Goal: Task Accomplishment & Management: Complete application form

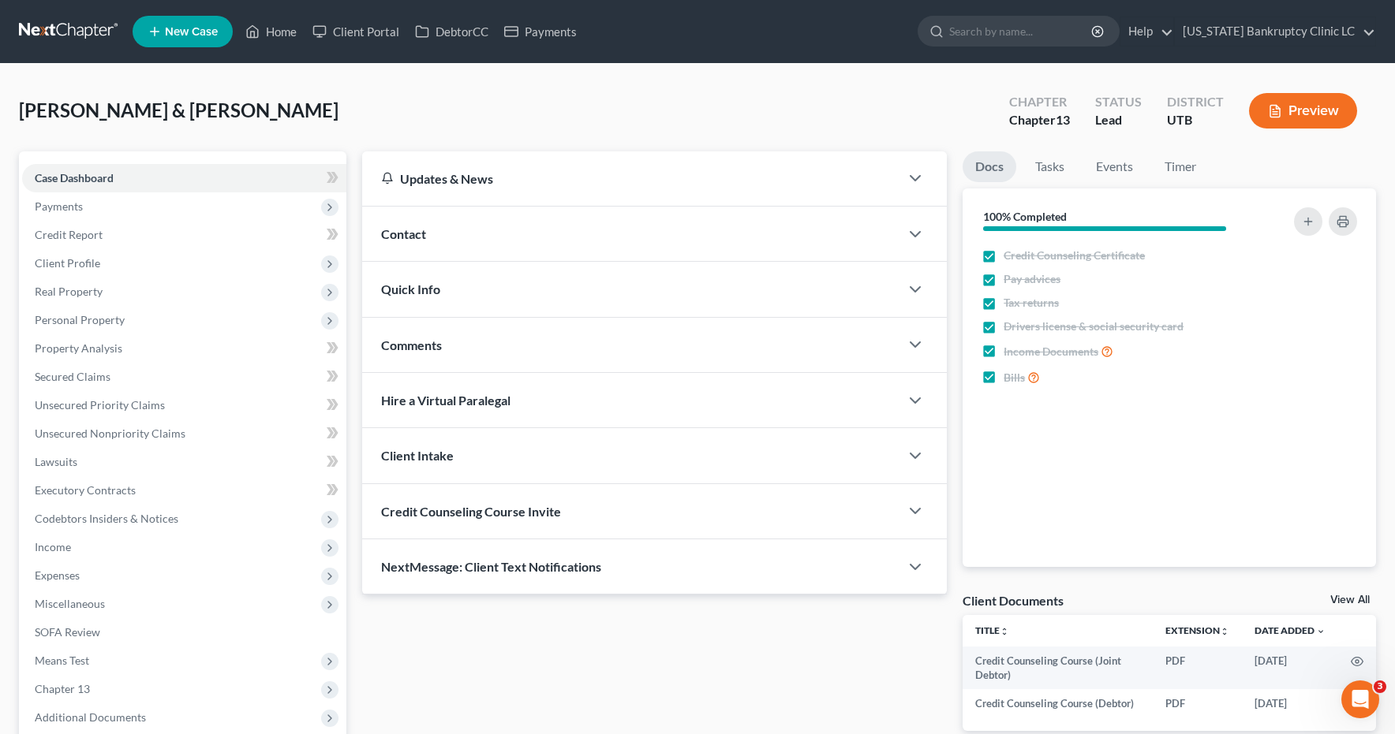
click at [60, 34] on link at bounding box center [69, 31] width 101 height 28
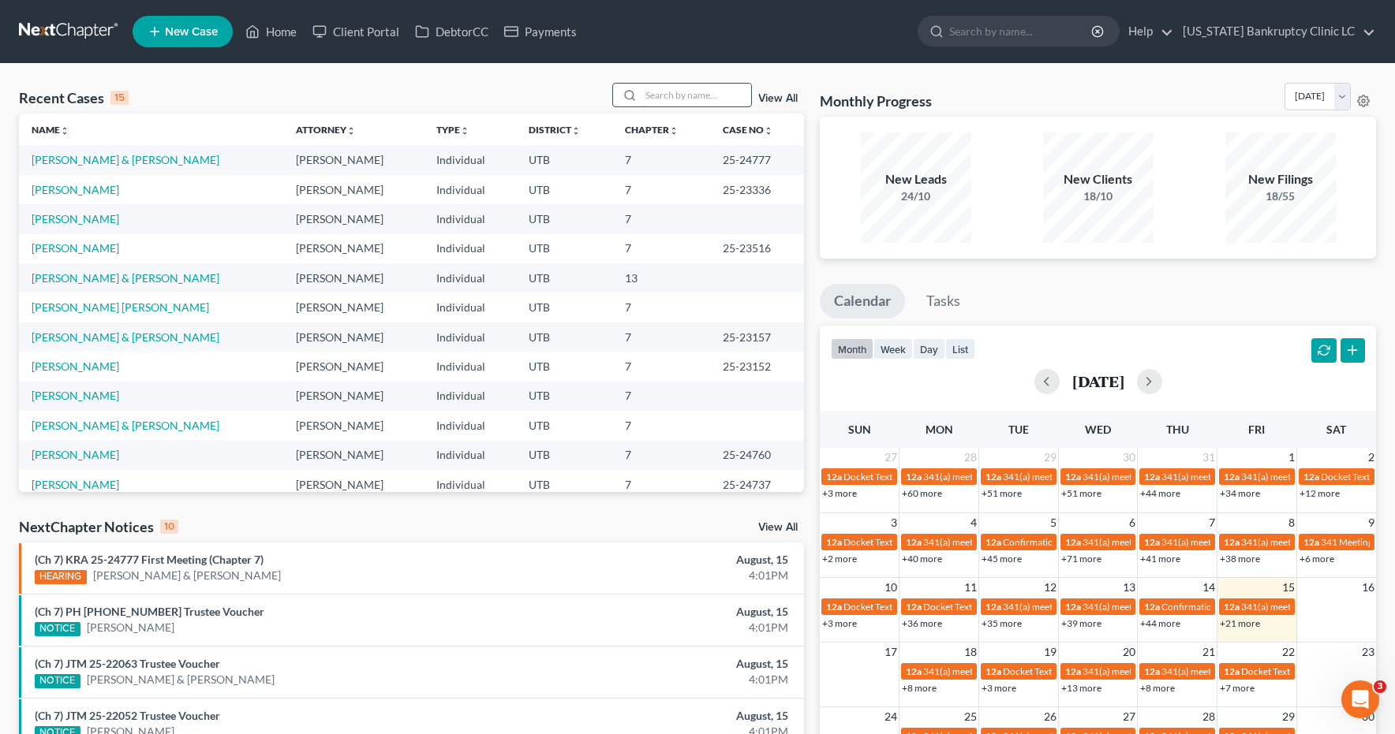
click at [689, 96] on input "search" at bounding box center [695, 95] width 110 height 23
type input "sweet"
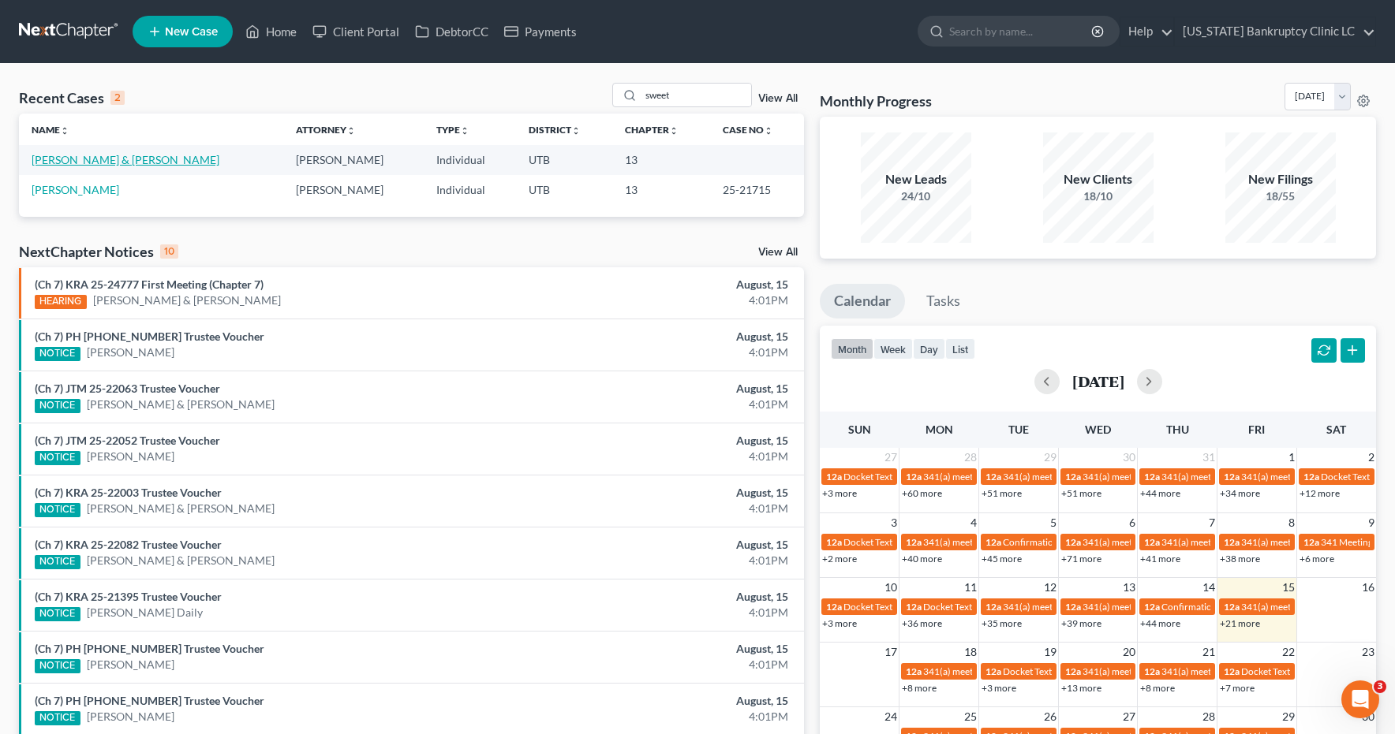
click at [121, 160] on link "Sweet, James & Candice" at bounding box center [126, 159] width 188 height 13
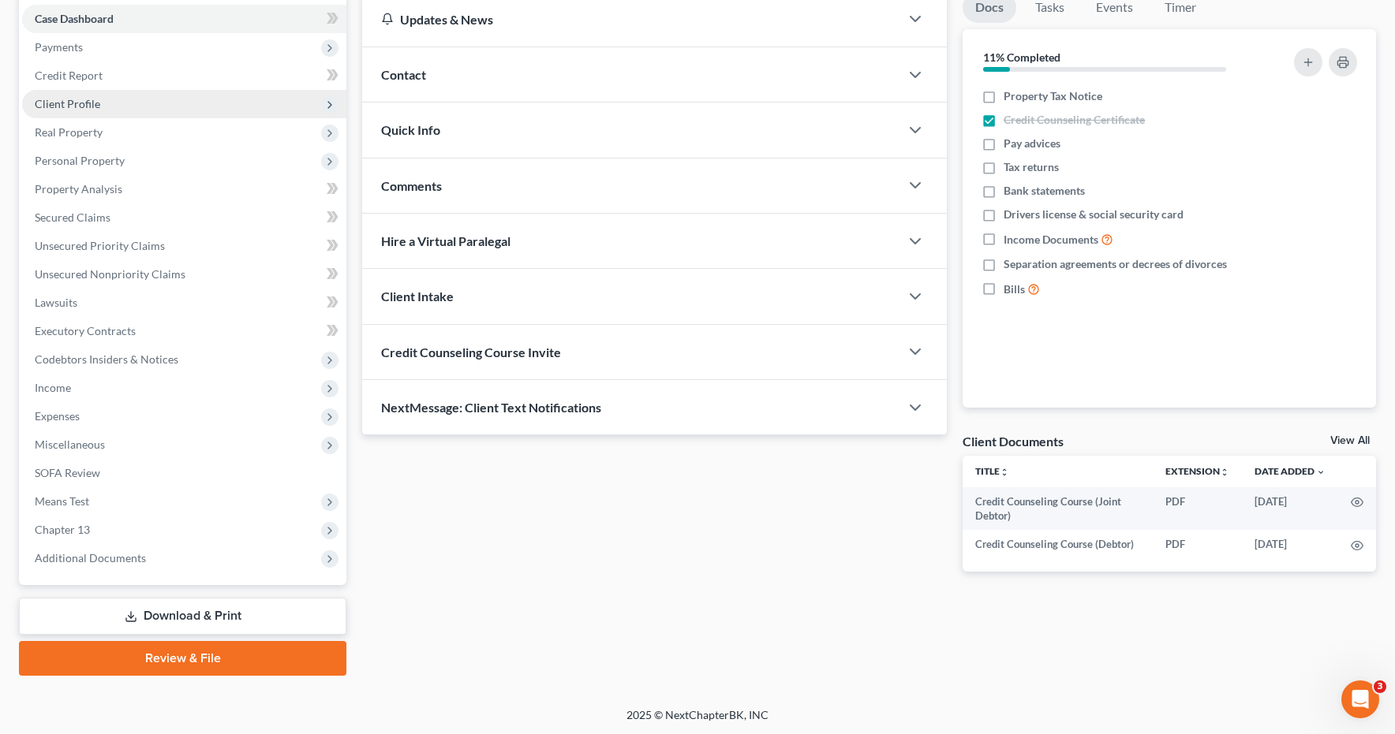
scroll to position [161, 0]
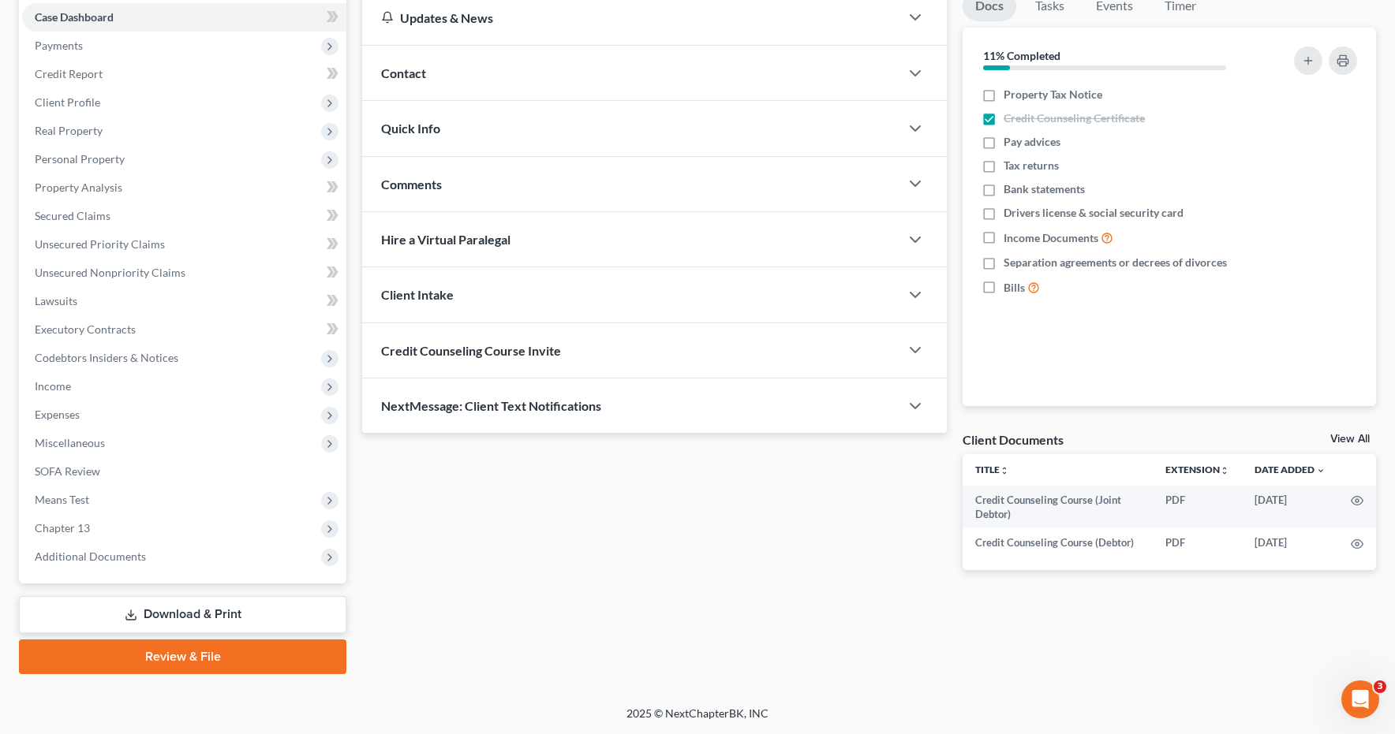
click at [152, 659] on link "Review & File" at bounding box center [182, 657] width 327 height 35
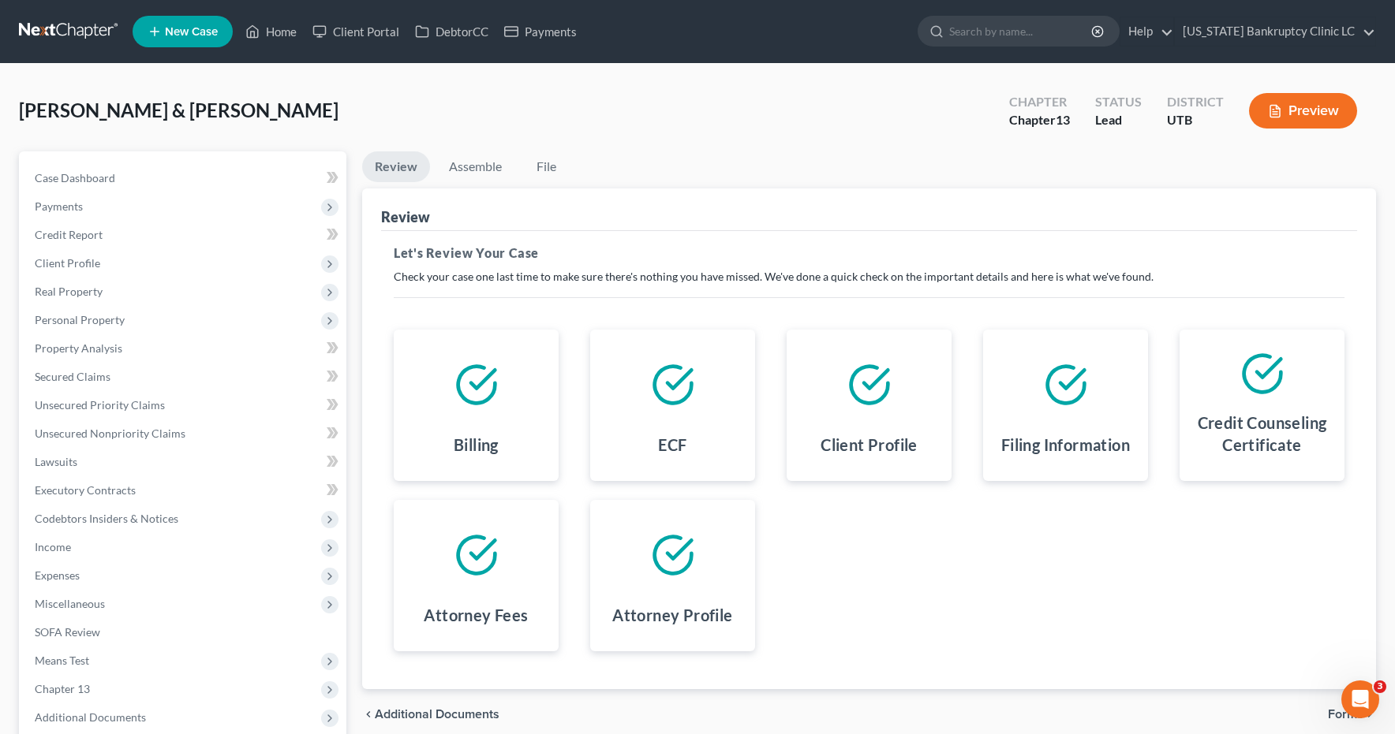
scroll to position [161, 0]
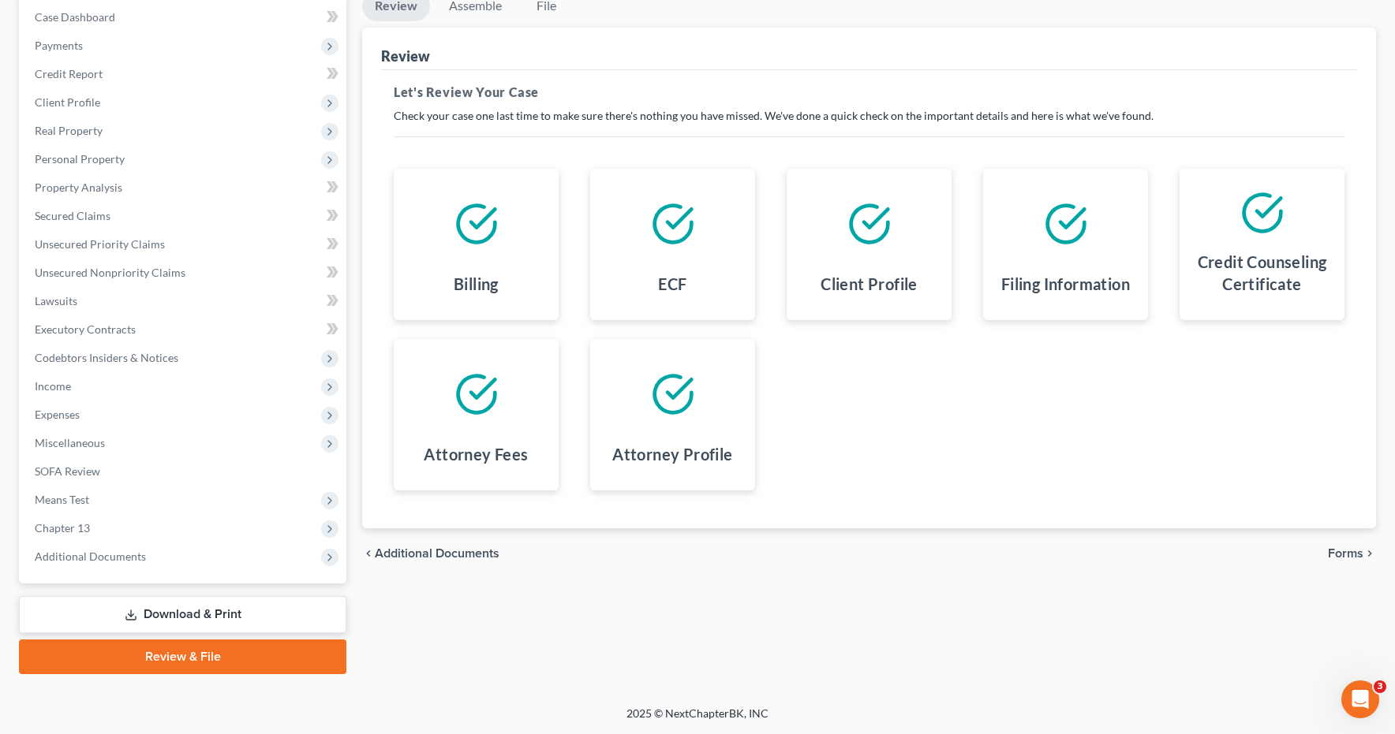
click at [1337, 553] on span "Forms" at bounding box center [1344, 553] width 35 height 13
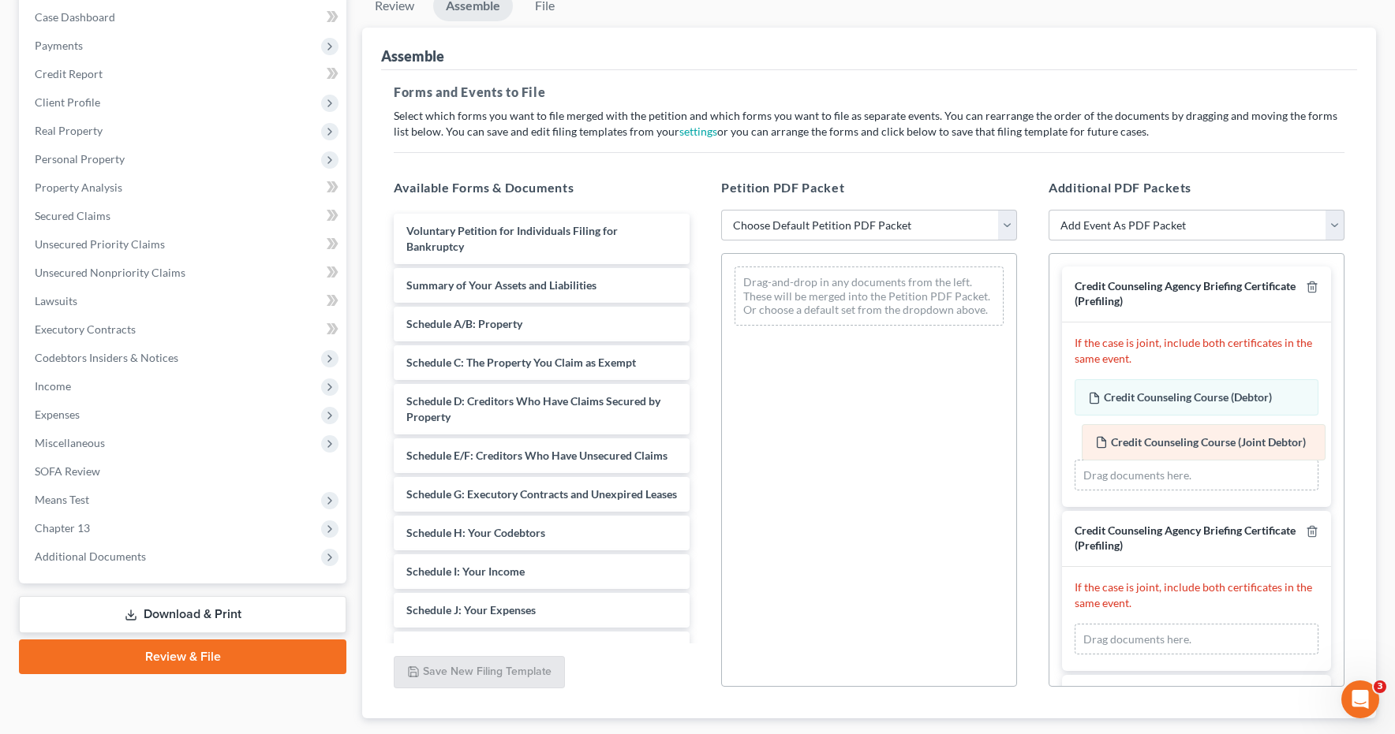
drag, startPoint x: 1168, startPoint y: 603, endPoint x: 1175, endPoint y: 443, distance: 160.3
click at [1175, 624] on div "Credit Counseling Course (Joint Debtor) Amended Credit Counseling Course (Joint…" at bounding box center [1196, 640] width 244 height 32
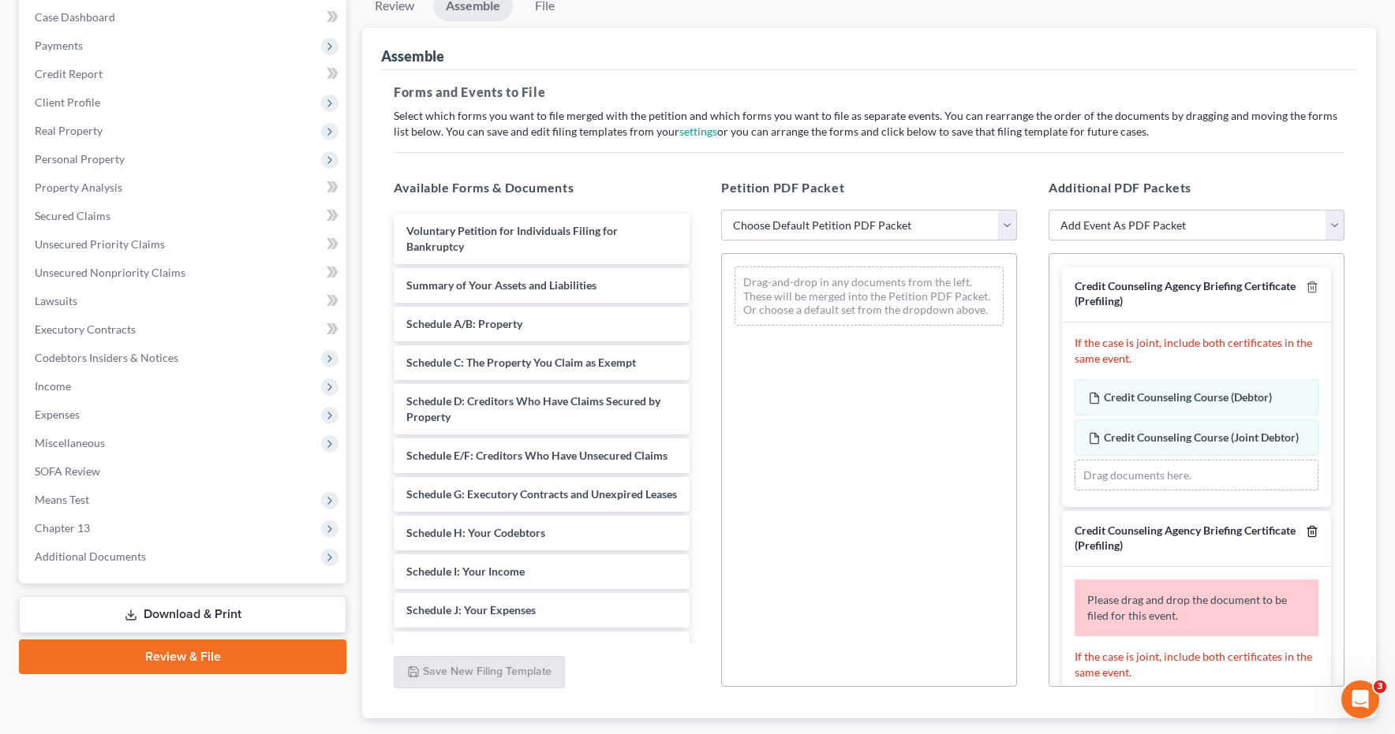
click at [1312, 532] on line "button" at bounding box center [1312, 533] width 0 height 3
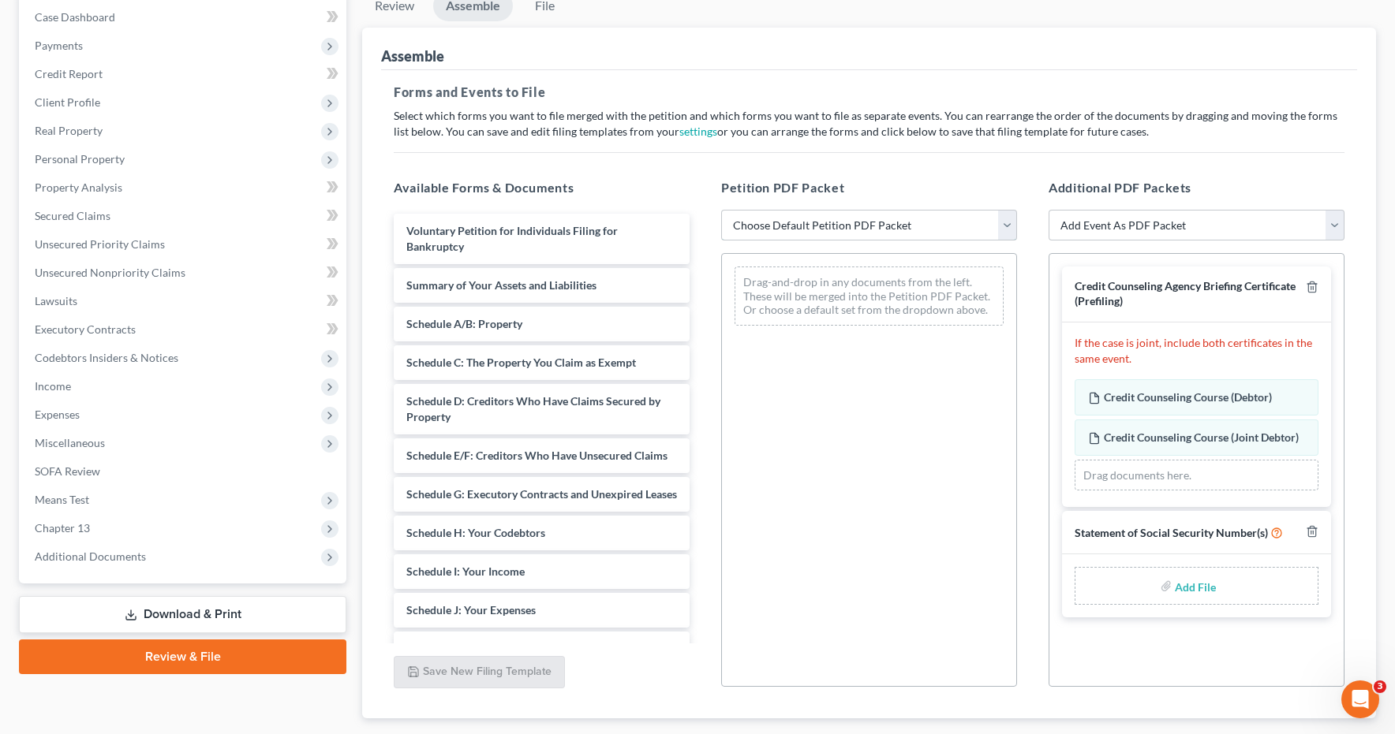
click at [1006, 219] on select "Choose Default Petition PDF Packet Emergency Filing (Voluntary Petition and Cre…" at bounding box center [869, 226] width 296 height 32
select select "2"
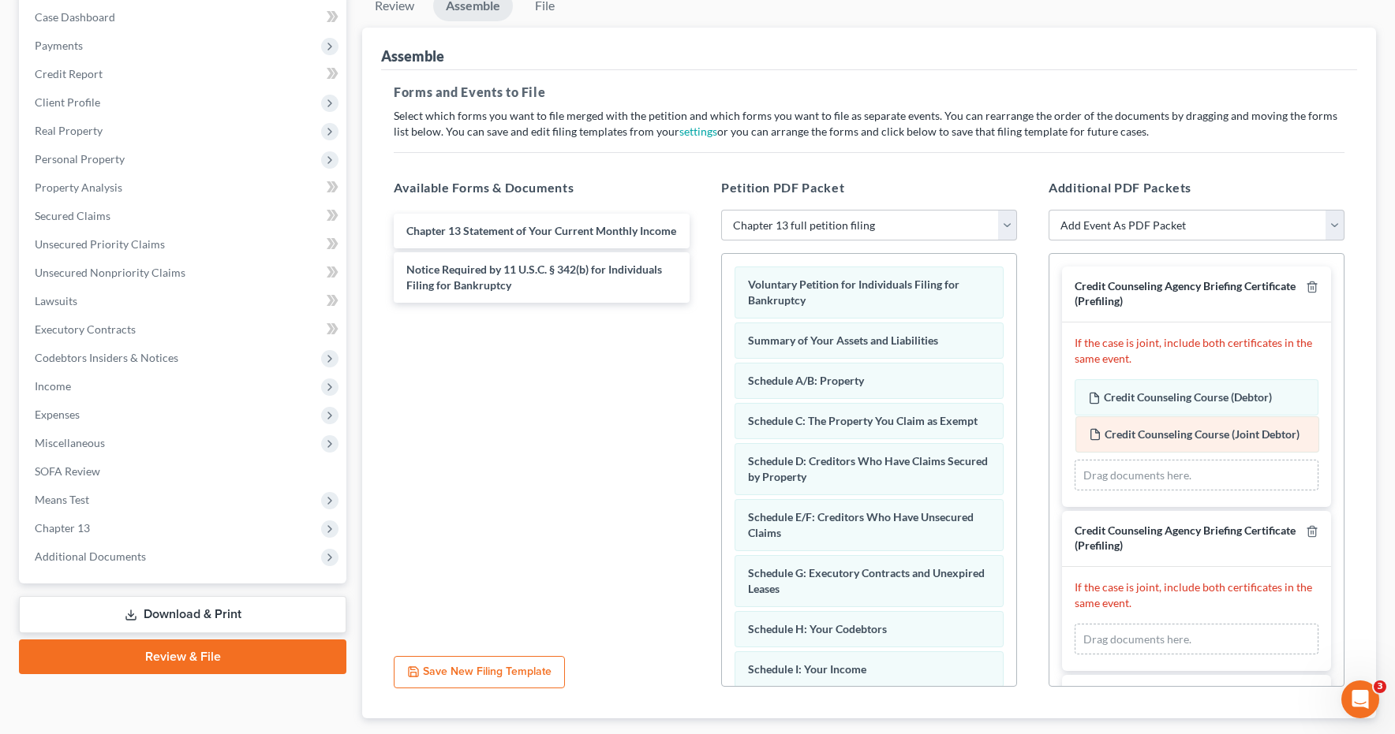
drag, startPoint x: 1162, startPoint y: 598, endPoint x: 1163, endPoint y: 431, distance: 167.2
click at [1163, 624] on div "Credit Counseling Course (Joint Debtor) Amended Credit Counseling Course (Joint…" at bounding box center [1196, 640] width 244 height 32
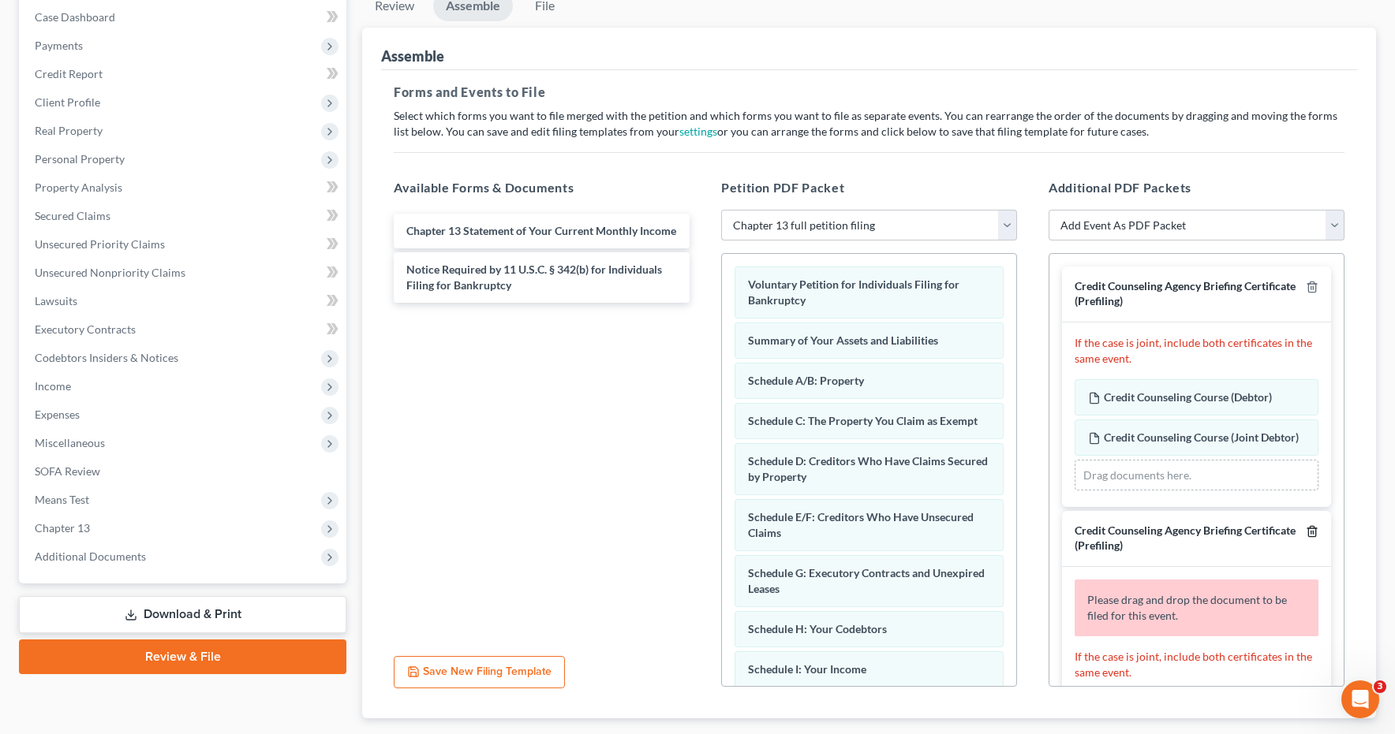
click at [1311, 533] on icon "button" at bounding box center [1311, 531] width 13 height 13
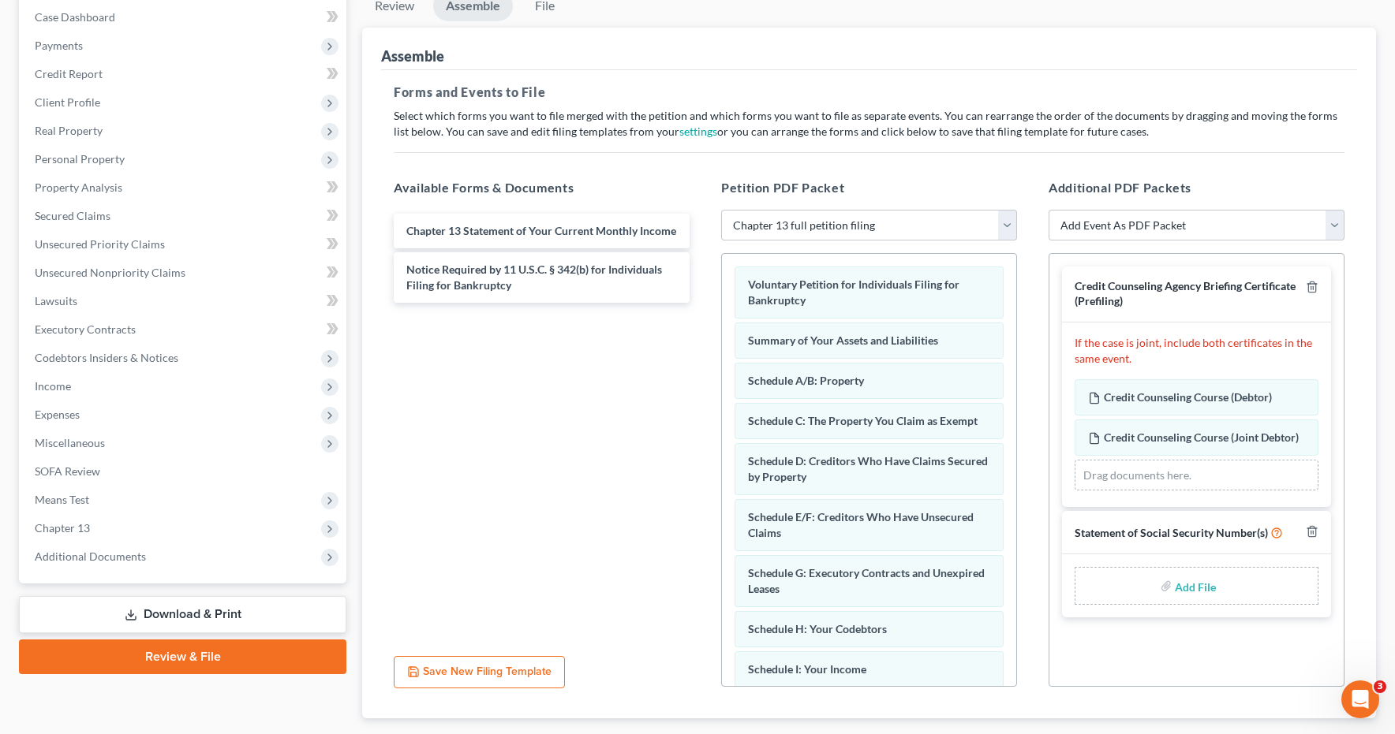
click at [1185, 590] on input "file" at bounding box center [1193, 586] width 38 height 28
type input "C:\fakepath\Sweet SSS.pdf"
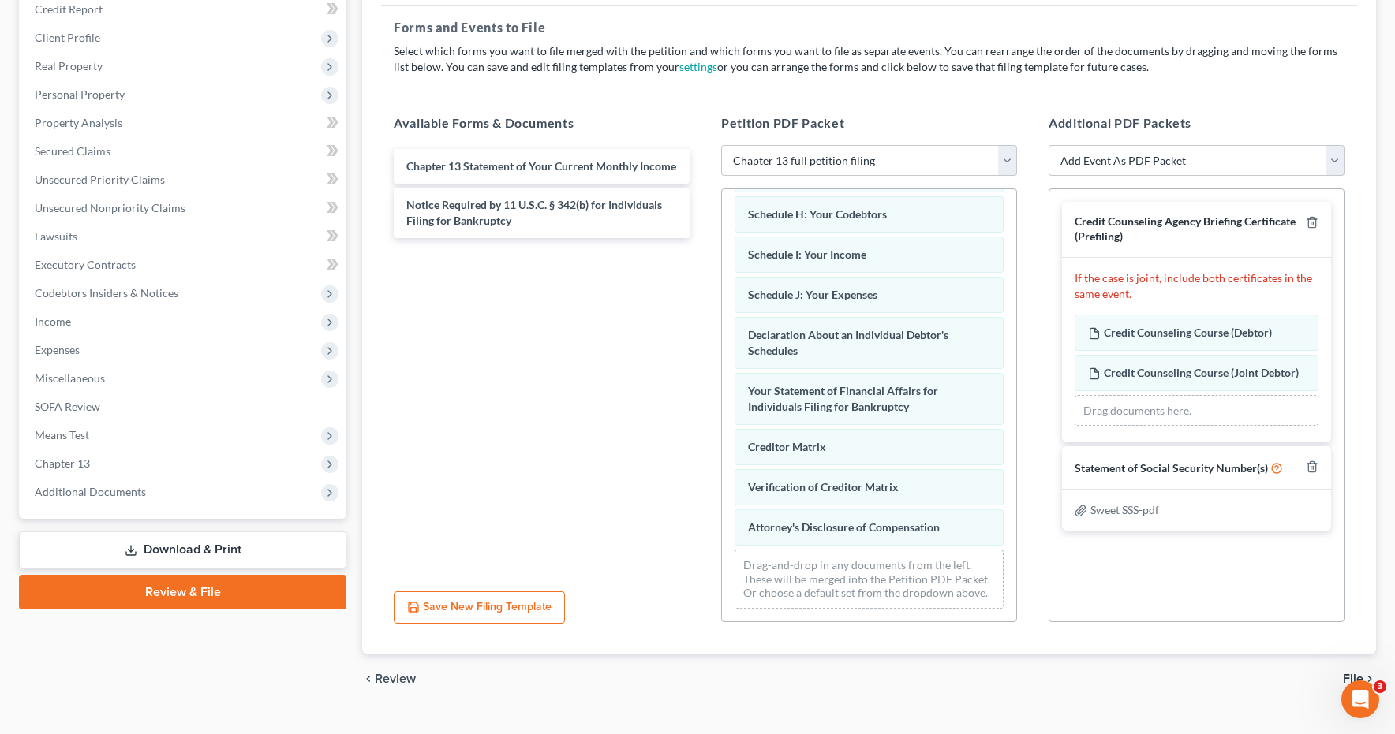
scroll to position [256, 0]
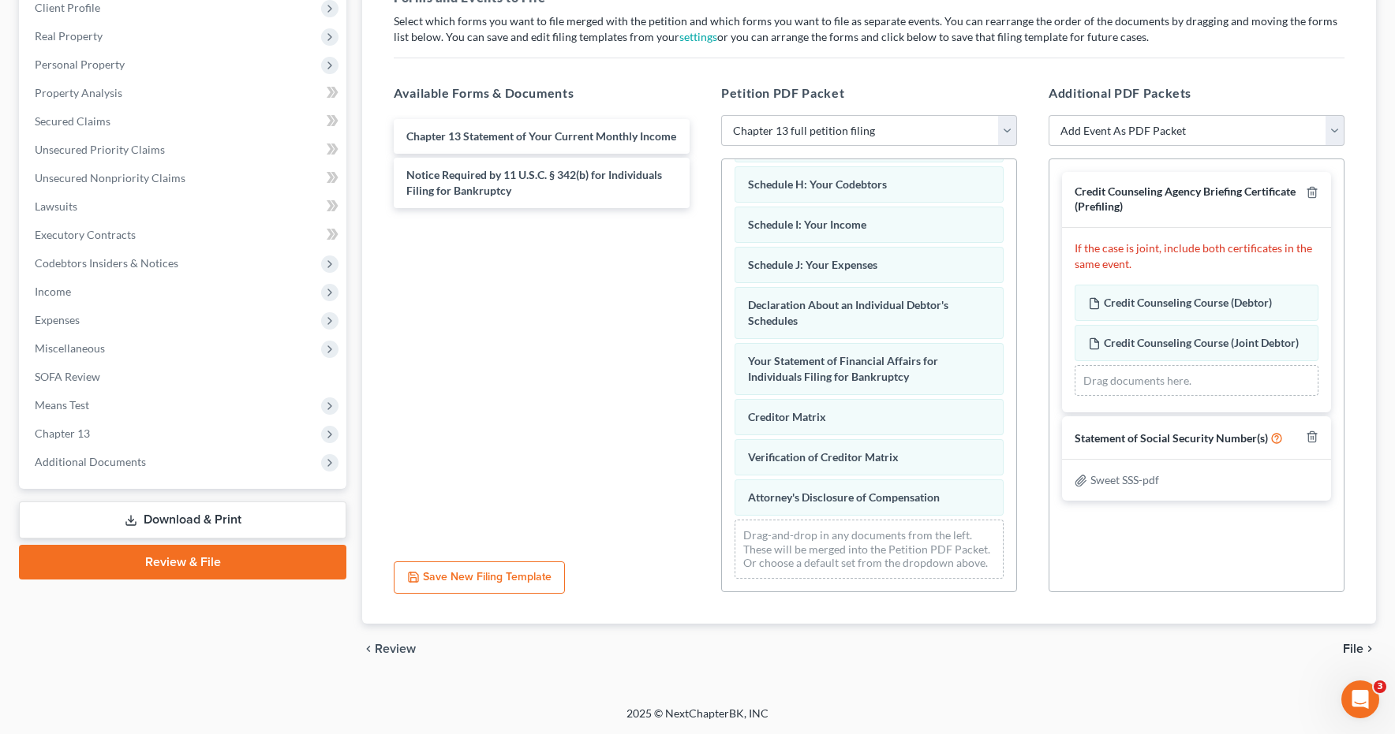
click at [1352, 649] on span "File" at bounding box center [1352, 649] width 21 height 13
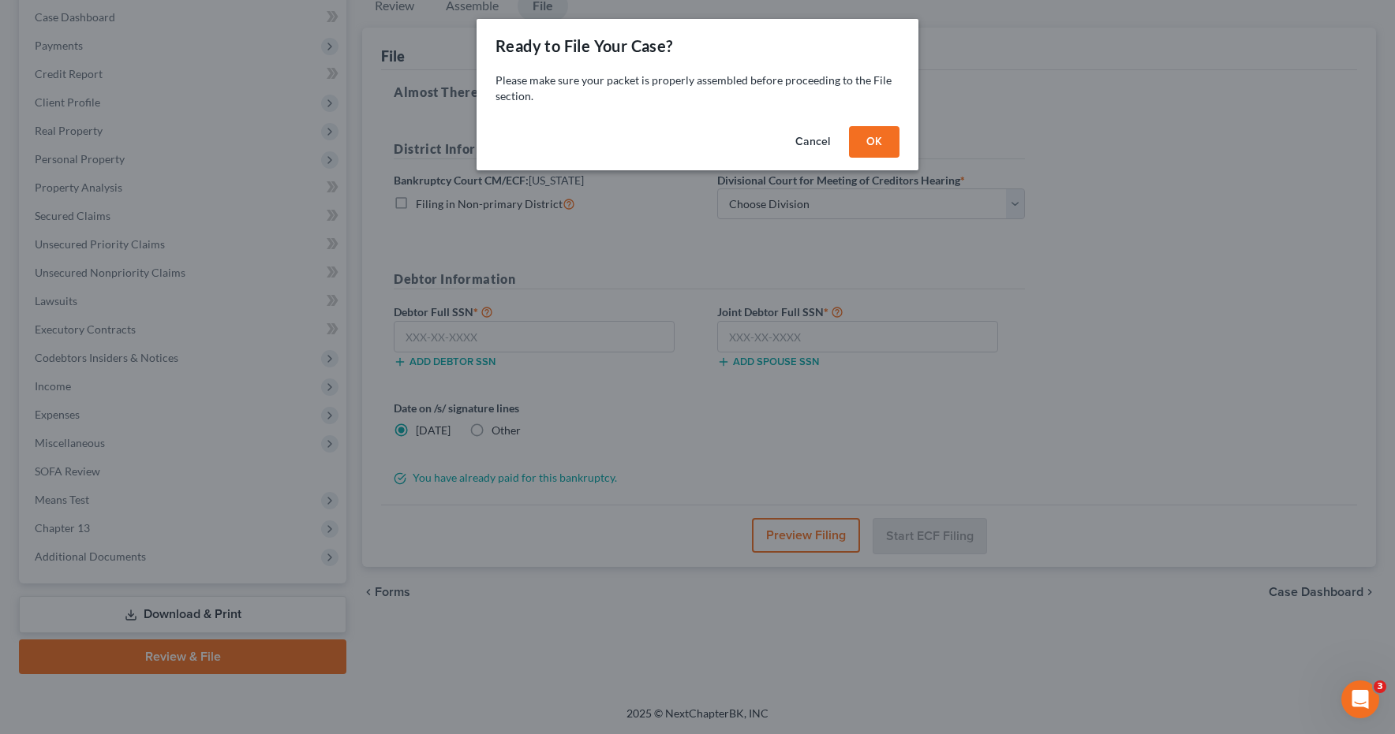
drag, startPoint x: 873, startPoint y: 138, endPoint x: 911, endPoint y: 157, distance: 42.3
click at [873, 138] on button "OK" at bounding box center [874, 142] width 50 height 32
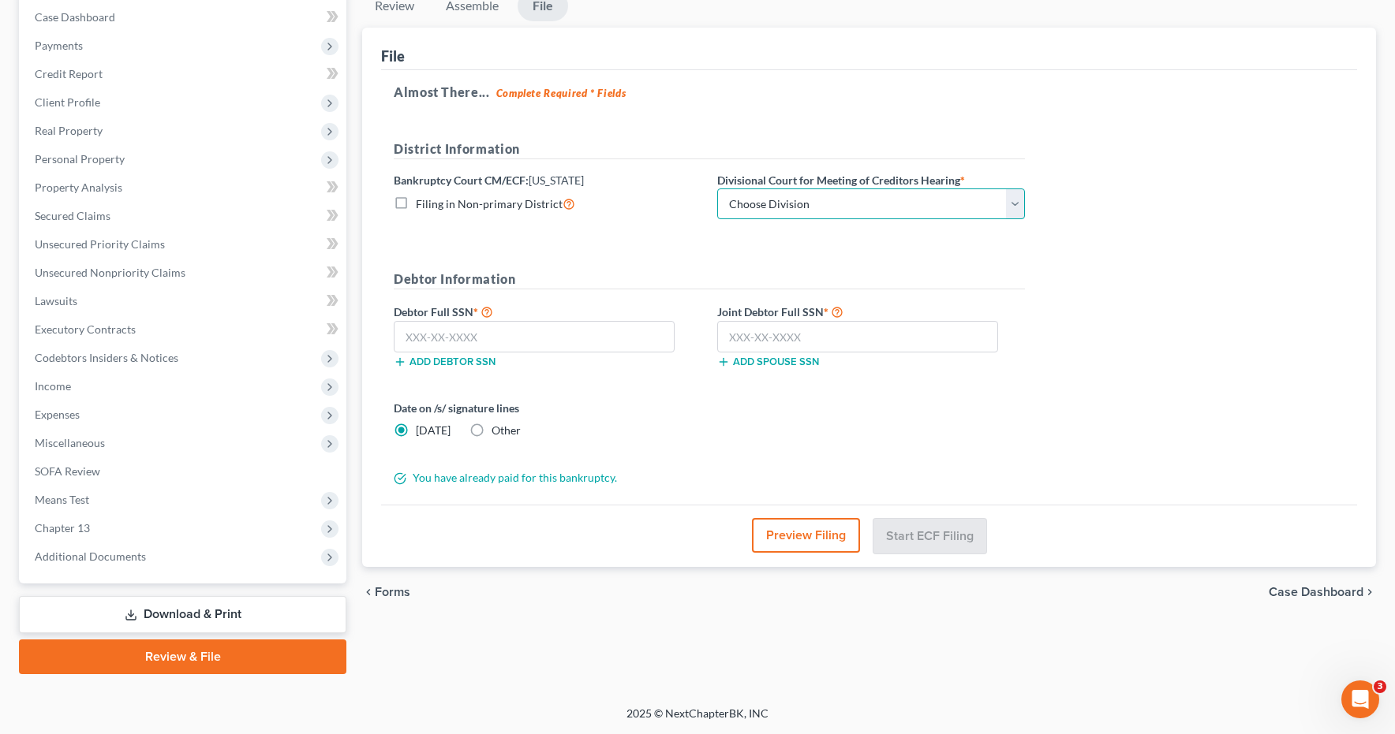
click at [1016, 203] on select "Choose Division Salt Lake city" at bounding box center [871, 205] width 308 height 32
select select "0"
click at [468, 331] on input "text" at bounding box center [534, 337] width 281 height 32
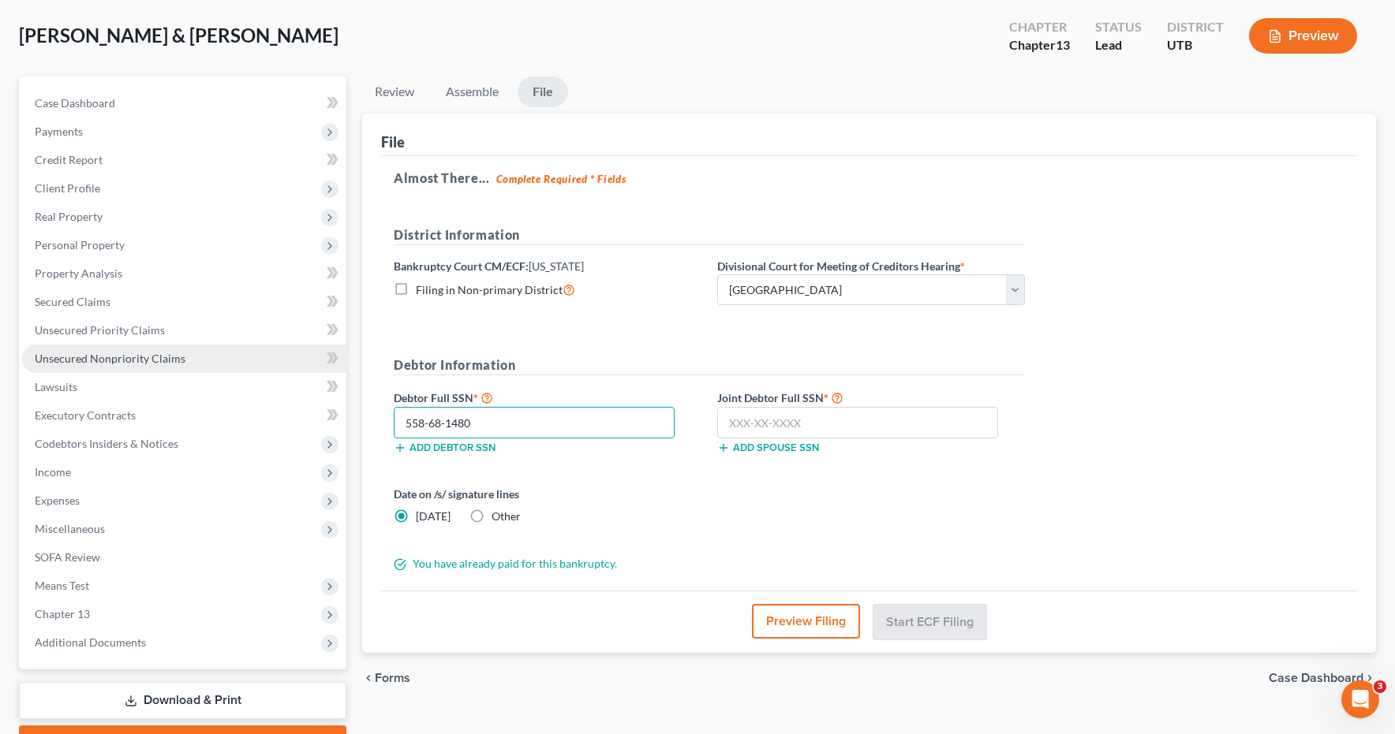
scroll to position [73, 0]
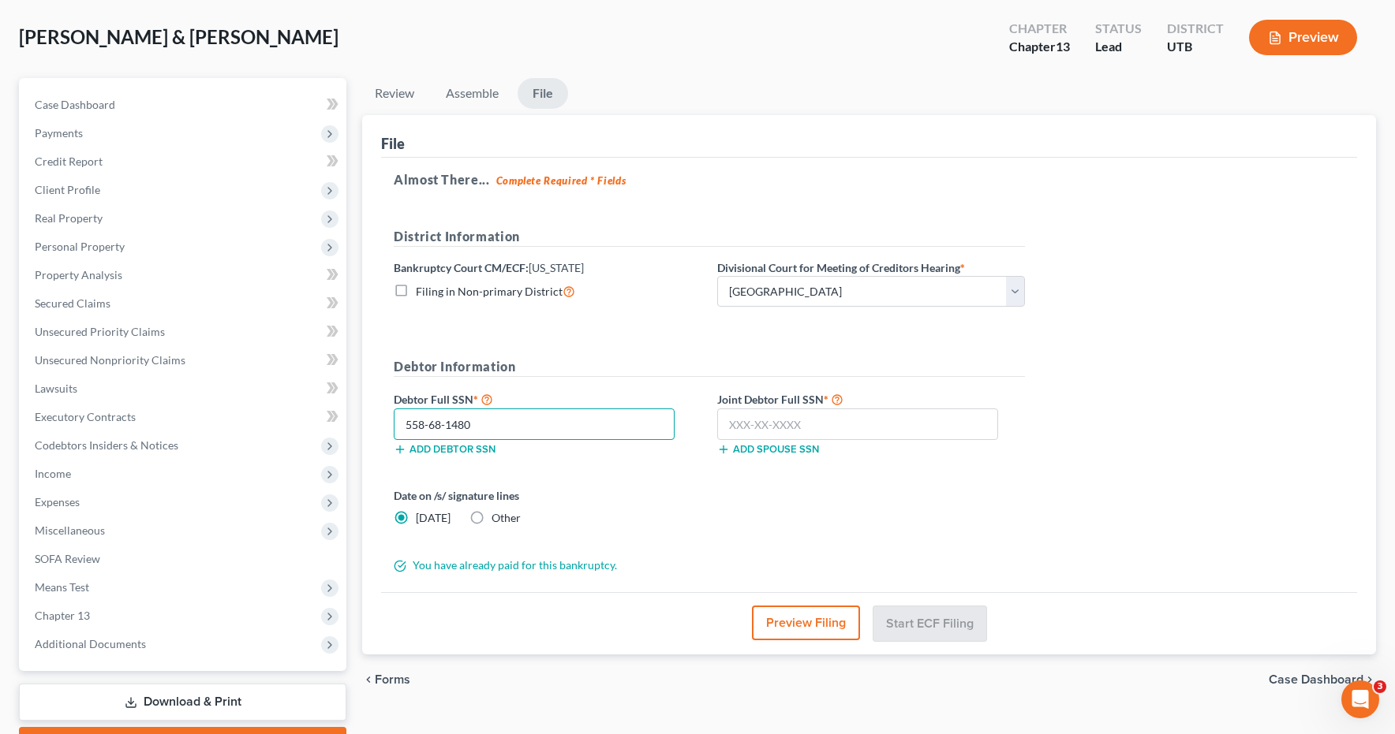
type input "558-68-1480"
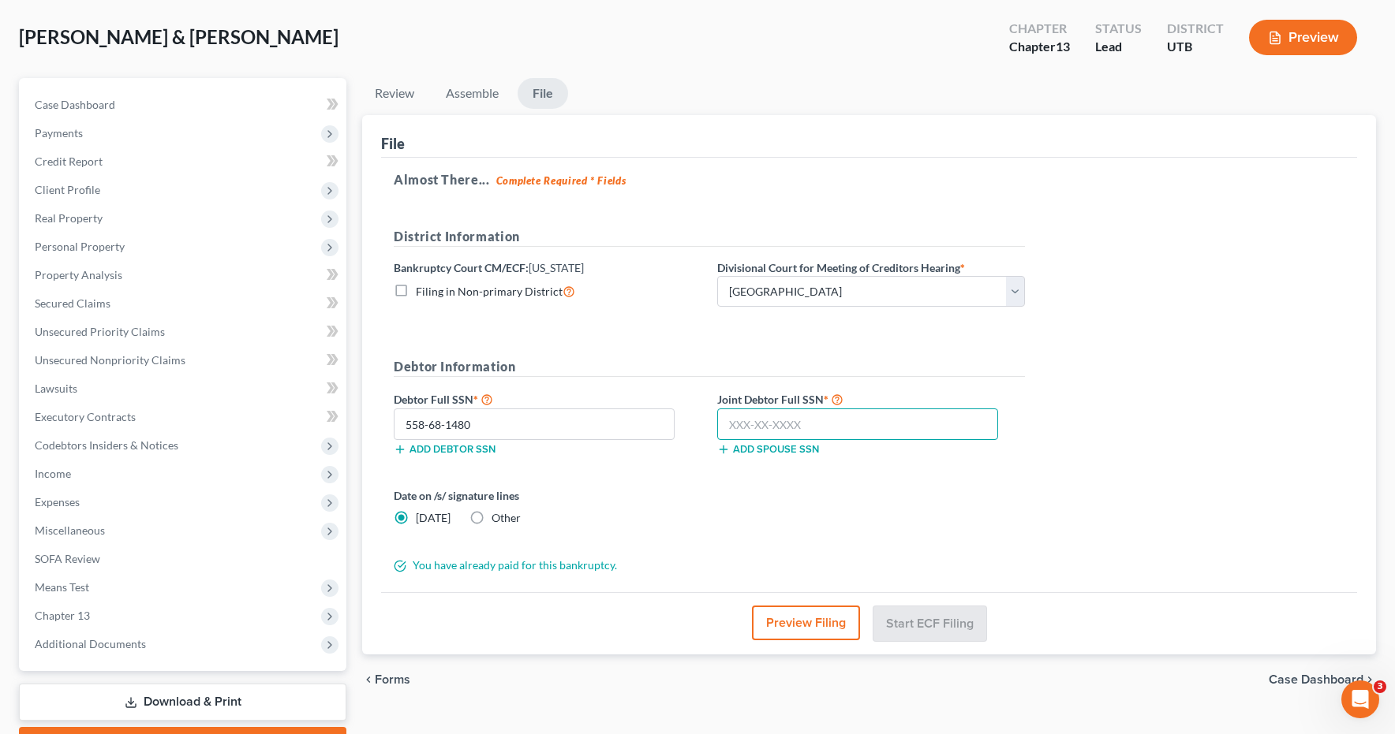
click at [750, 427] on input "text" at bounding box center [857, 425] width 281 height 32
type input "569-96-5755"
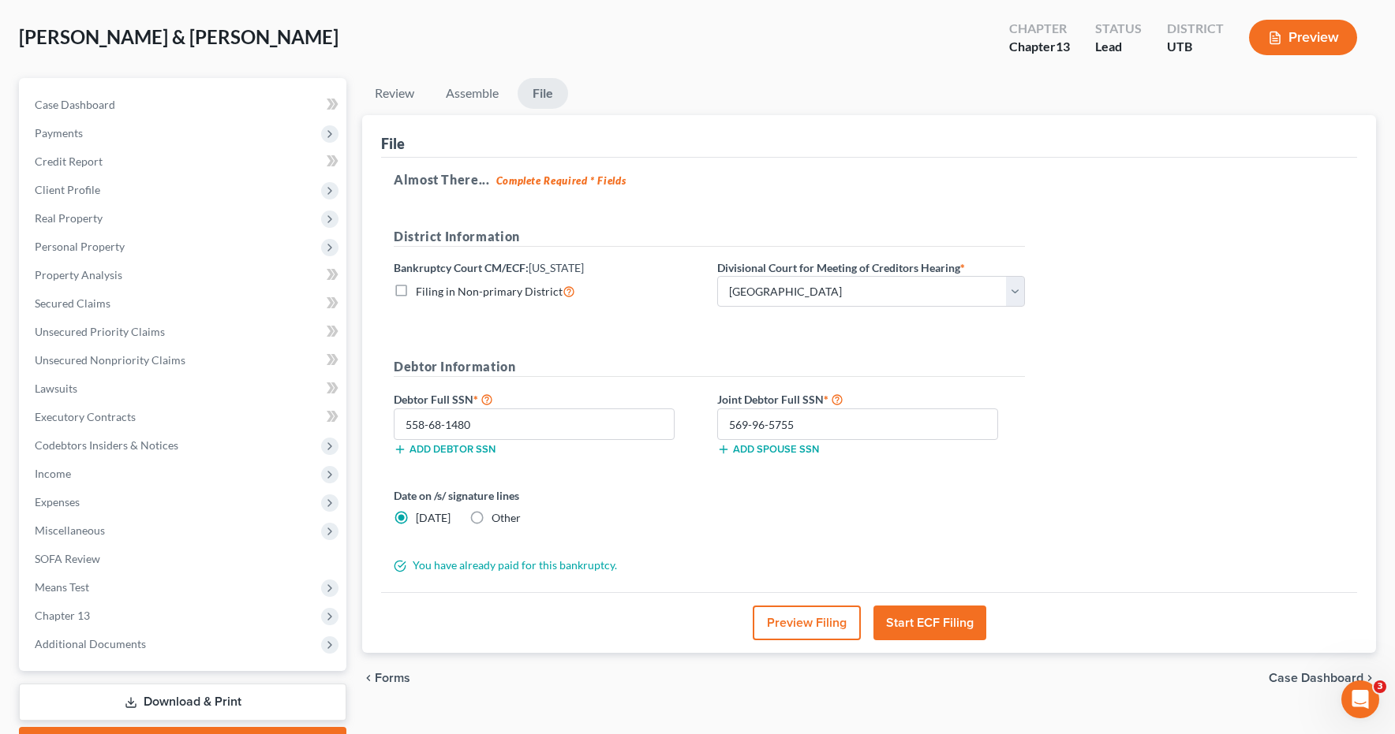
click at [913, 621] on button "Start ECF Filing" at bounding box center [929, 623] width 113 height 35
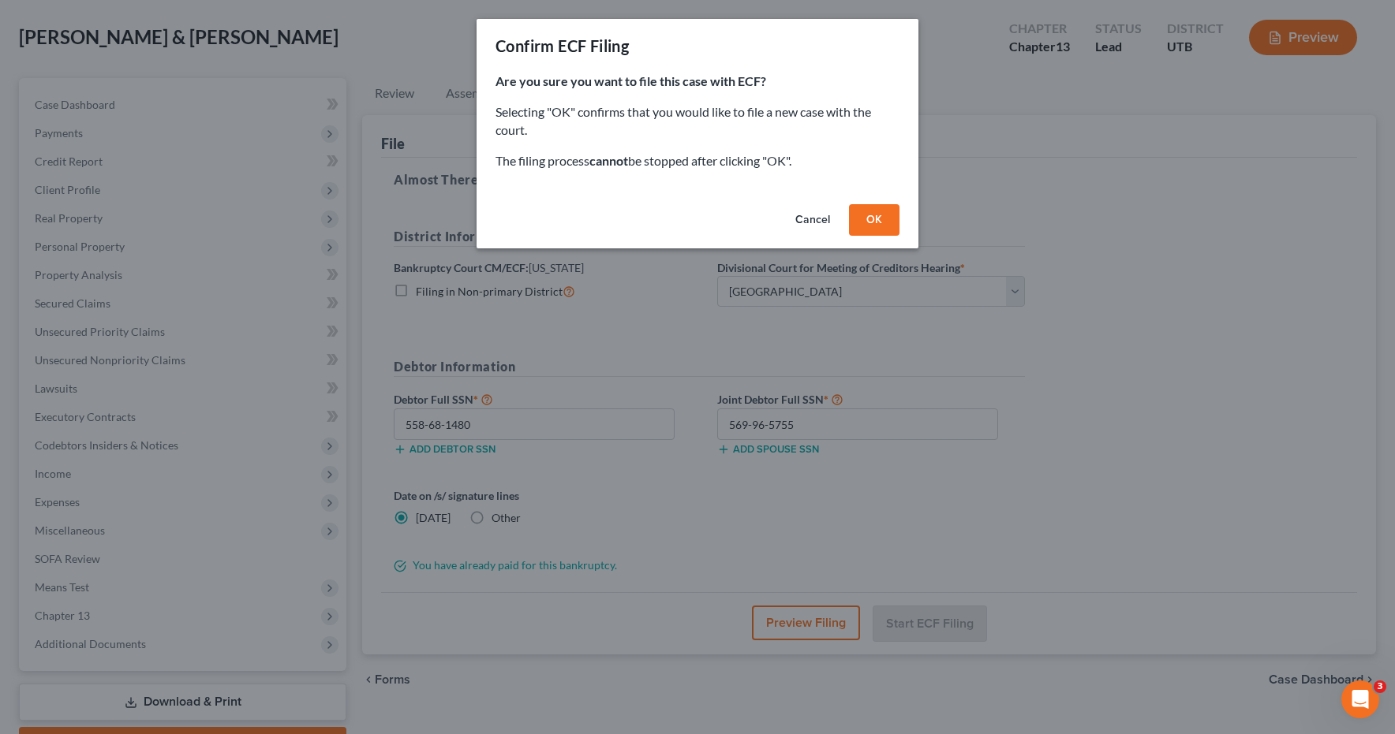
click at [872, 224] on button "OK" at bounding box center [874, 220] width 50 height 32
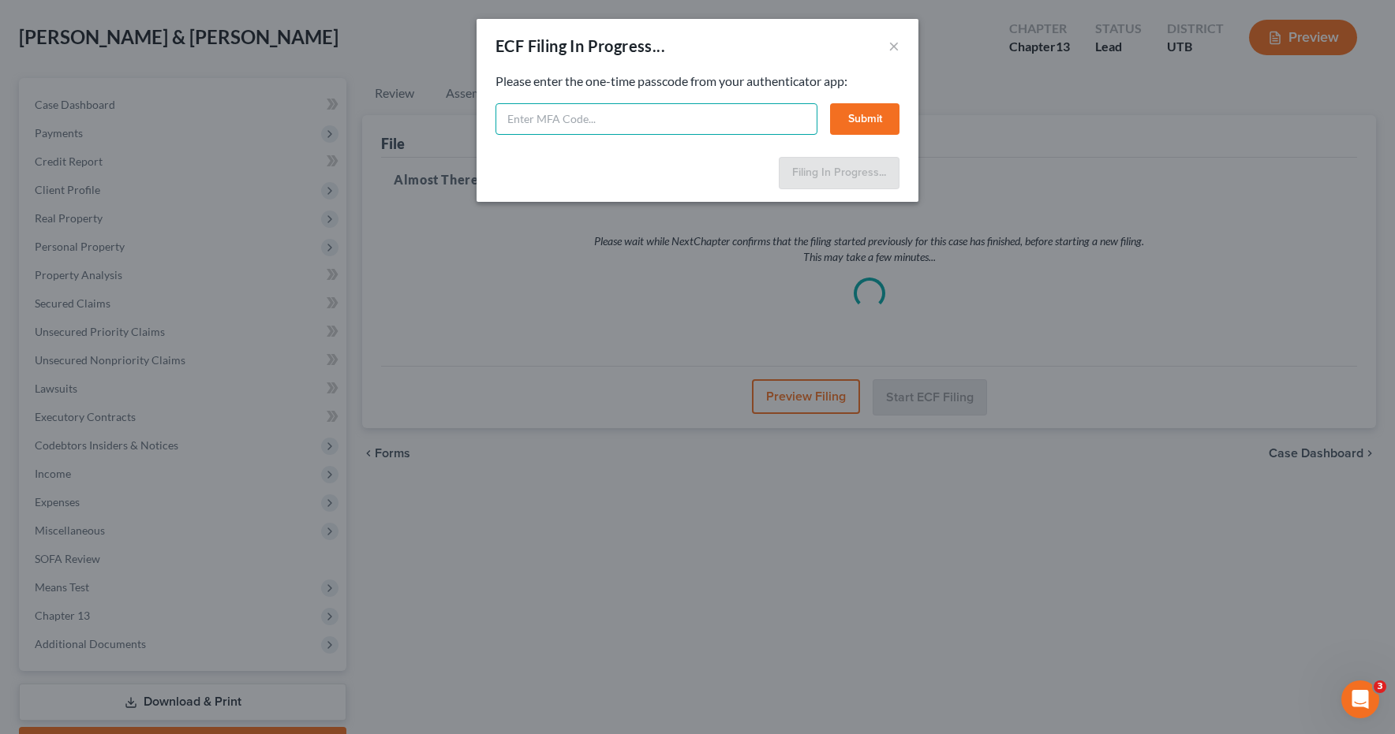
click at [680, 120] on input "text" at bounding box center [656, 119] width 322 height 32
type input "366473"
click at [880, 114] on button "Submit" at bounding box center [864, 119] width 69 height 32
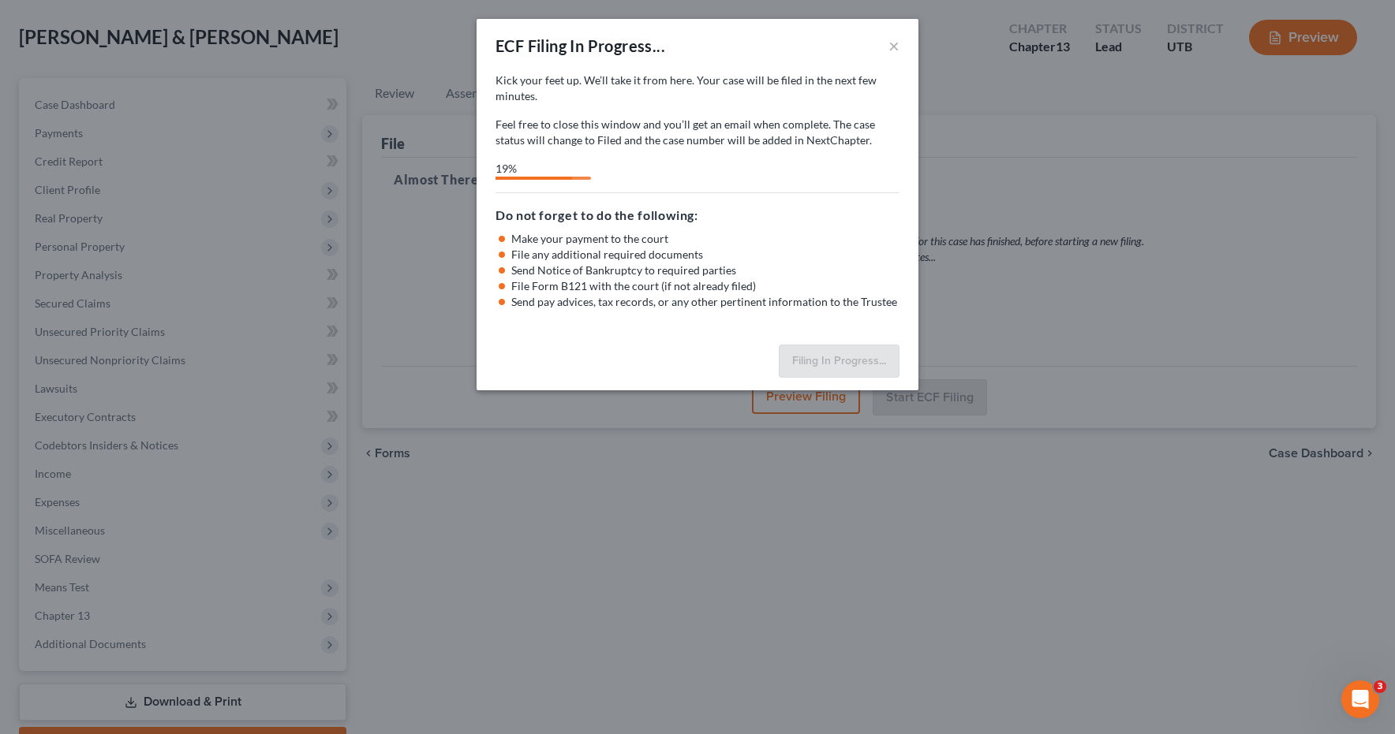
select select "0"
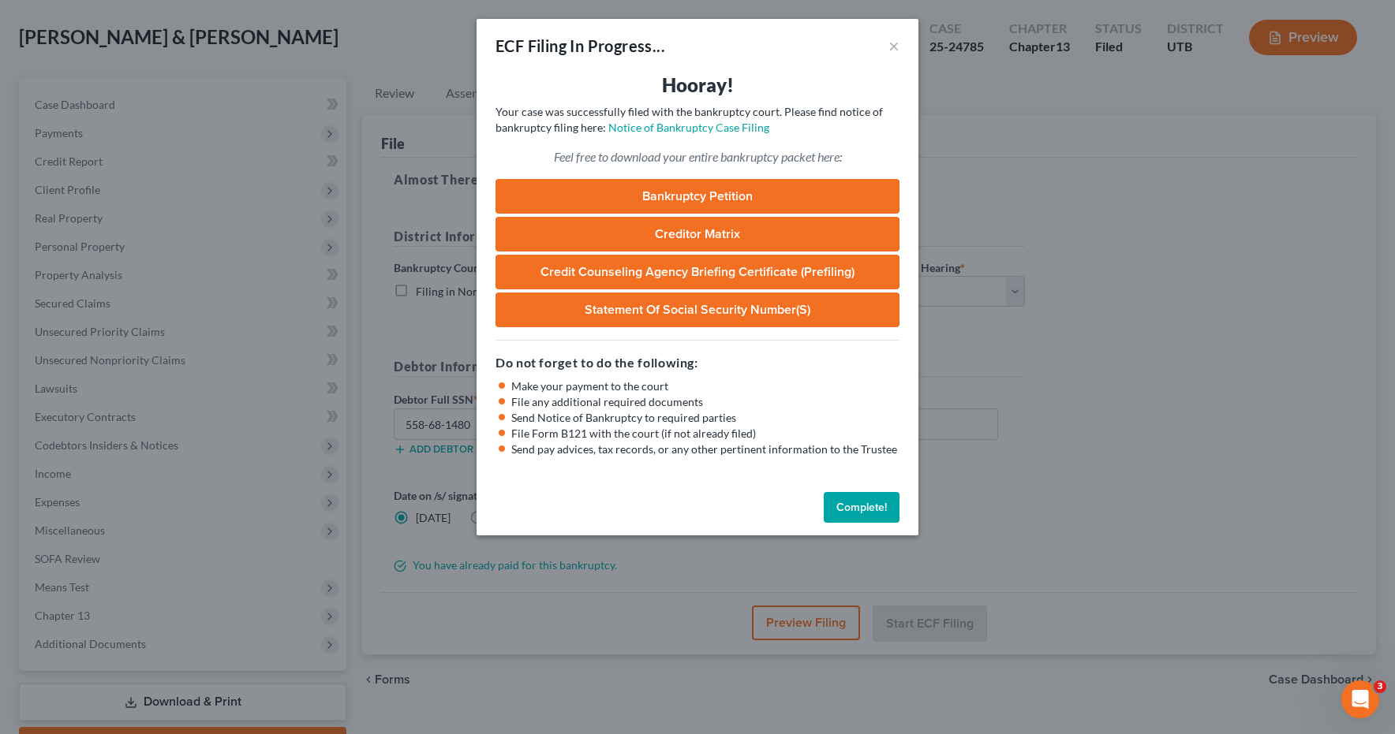
click at [626, 199] on link "Bankruptcy Petition" at bounding box center [697, 196] width 404 height 35
click at [858, 512] on button "Complete!" at bounding box center [861, 508] width 76 height 32
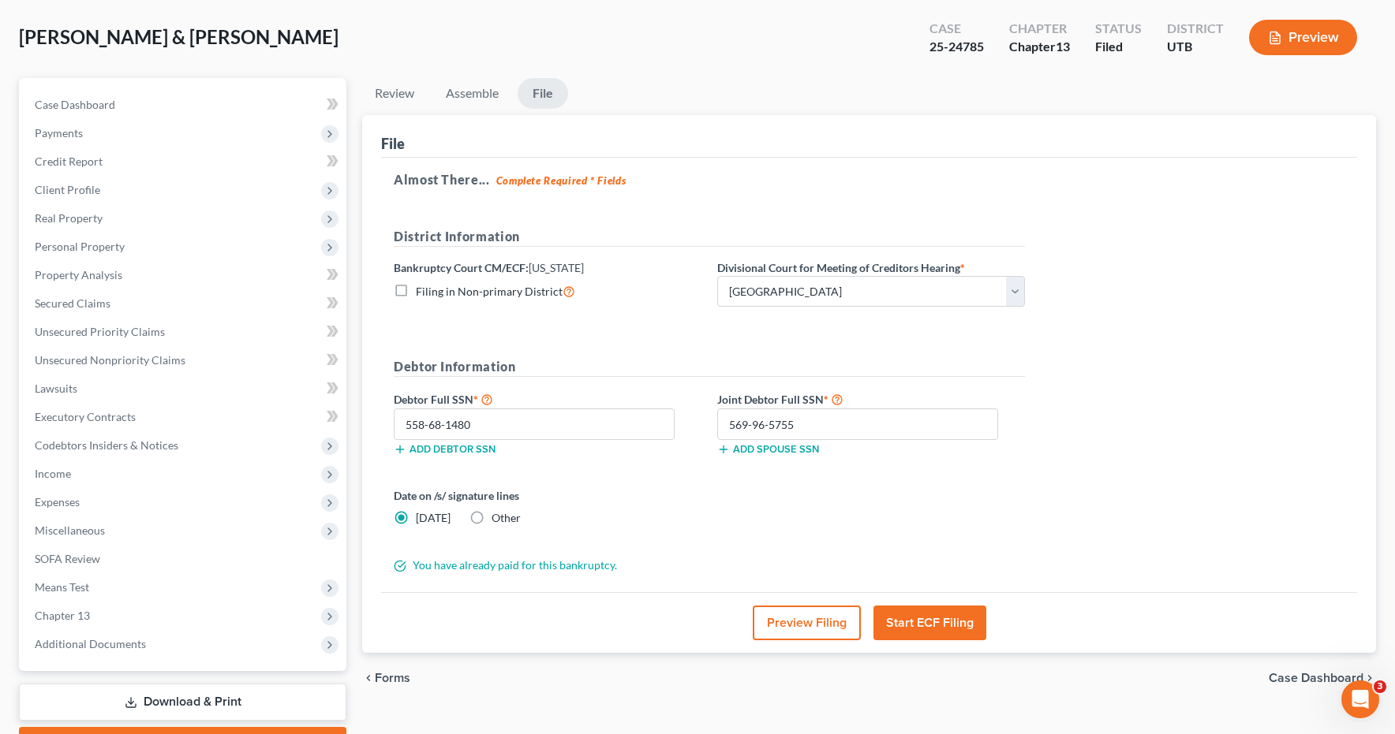
click at [174, 701] on link "Download & Print" at bounding box center [182, 702] width 327 height 37
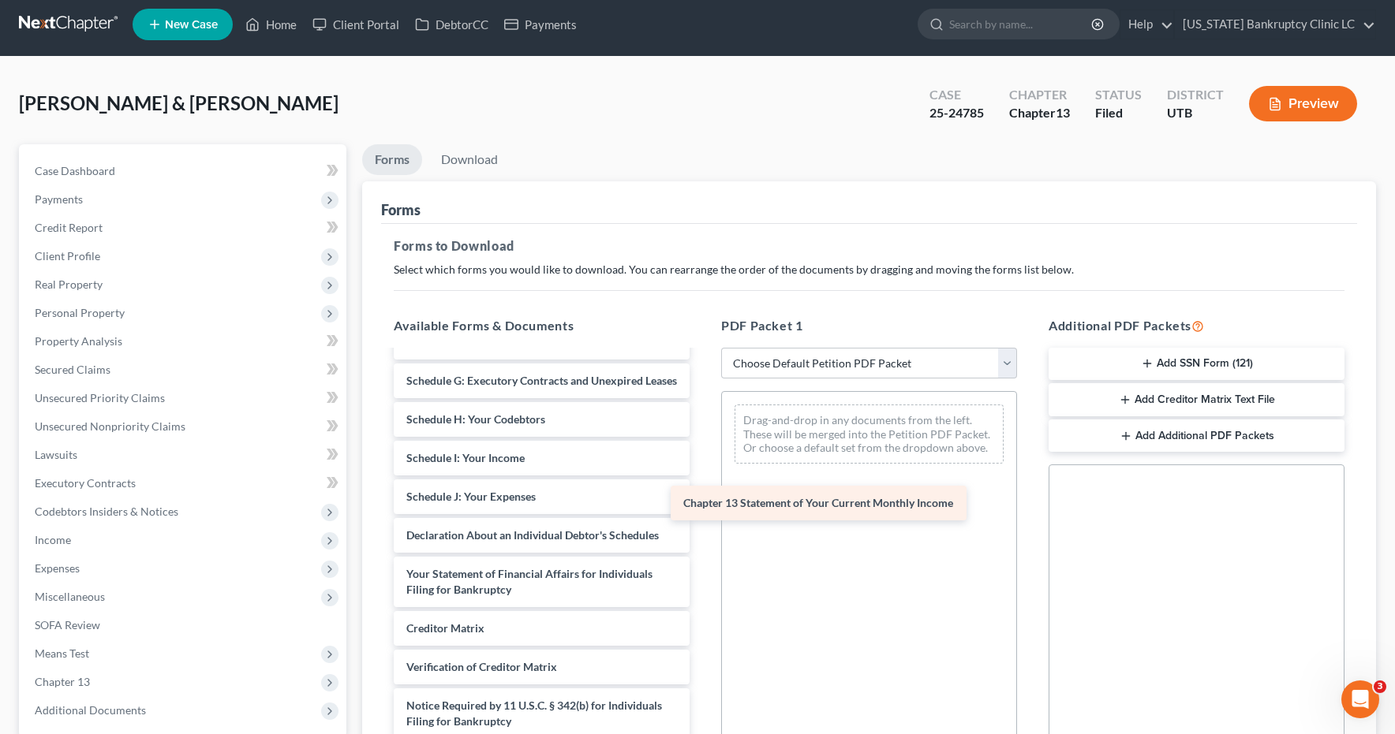
scroll to position [313, 0]
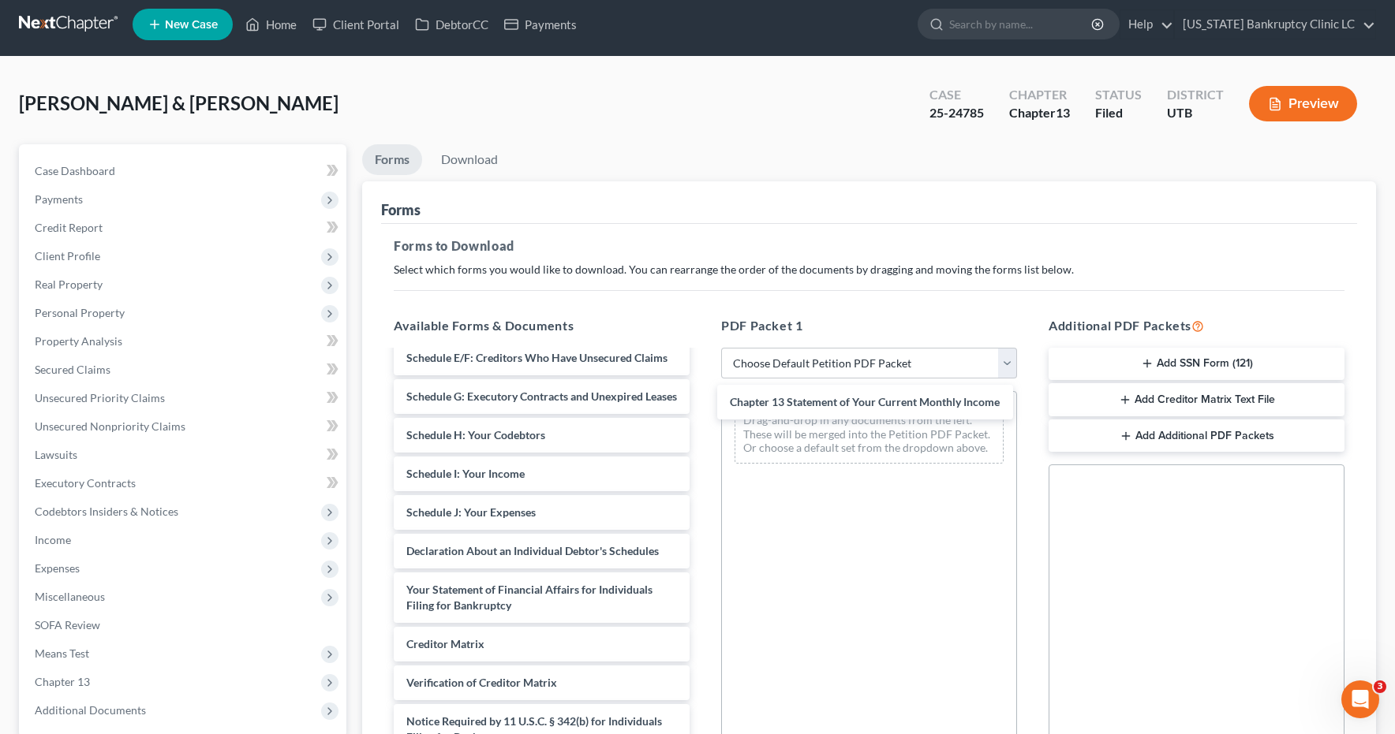
drag, startPoint x: 448, startPoint y: 581, endPoint x: 771, endPoint y: 414, distance: 363.4
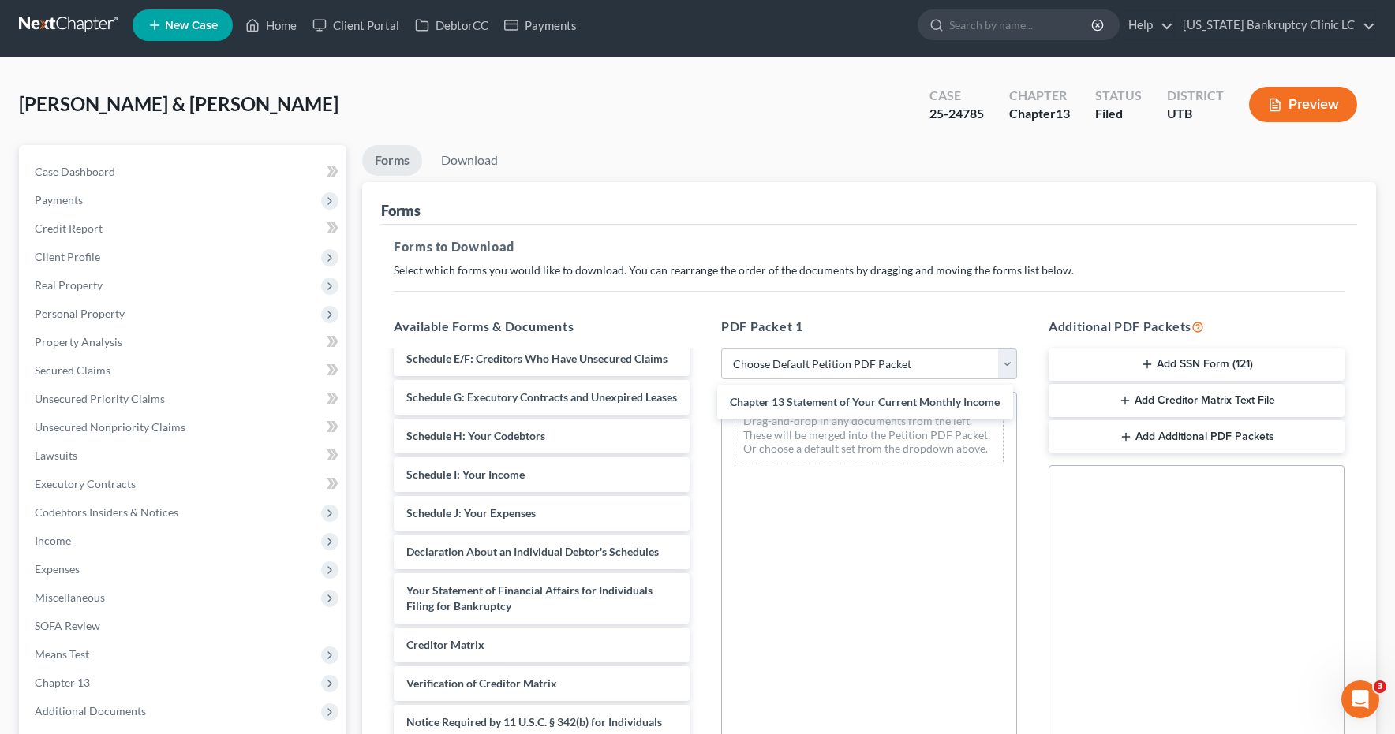
click at [702, 405] on div "Chapter 13 Statement of Your Current Monthly Income Credit Counseling Course (J…" at bounding box center [541, 416] width 321 height 755
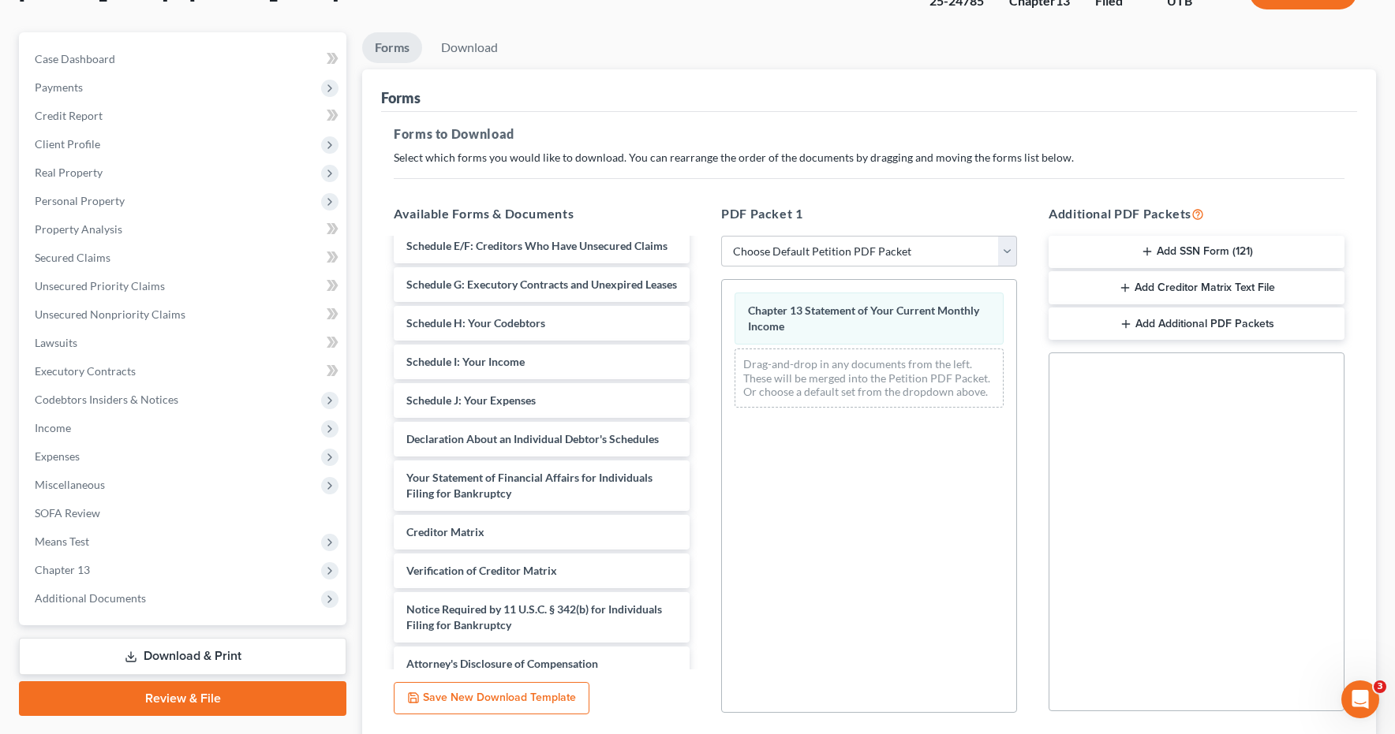
scroll to position [240, 0]
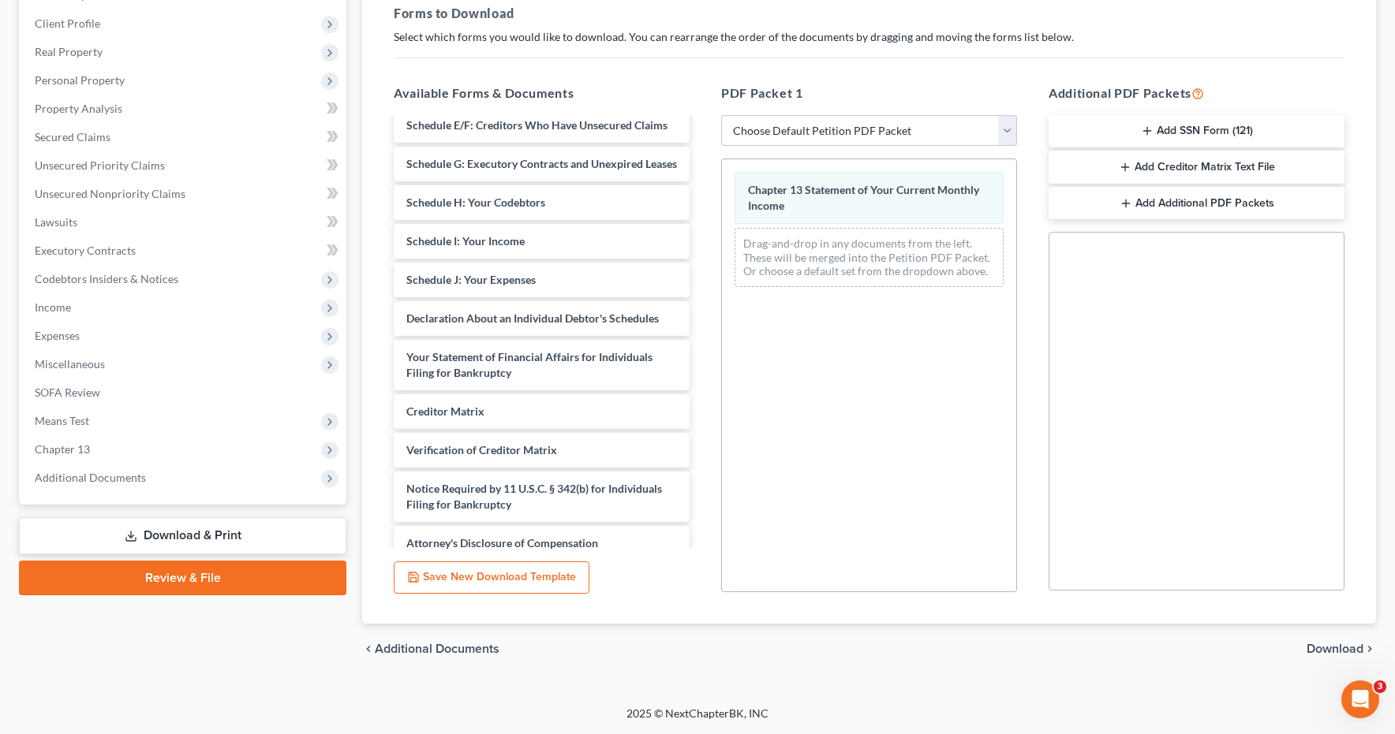
click at [1319, 648] on span "Download" at bounding box center [1334, 649] width 57 height 13
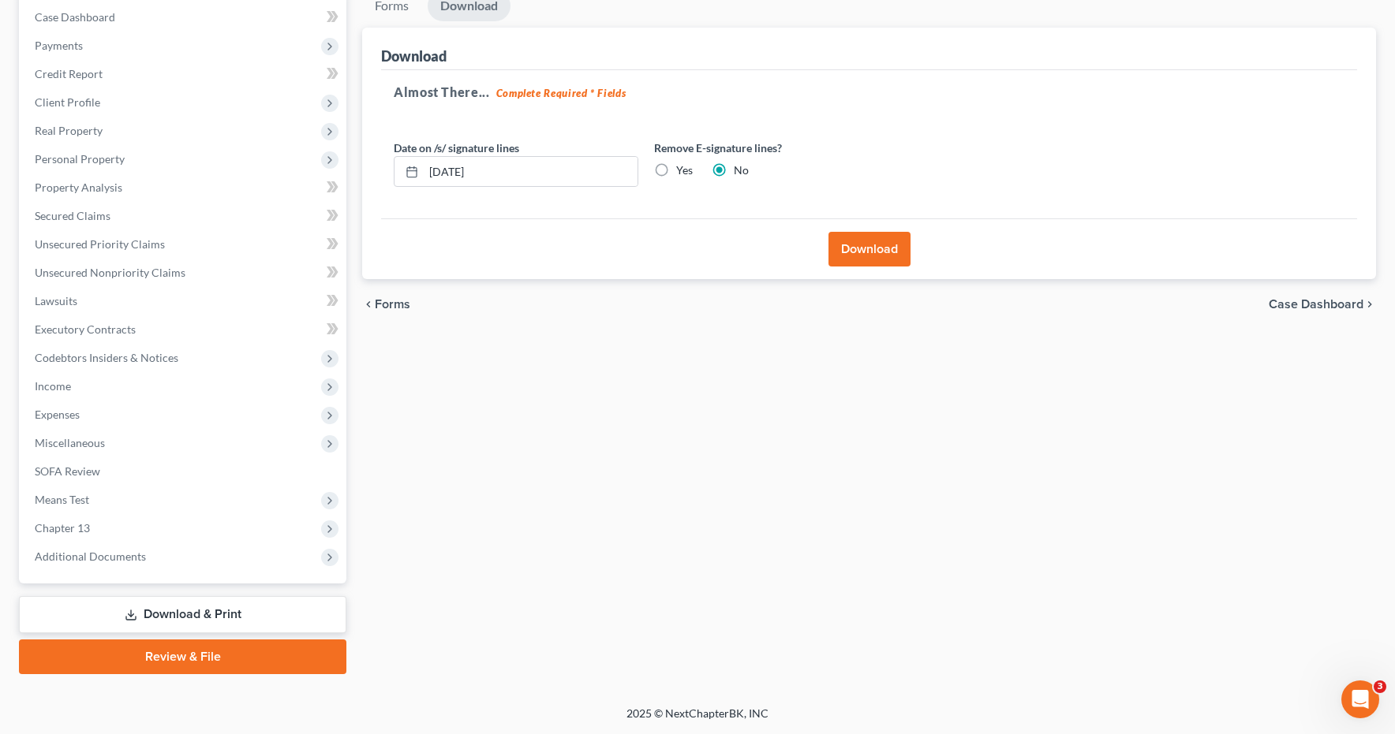
scroll to position [161, 0]
click at [857, 248] on button "Download" at bounding box center [869, 249] width 82 height 35
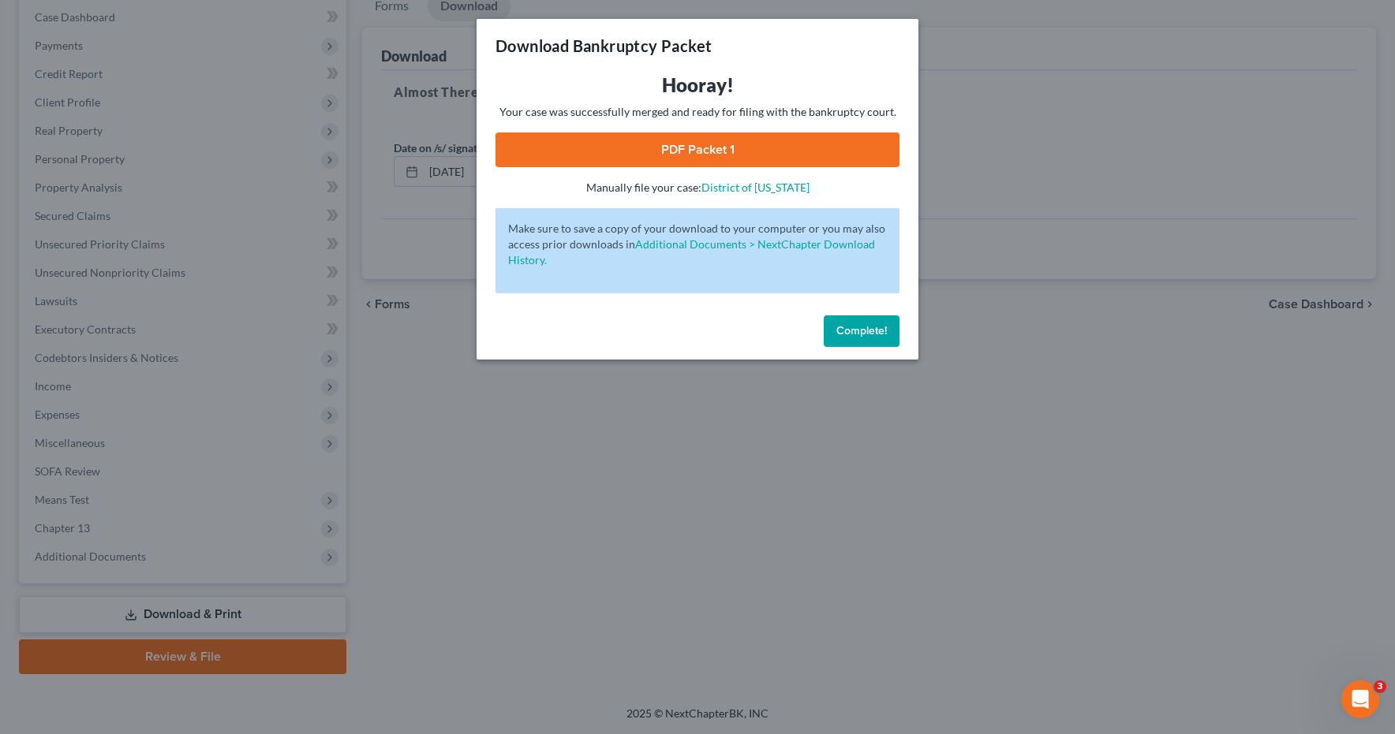
click at [727, 147] on link "PDF Packet 1" at bounding box center [697, 150] width 404 height 35
click at [861, 327] on span "Complete!" at bounding box center [861, 330] width 50 height 13
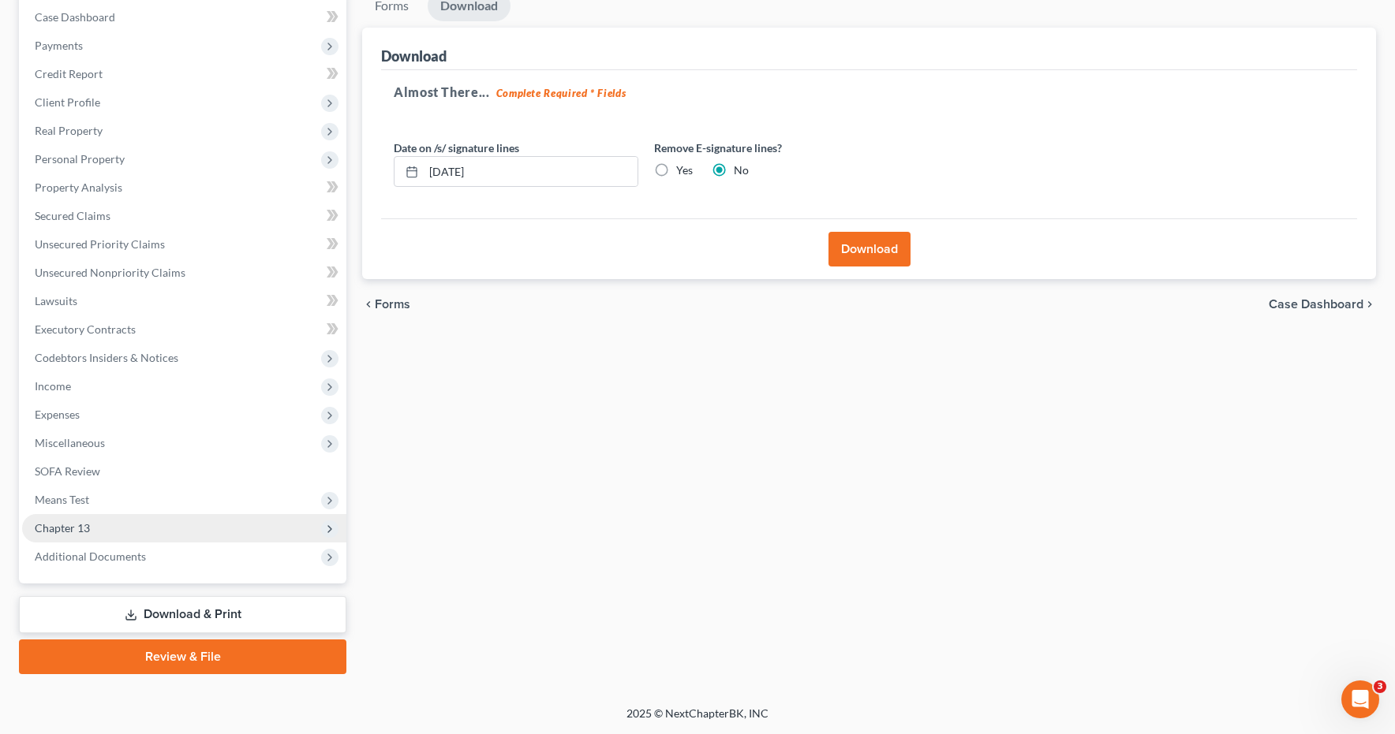
click at [58, 532] on span "Chapter 13" at bounding box center [62, 527] width 55 height 13
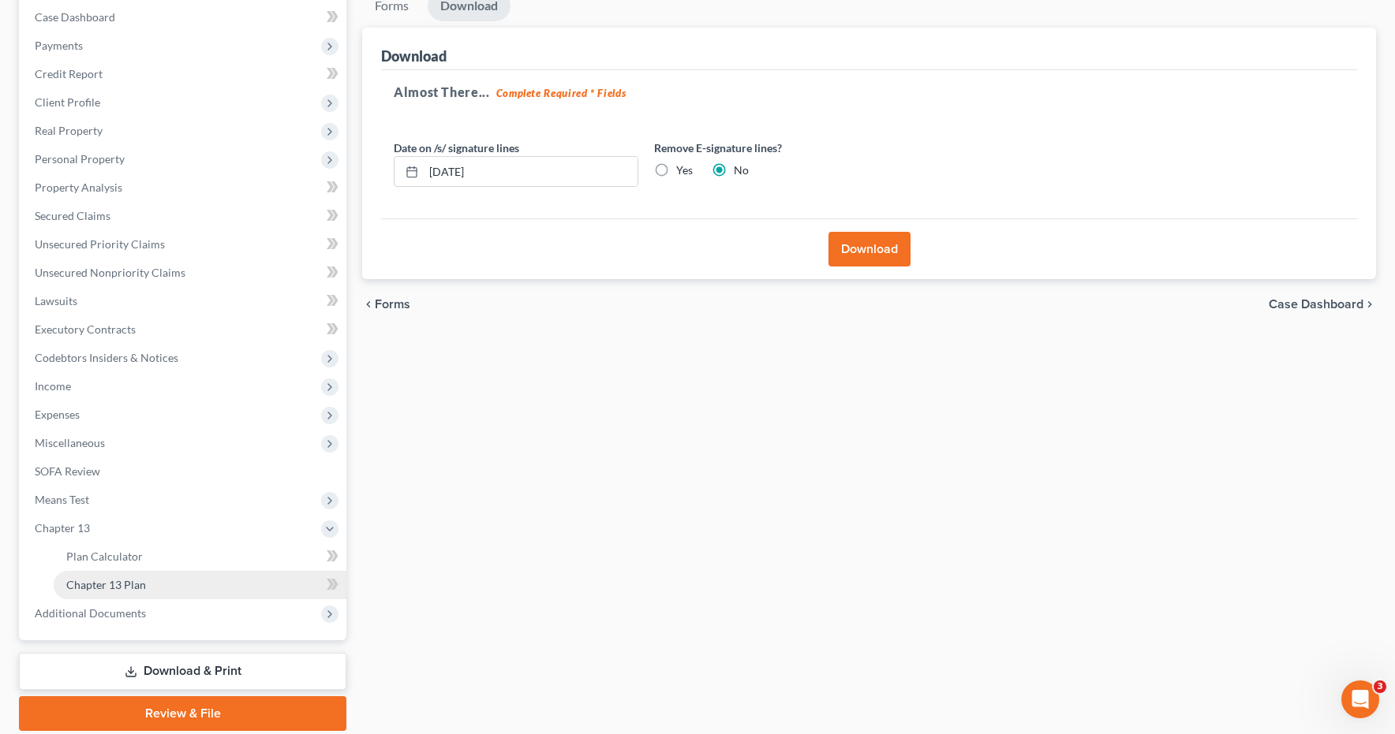
click at [91, 585] on span "Chapter 13 Plan" at bounding box center [106, 584] width 80 height 13
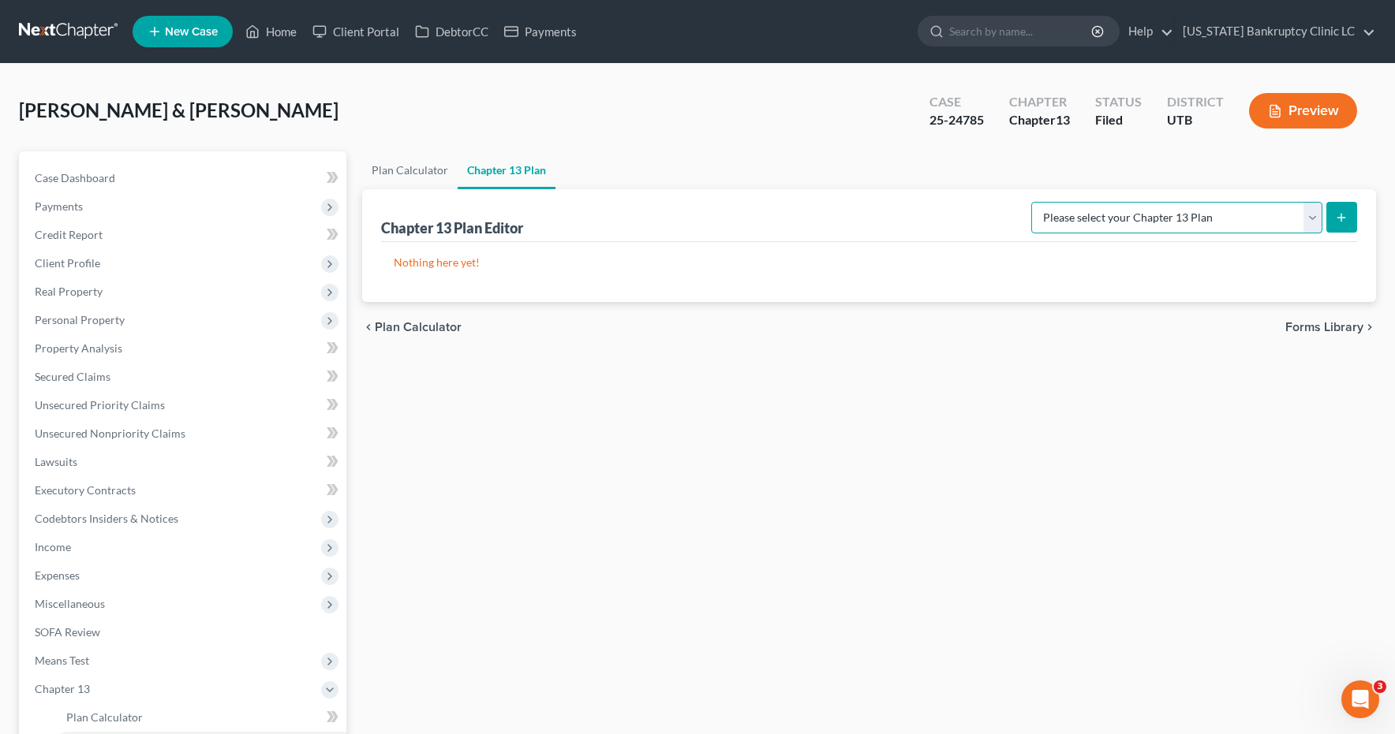
click at [1310, 216] on select "Please select your Chapter 13 Plan Chapter 13 Plan - Utah Bankruptcy Clinic LC …" at bounding box center [1176, 218] width 291 height 32
select select "0"
click at [1346, 219] on icon "submit" at bounding box center [1341, 217] width 13 height 13
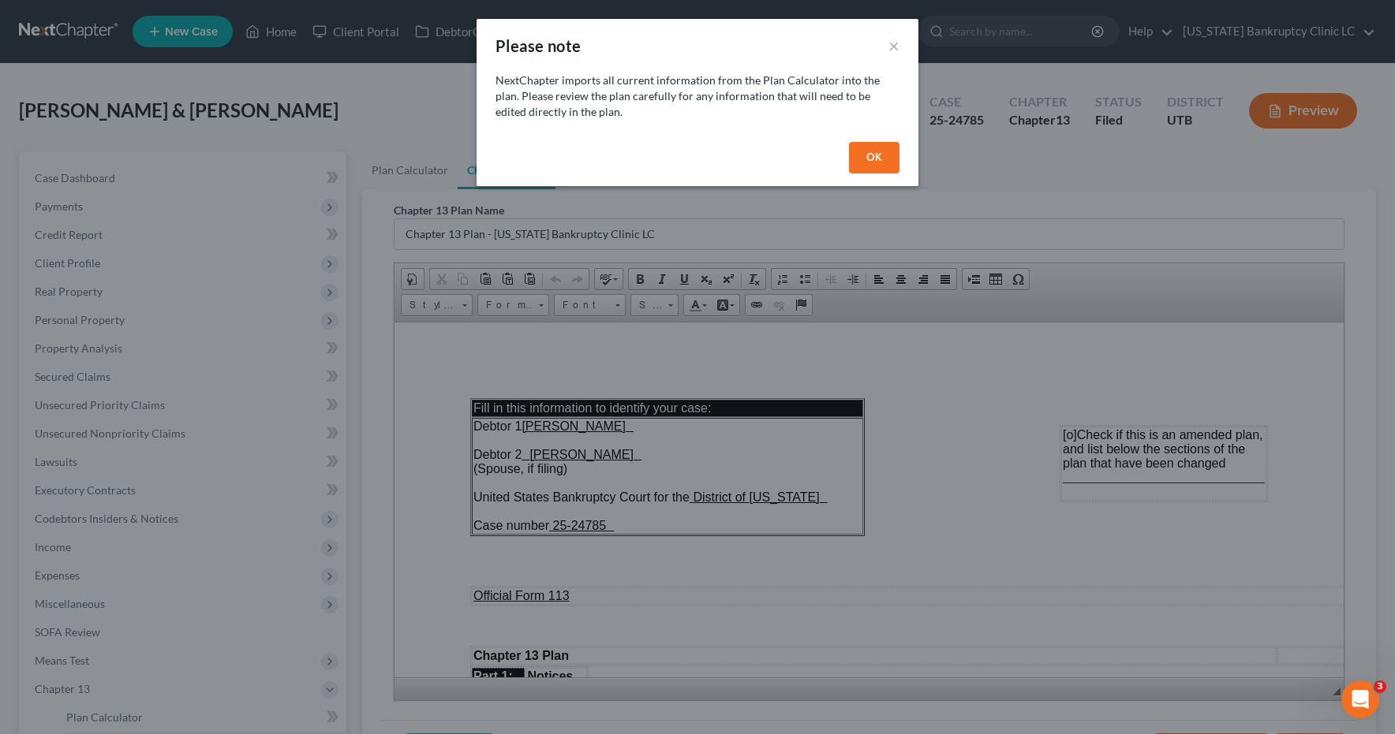
click at [879, 159] on button "OK" at bounding box center [874, 158] width 50 height 32
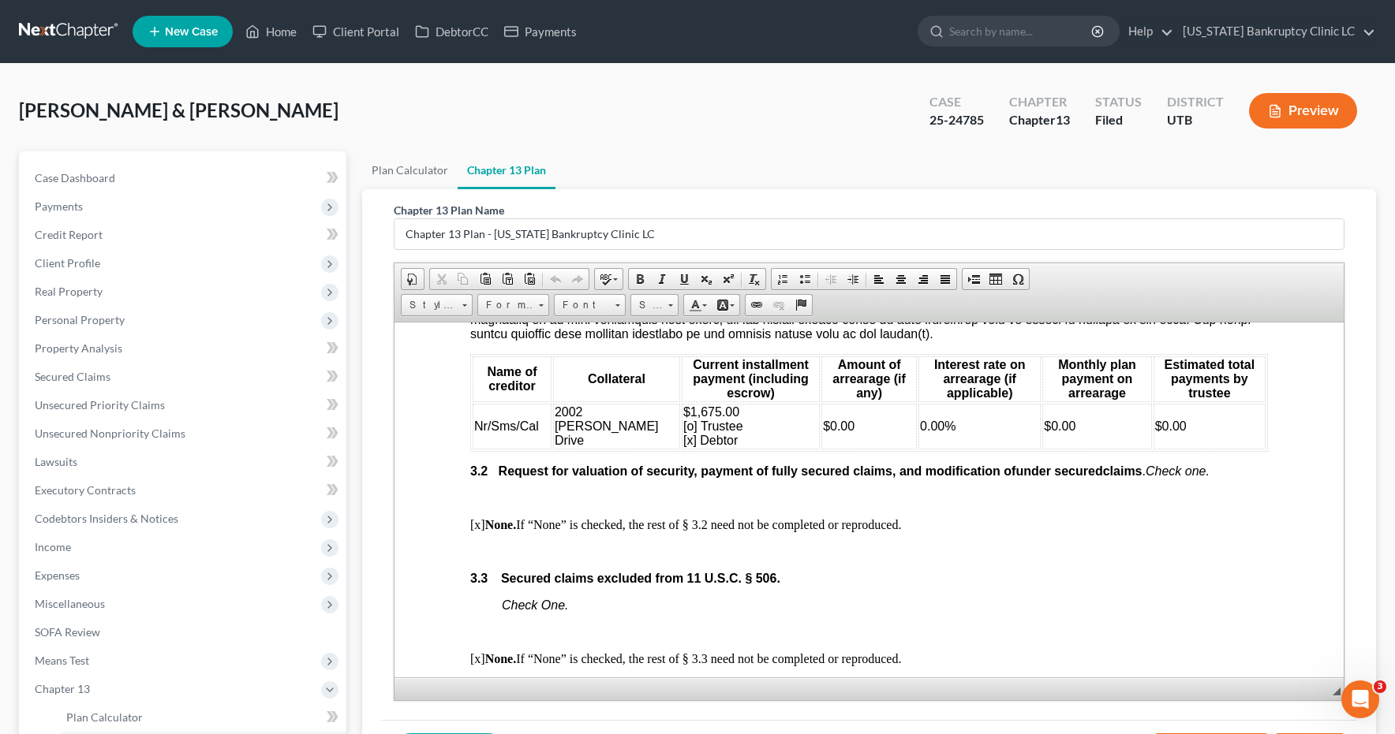
scroll to position [1803, 0]
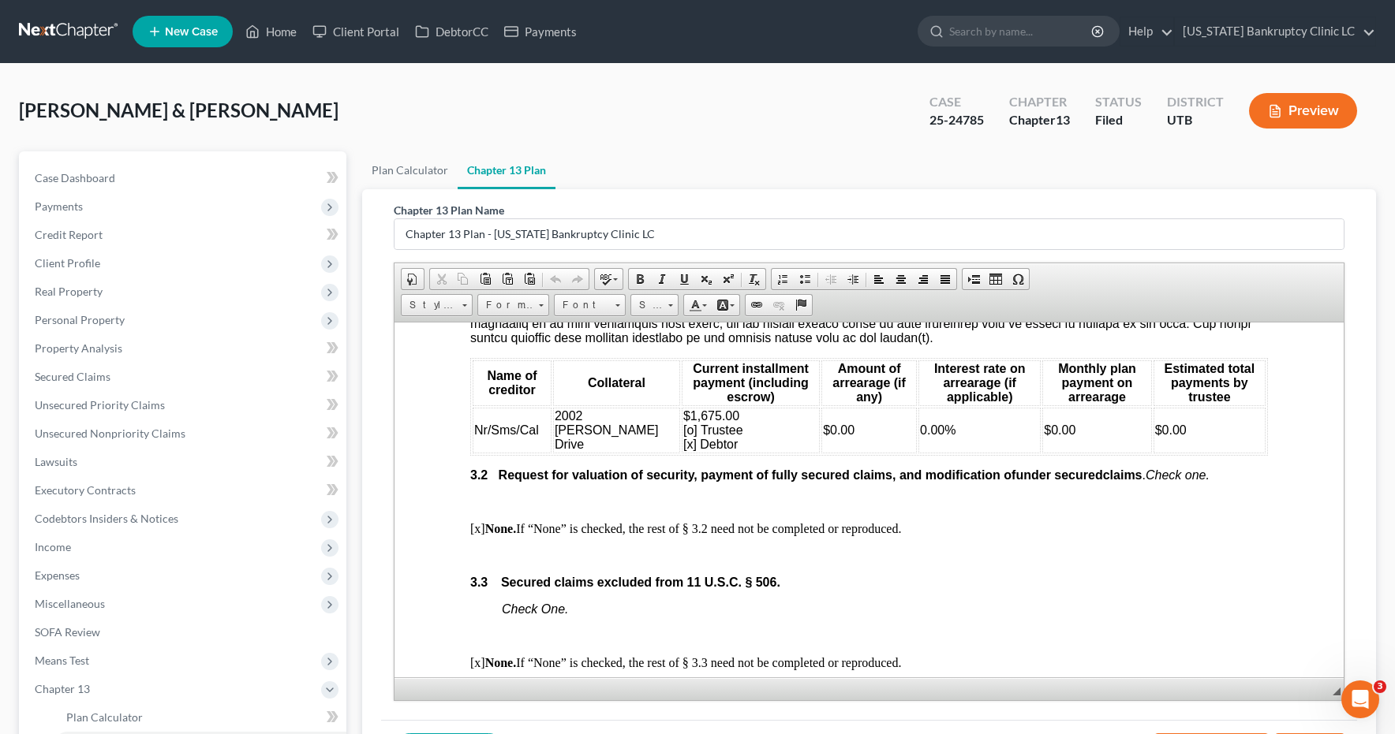
click at [1065, 425] on td "$0.00" at bounding box center [1096, 430] width 109 height 46
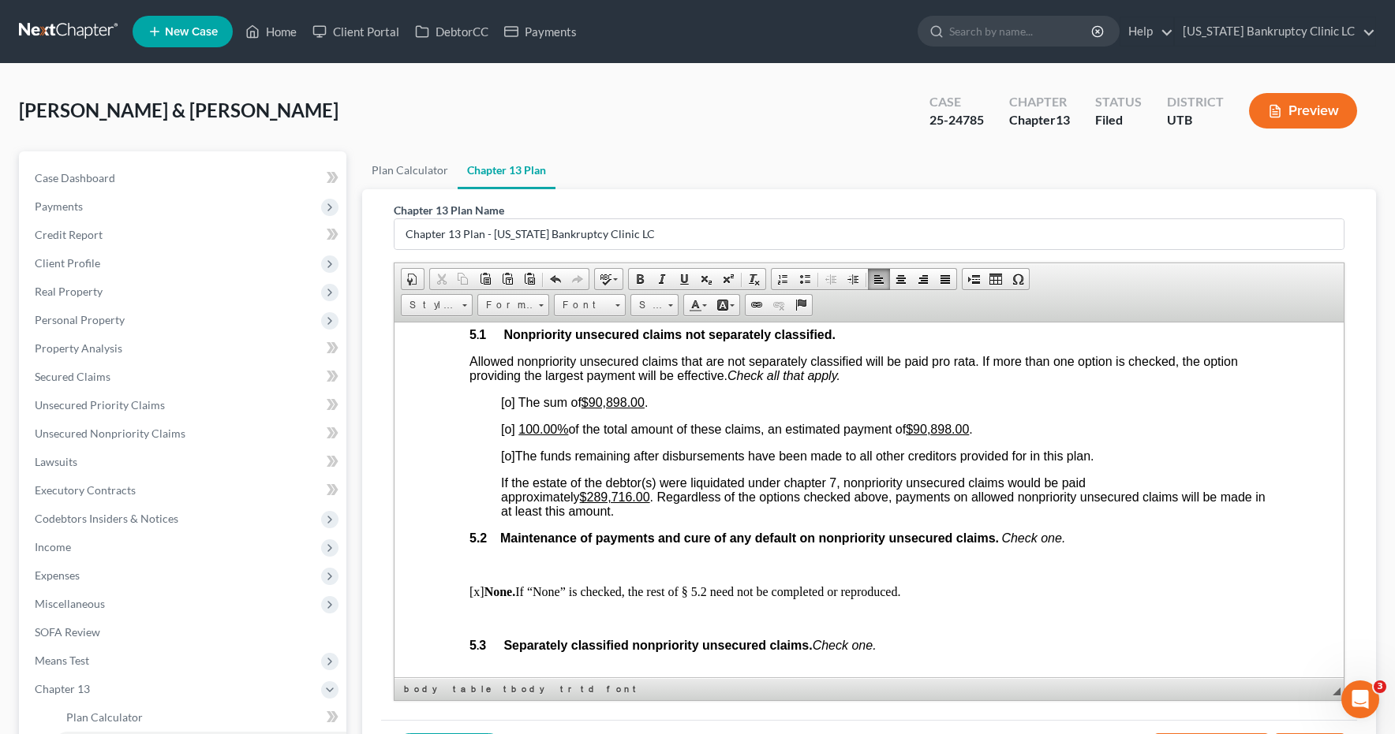
scroll to position [3209, 1]
click at [510, 428] on span "[o]" at bounding box center [508, 427] width 14 height 13
drag, startPoint x: 647, startPoint y: 400, endPoint x: 592, endPoint y: 399, distance: 54.4
click at [592, 399] on span "The sum of $90,898.00 ." at bounding box center [583, 400] width 130 height 13
drag, startPoint x: 637, startPoint y: 495, endPoint x: 591, endPoint y: 494, distance: 45.8
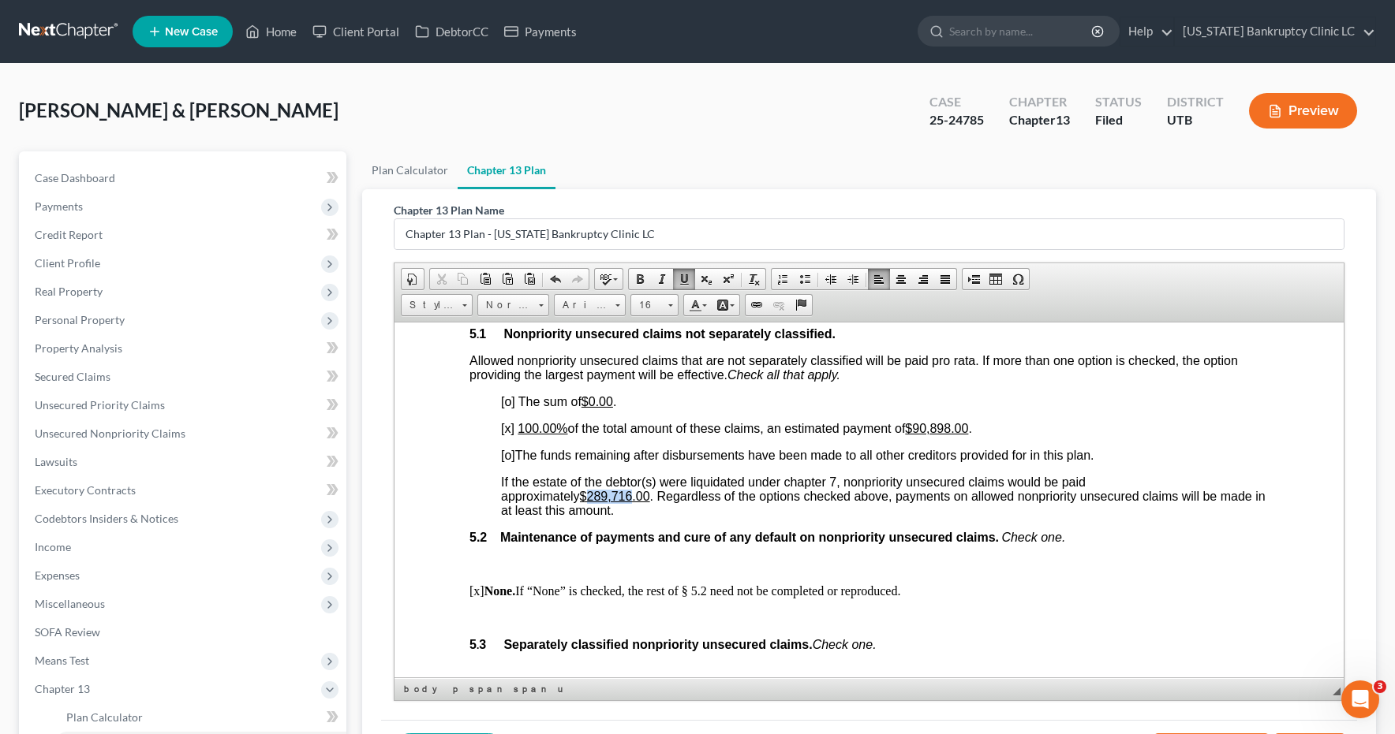
click at [591, 494] on u "$289,716.00" at bounding box center [615, 495] width 70 height 13
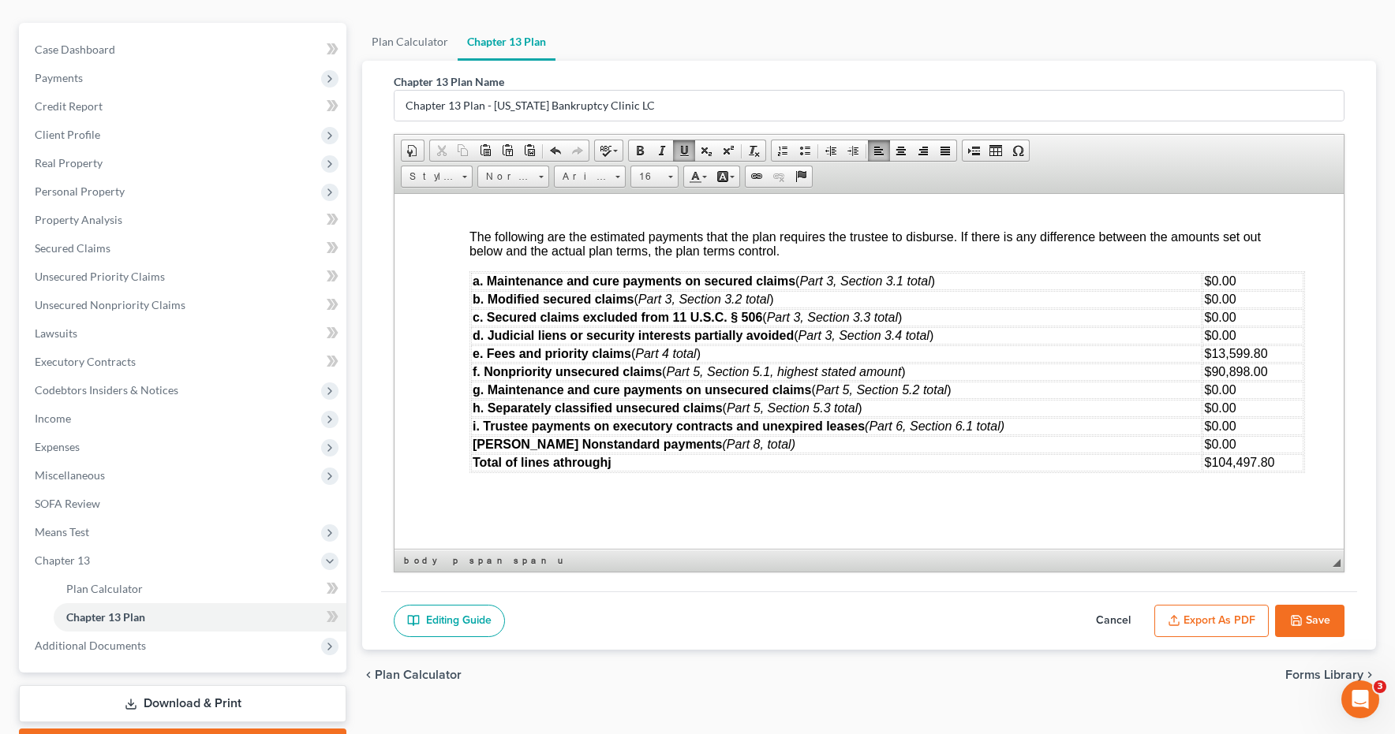
scroll to position [218, 0]
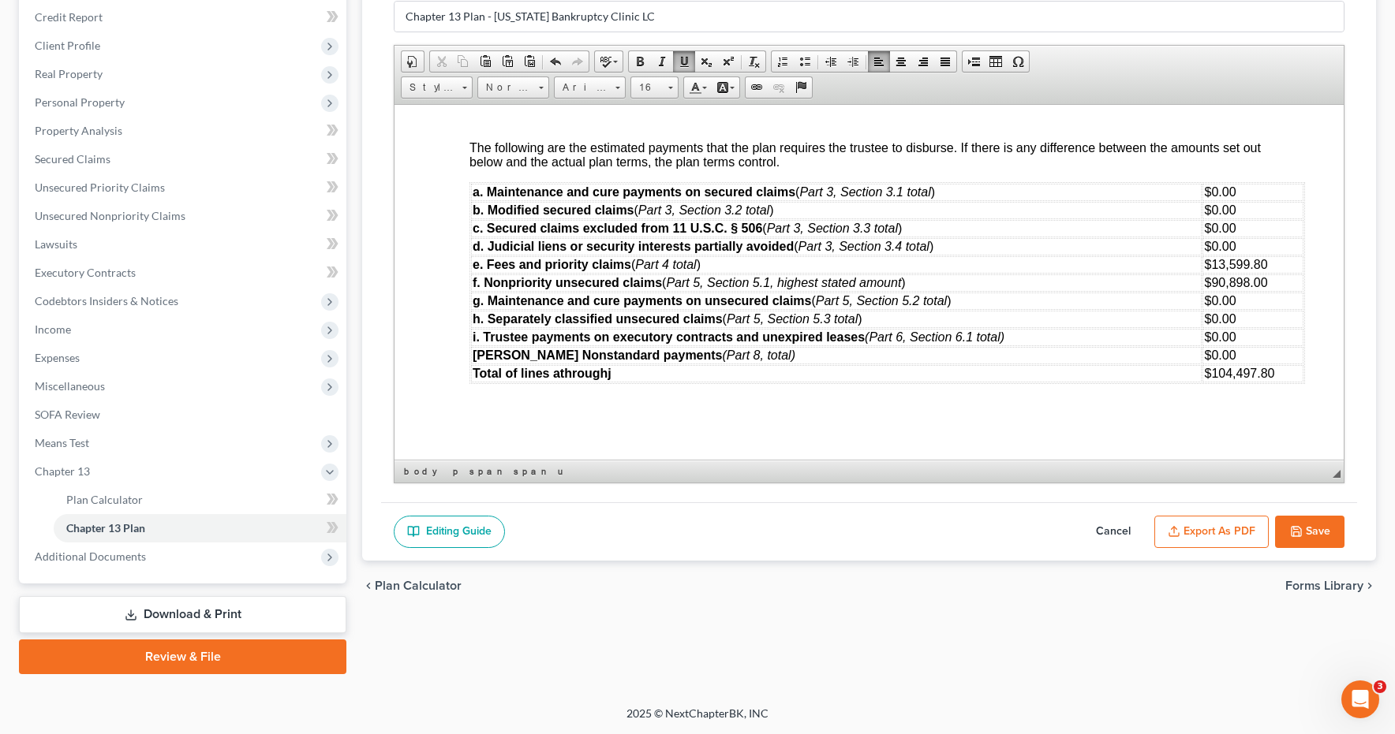
click at [1304, 527] on button "Save" at bounding box center [1309, 532] width 69 height 33
select select "0"
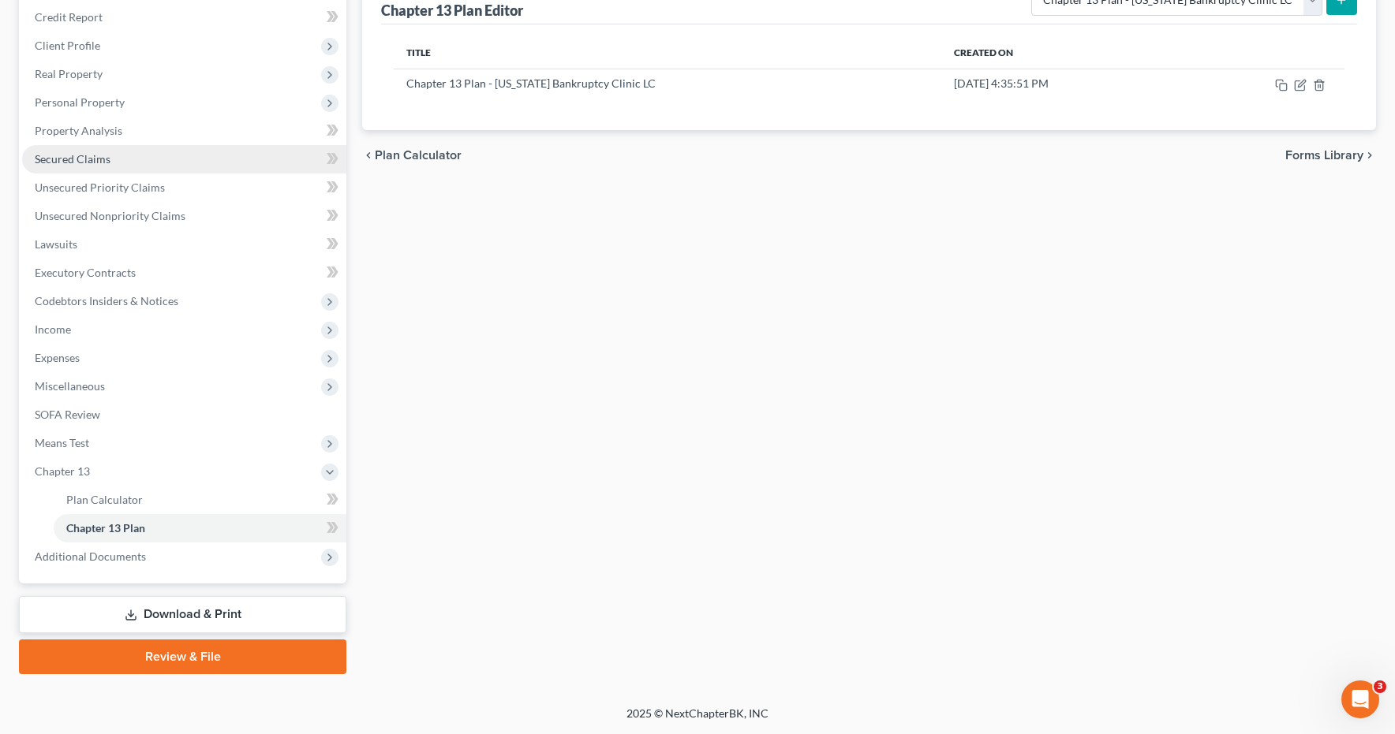
click at [69, 157] on span "Secured Claims" at bounding box center [73, 158] width 76 height 13
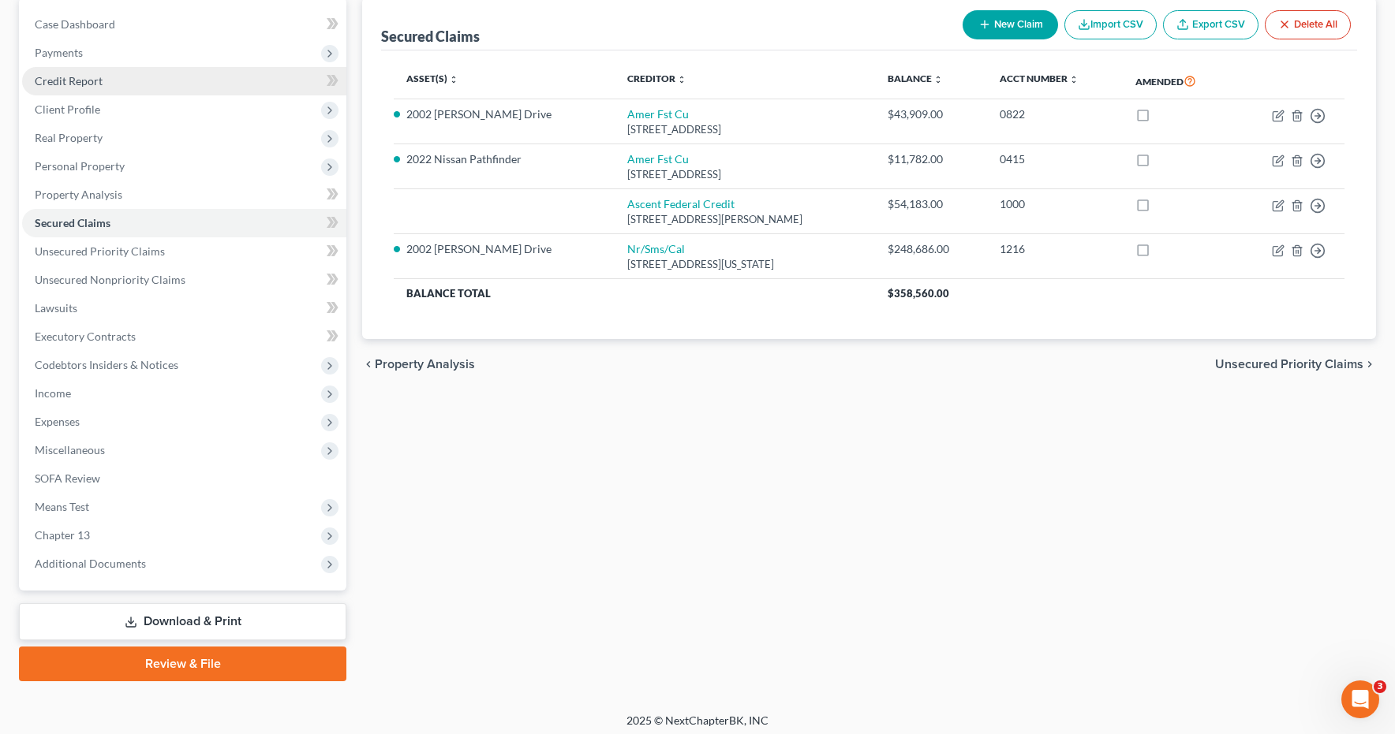
scroll to position [161, 0]
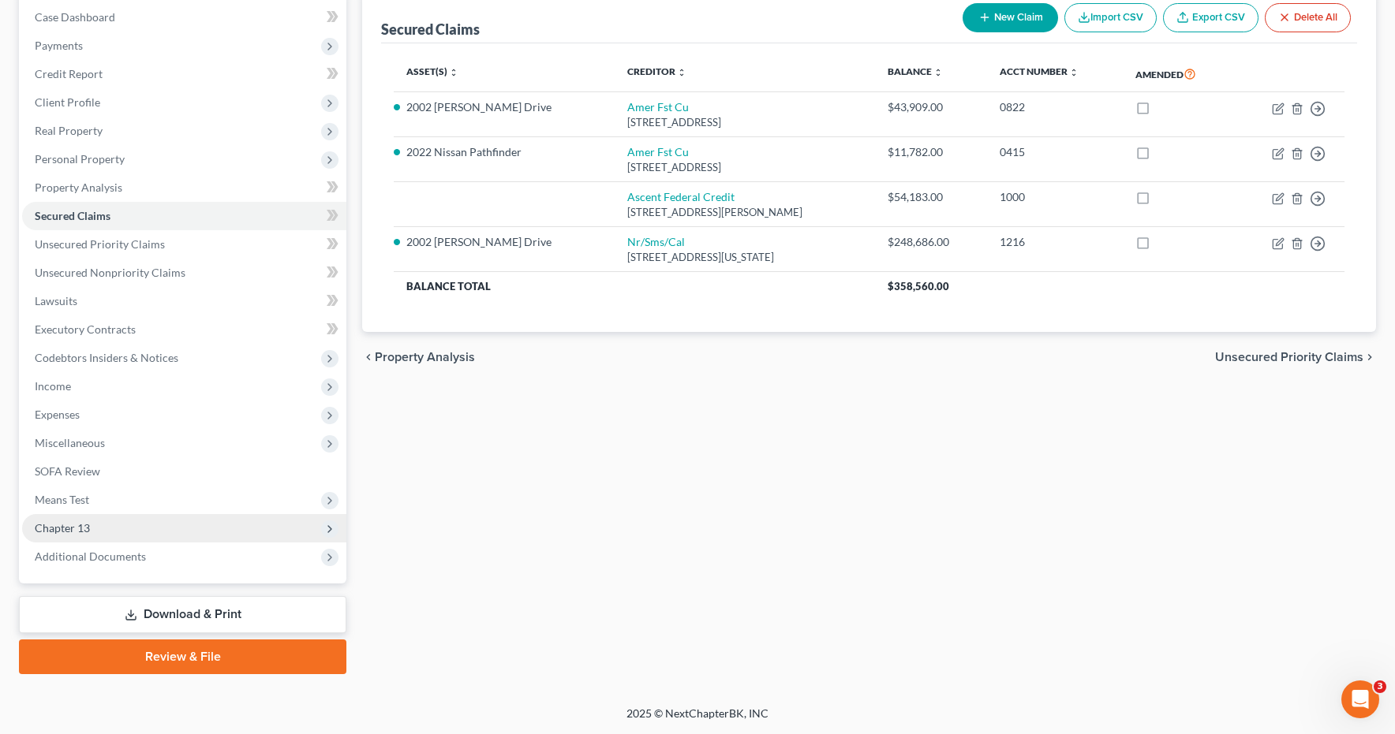
click at [56, 532] on span "Chapter 13" at bounding box center [62, 527] width 55 height 13
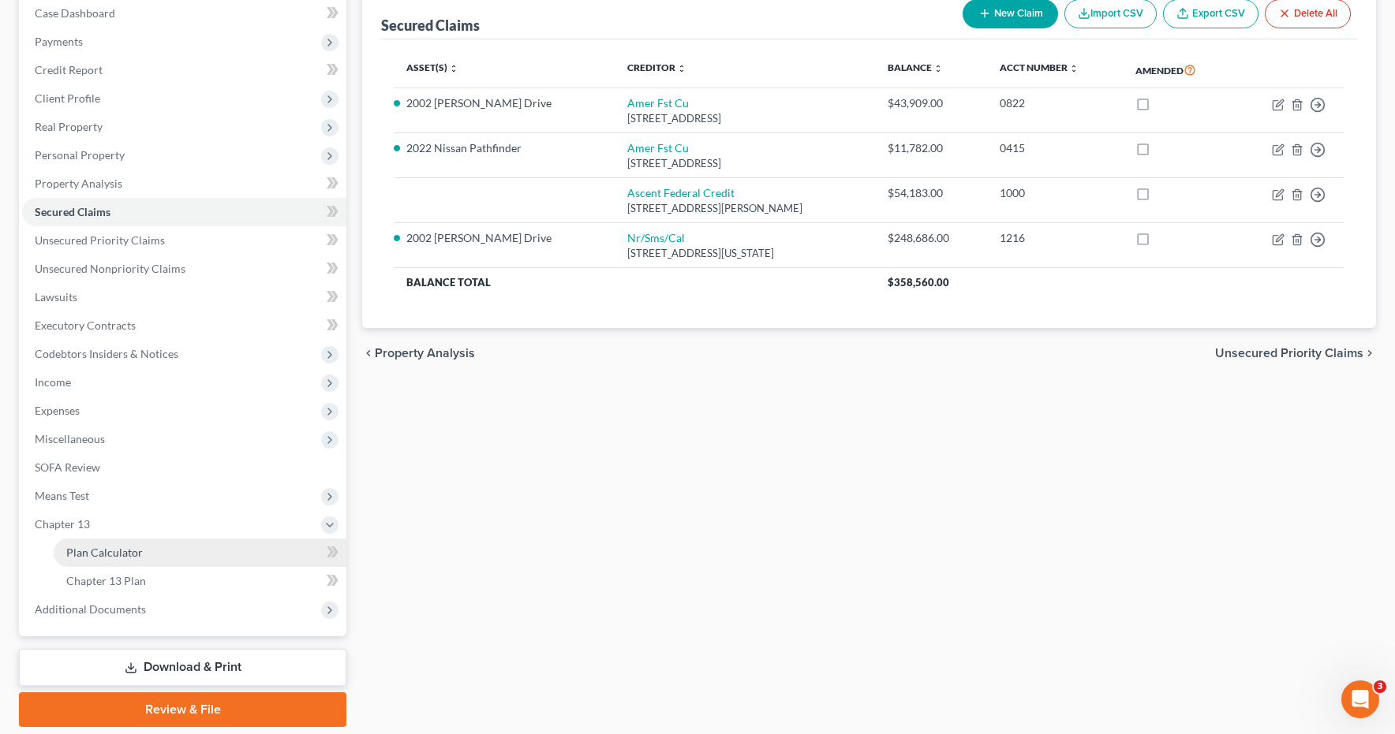
click at [89, 559] on link "Plan Calculator" at bounding box center [200, 553] width 293 height 28
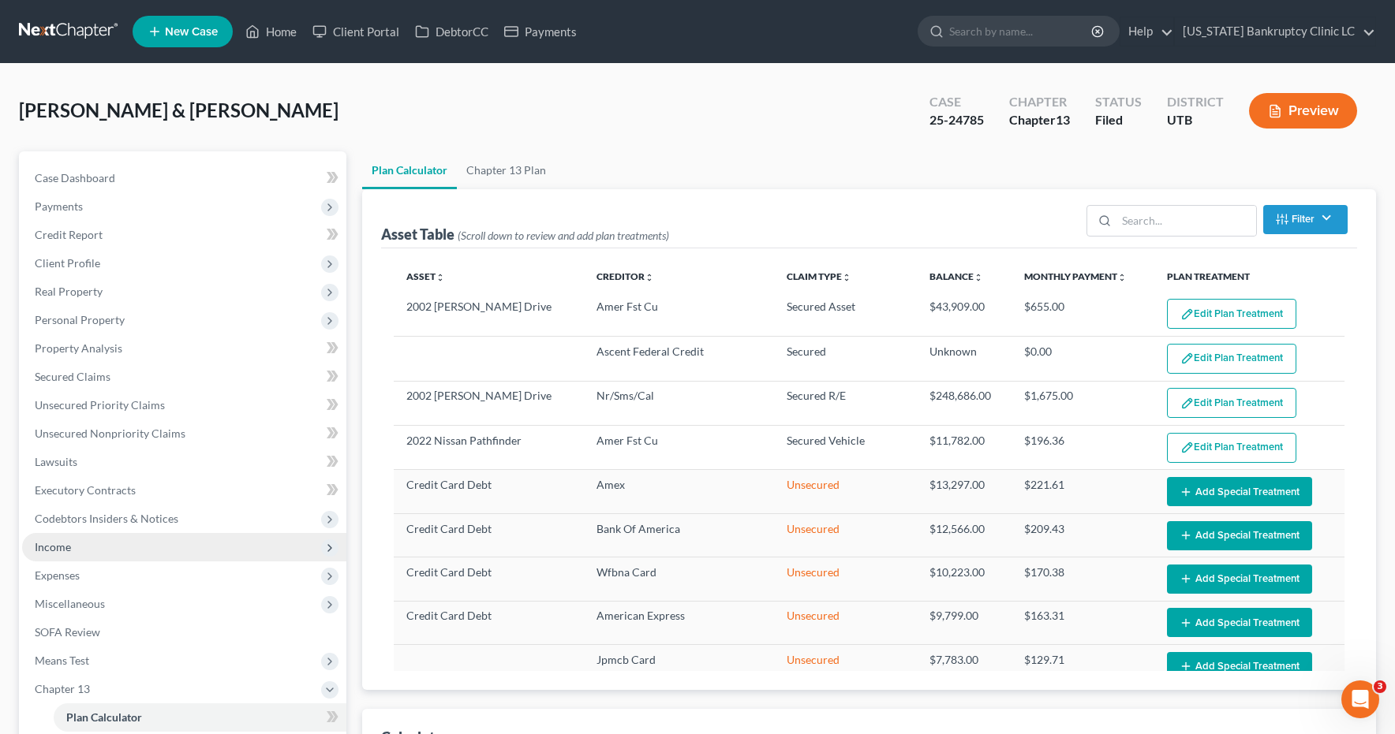
select select "59"
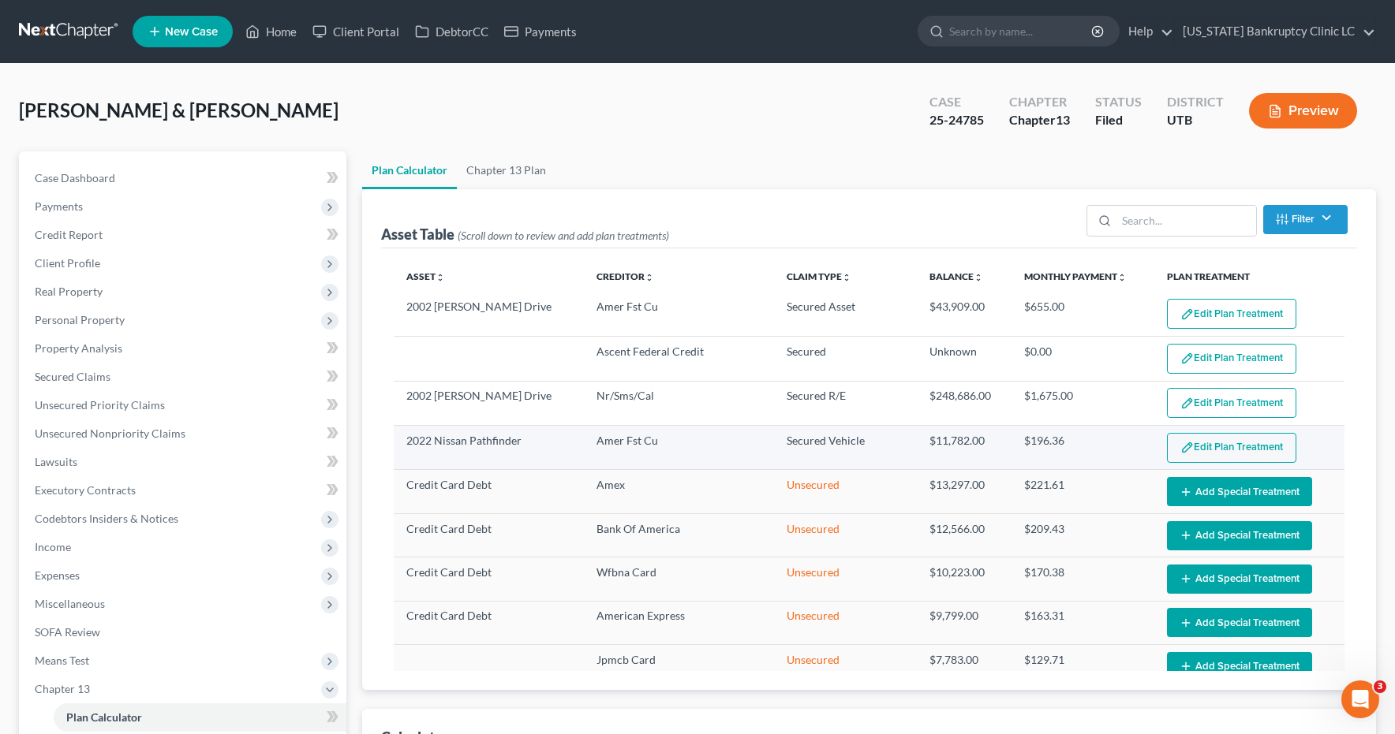
click at [1253, 450] on button "Edit Plan Treatment" at bounding box center [1231, 448] width 129 height 30
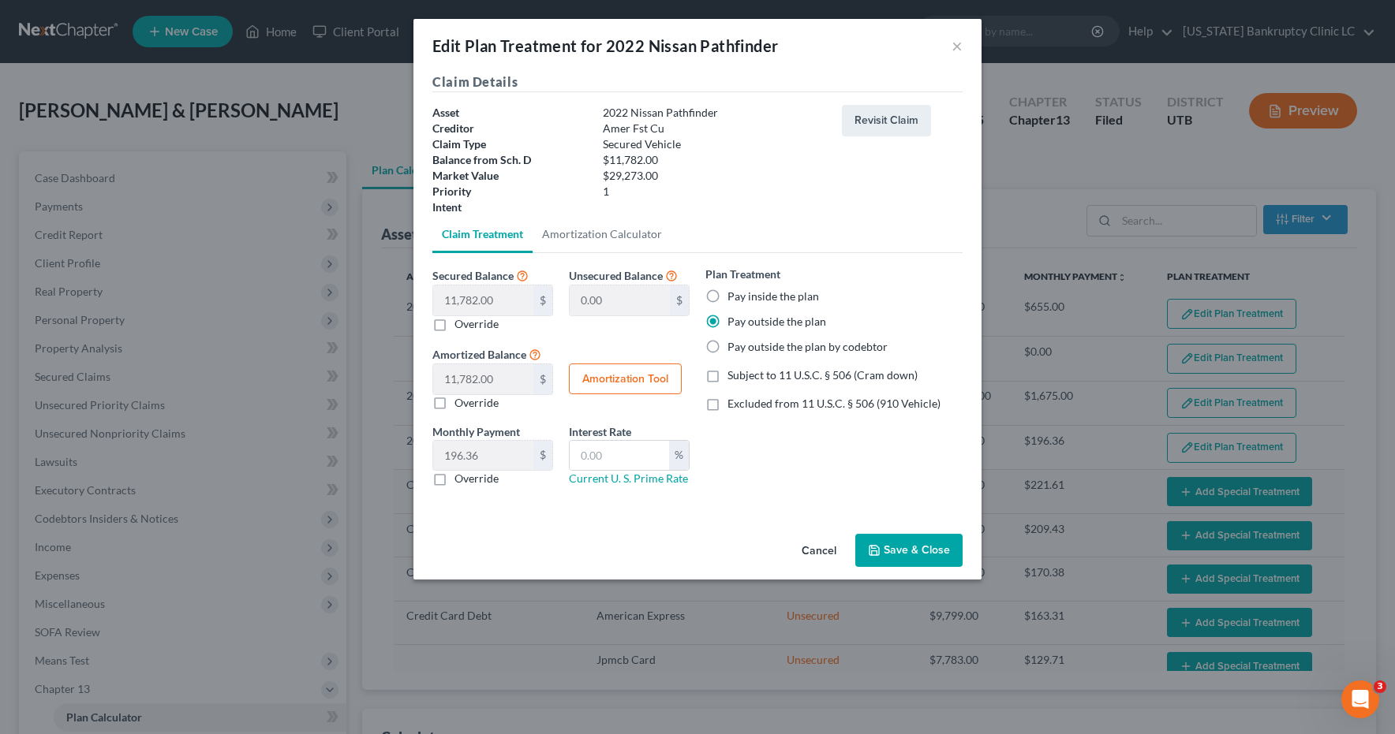
click at [887, 544] on button "Save & Close" at bounding box center [908, 550] width 107 height 33
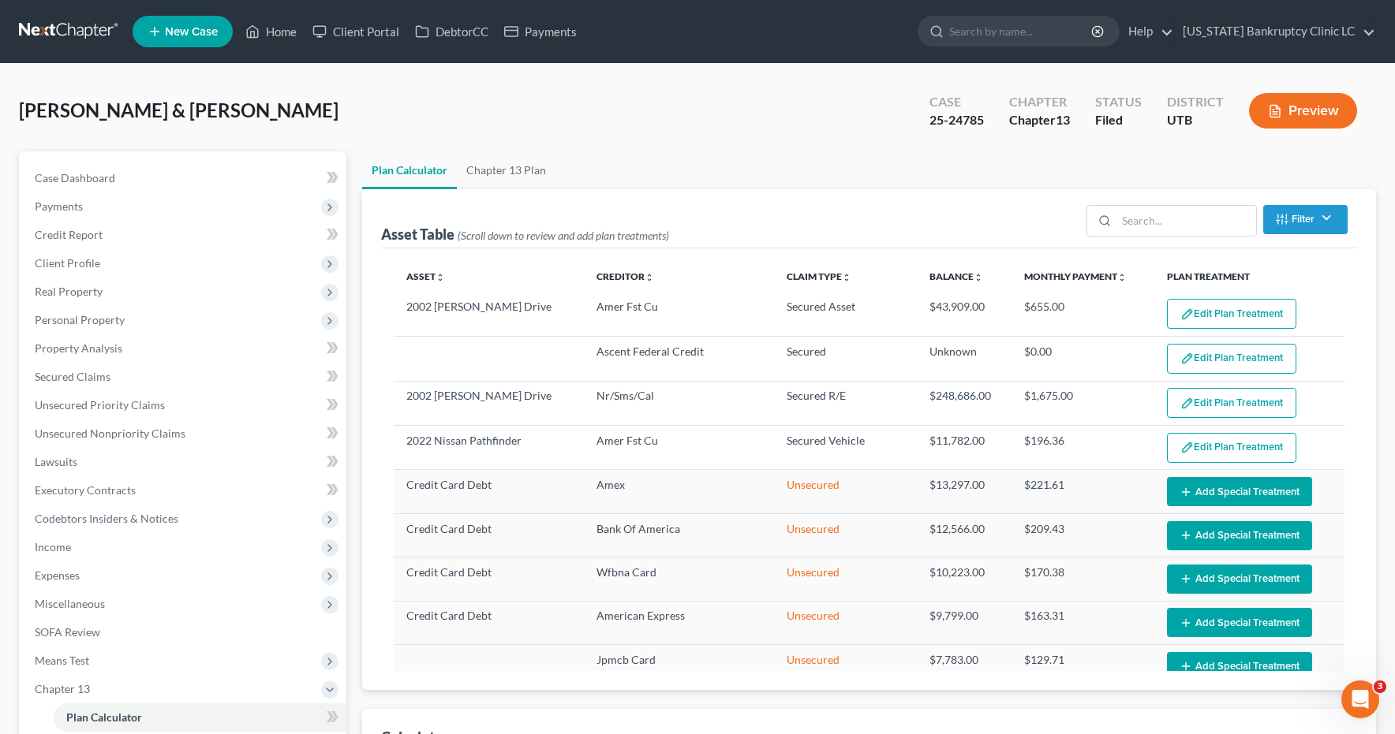
select select "59"
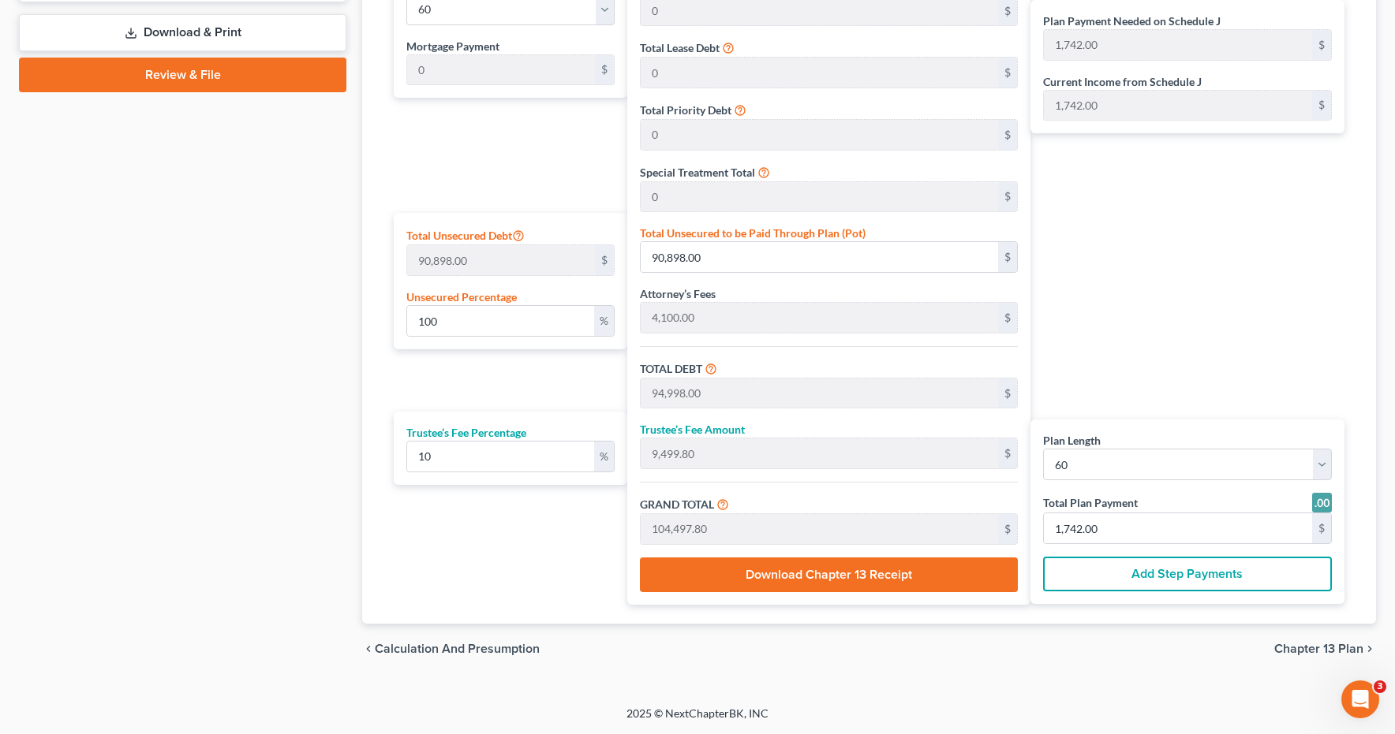
scroll to position [711, 0]
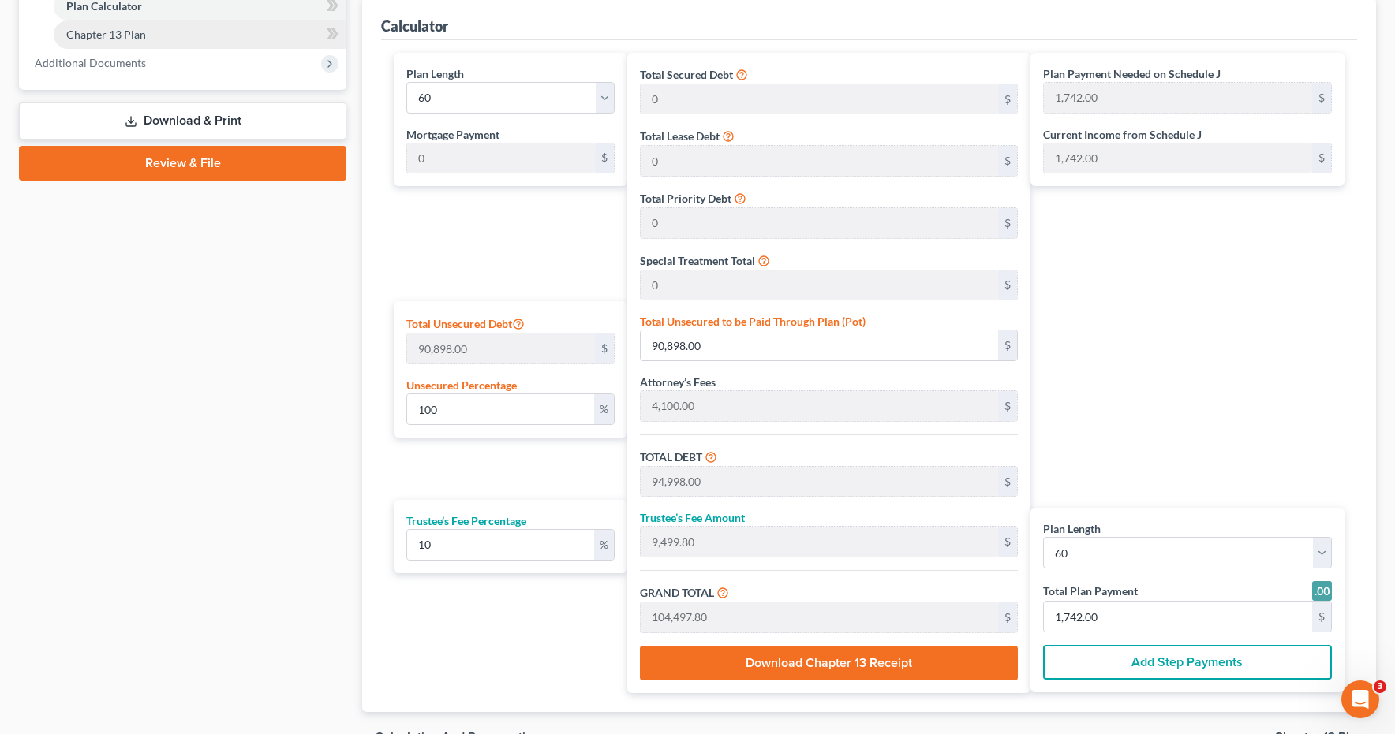
click at [122, 38] on span "Chapter 13 Plan" at bounding box center [106, 34] width 80 height 13
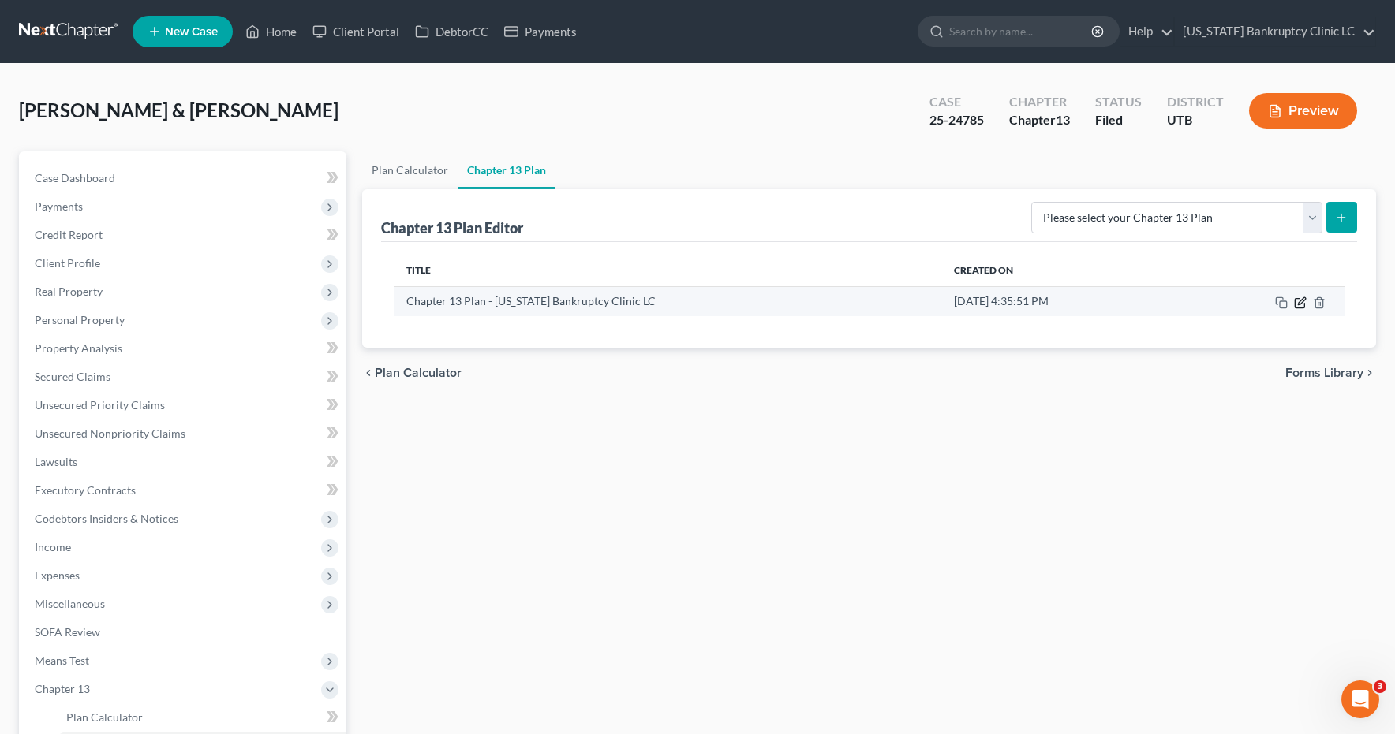
click at [1301, 301] on icon "button" at bounding box center [1300, 300] width 7 height 7
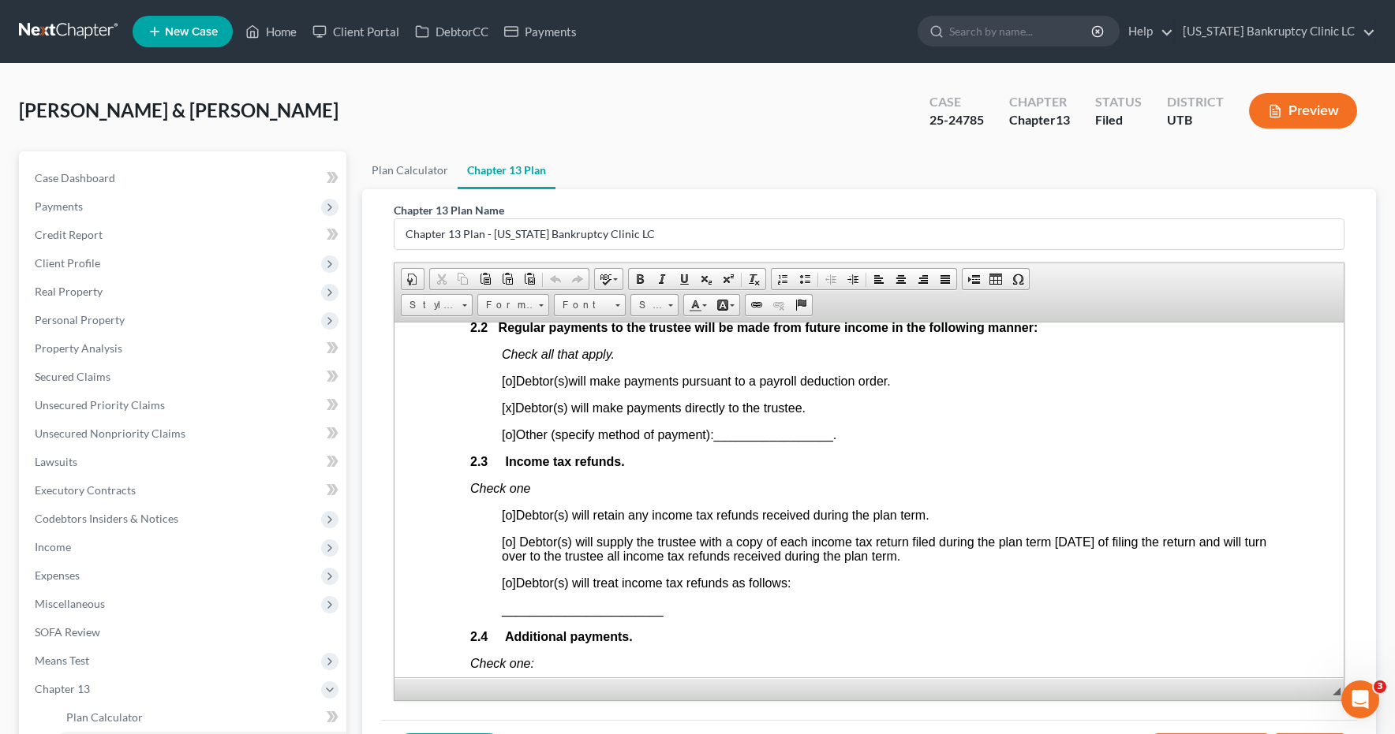
scroll to position [1046, 0]
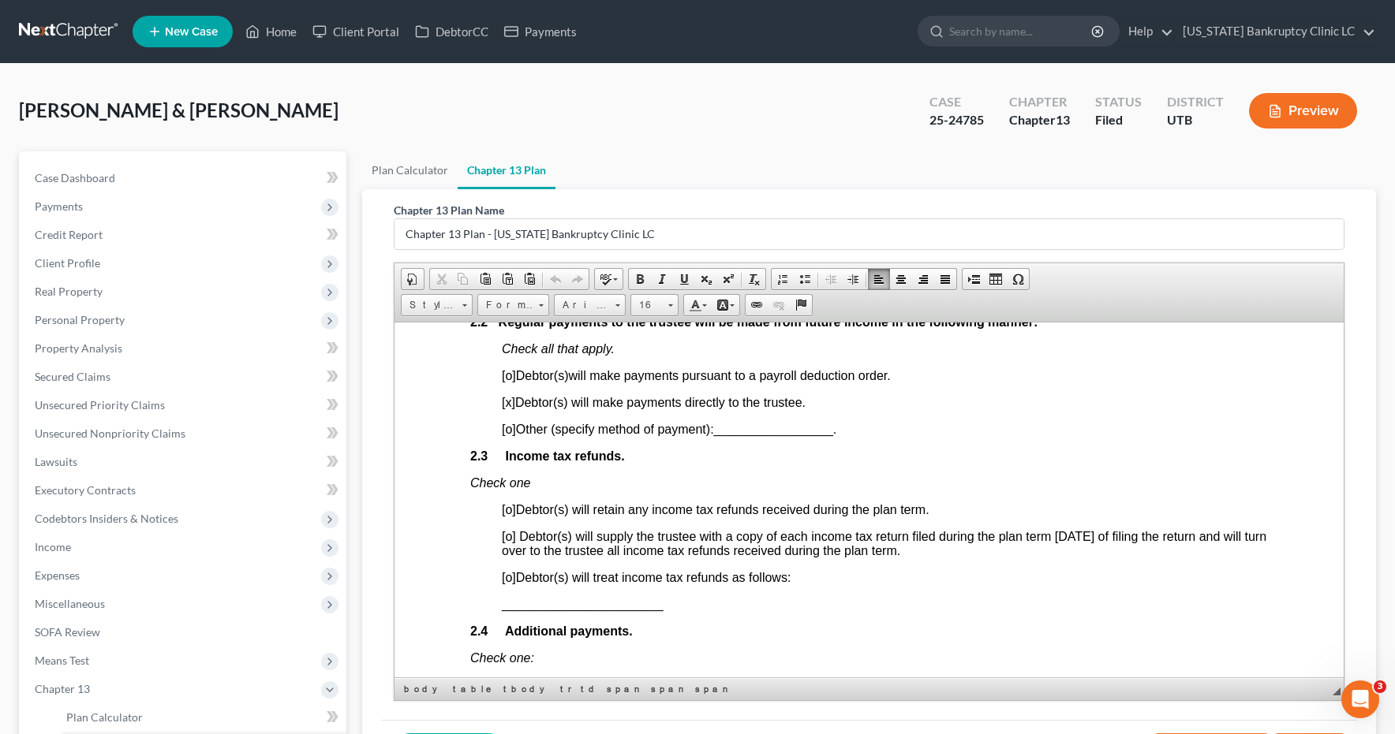
click at [511, 510] on span "[o]" at bounding box center [509, 508] width 14 height 13
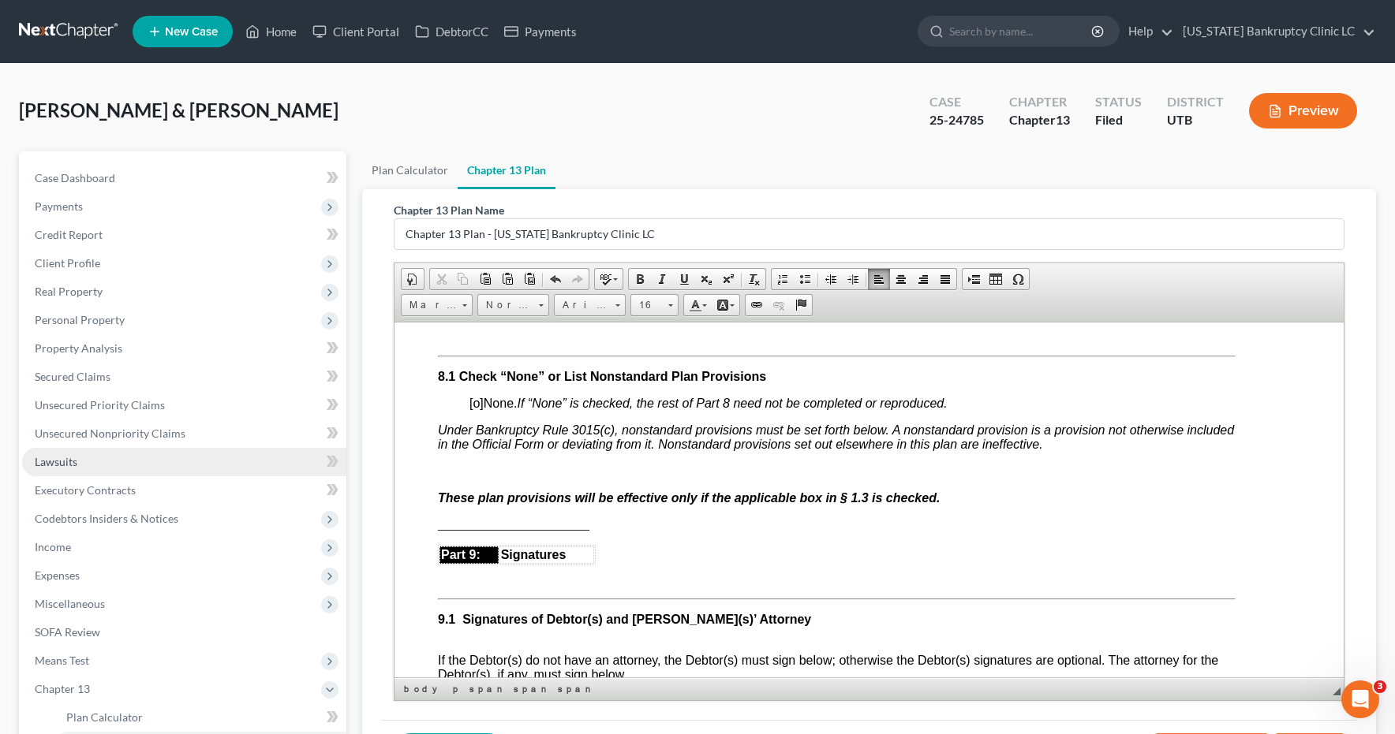
scroll to position [4084, 34]
click at [449, 470] on p at bounding box center [834, 471] width 797 height 14
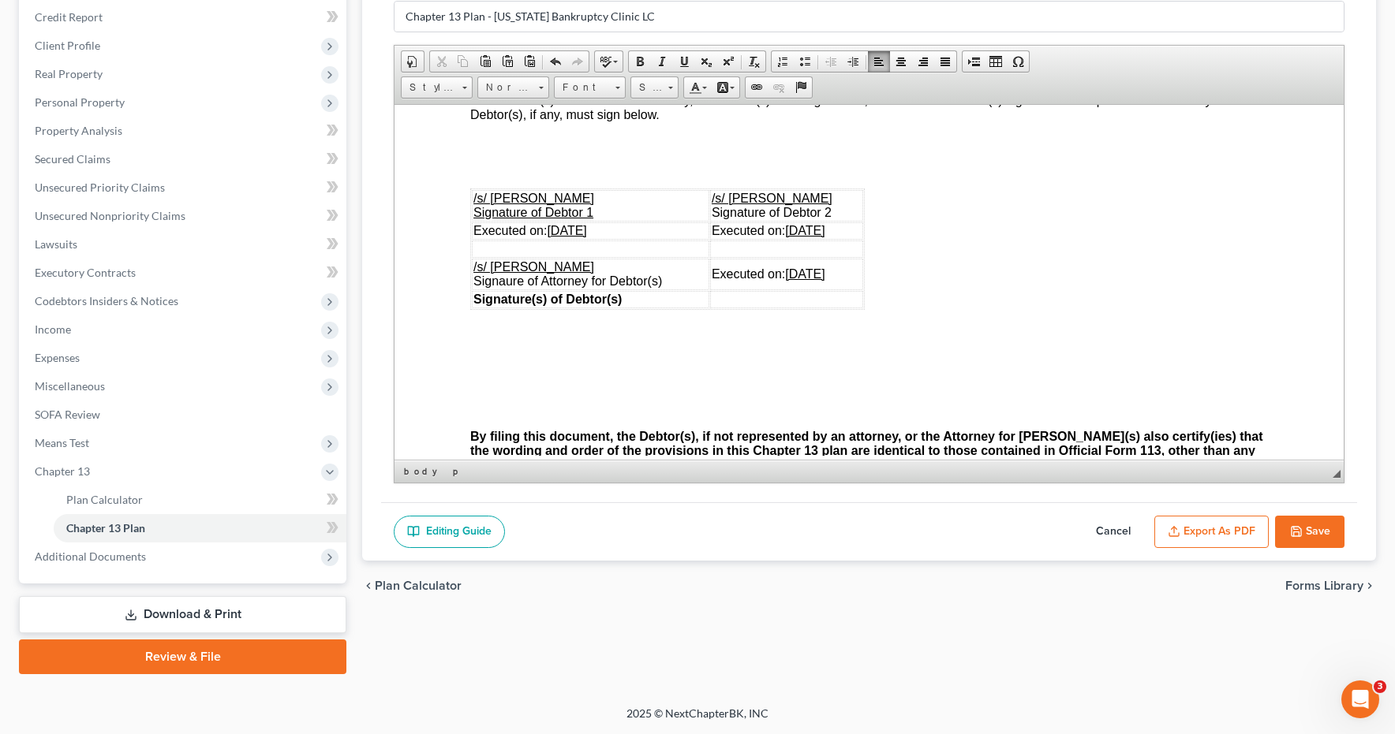
scroll to position [5611, 0]
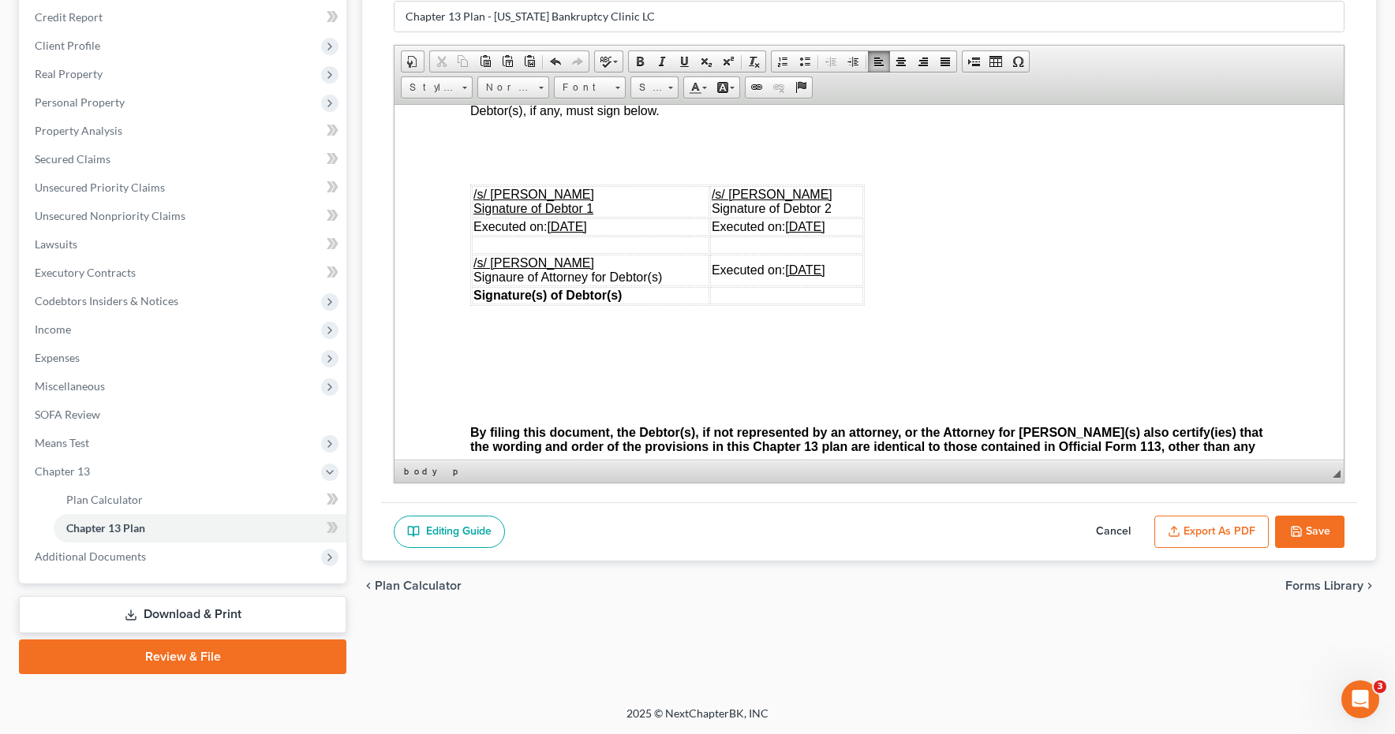
click at [1218, 530] on button "Export as PDF" at bounding box center [1211, 532] width 114 height 33
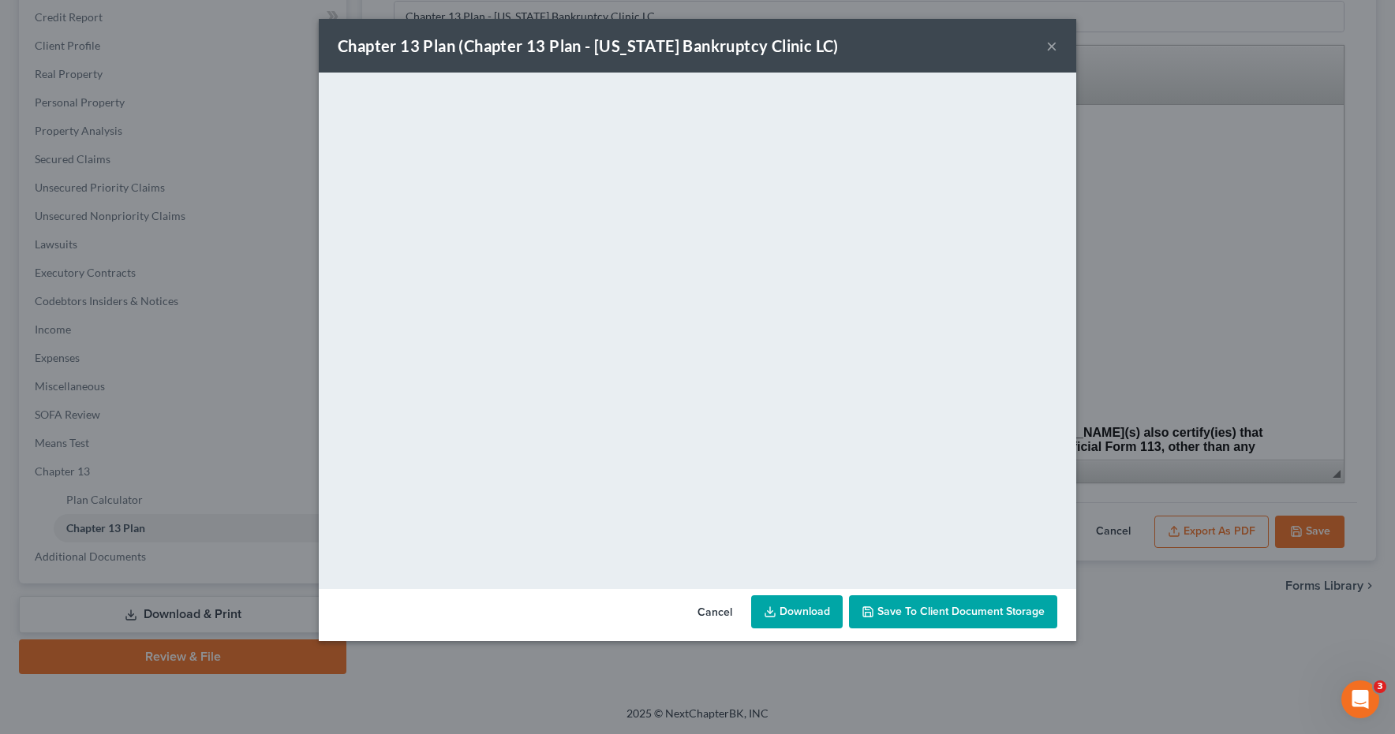
click at [946, 610] on span "Save to Client Document Storage" at bounding box center [960, 611] width 167 height 13
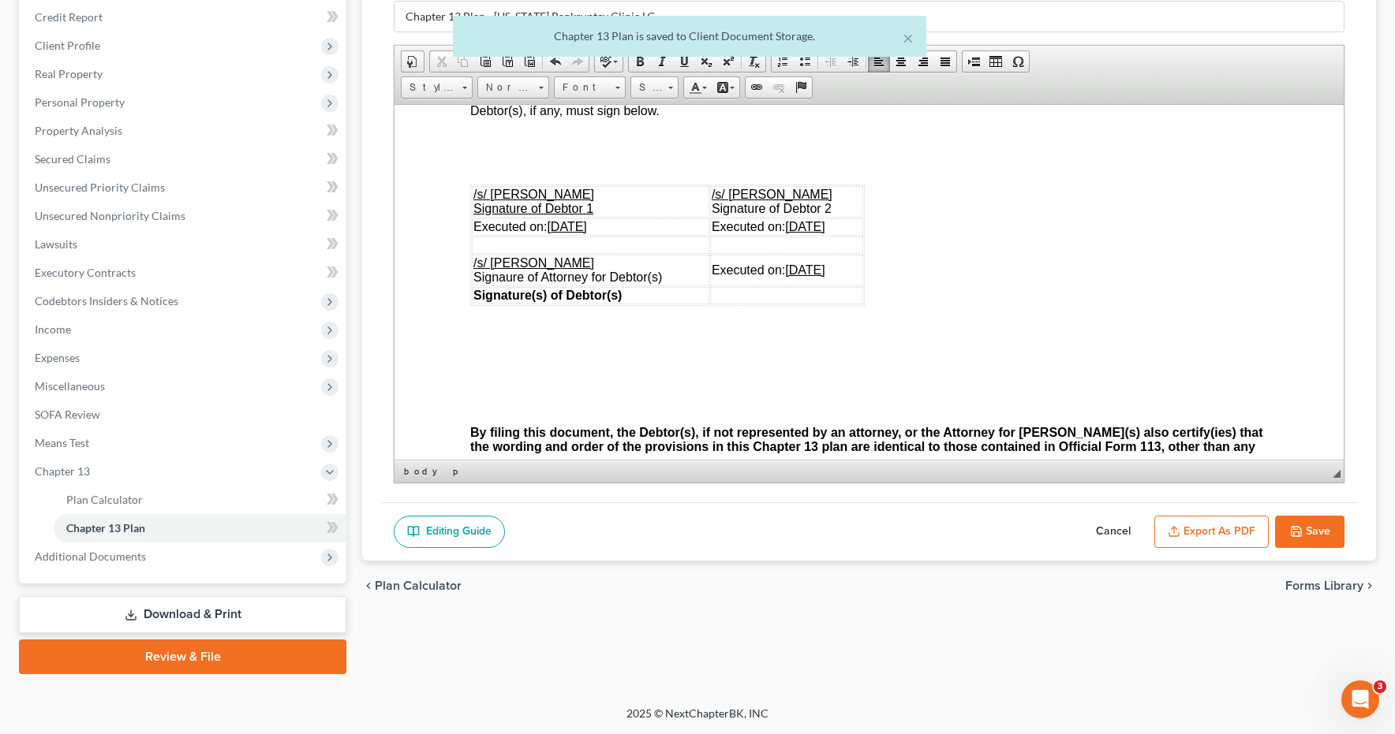
click at [1324, 531] on button "Save" at bounding box center [1309, 532] width 69 height 33
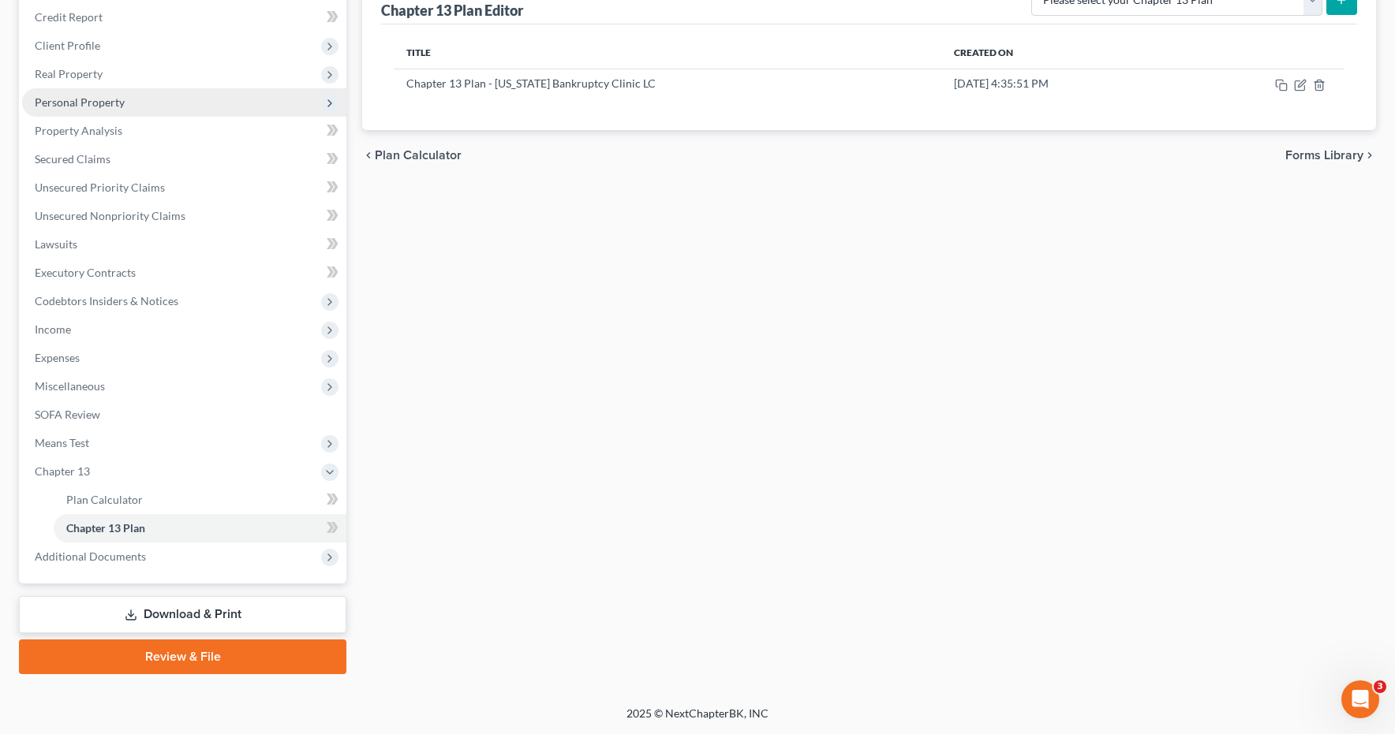
scroll to position [0, 0]
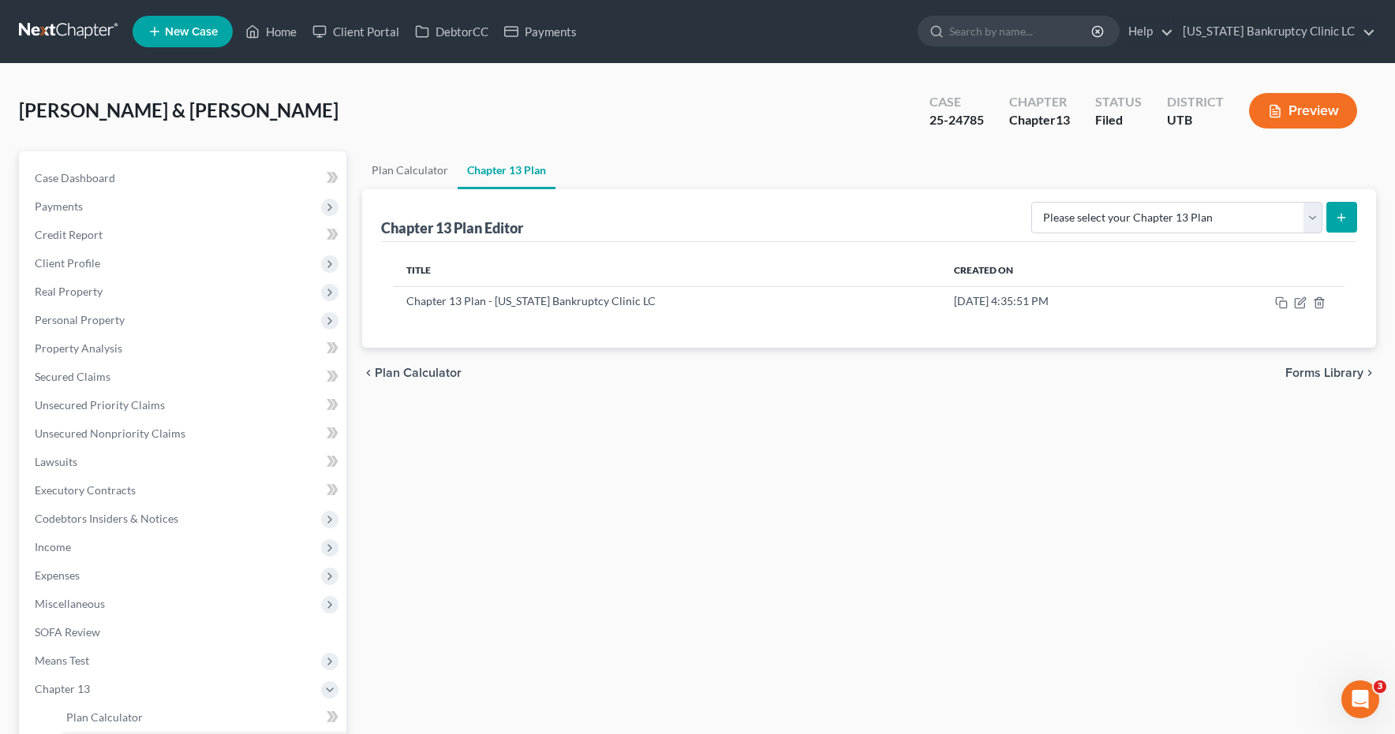
click at [88, 32] on link at bounding box center [69, 31] width 101 height 28
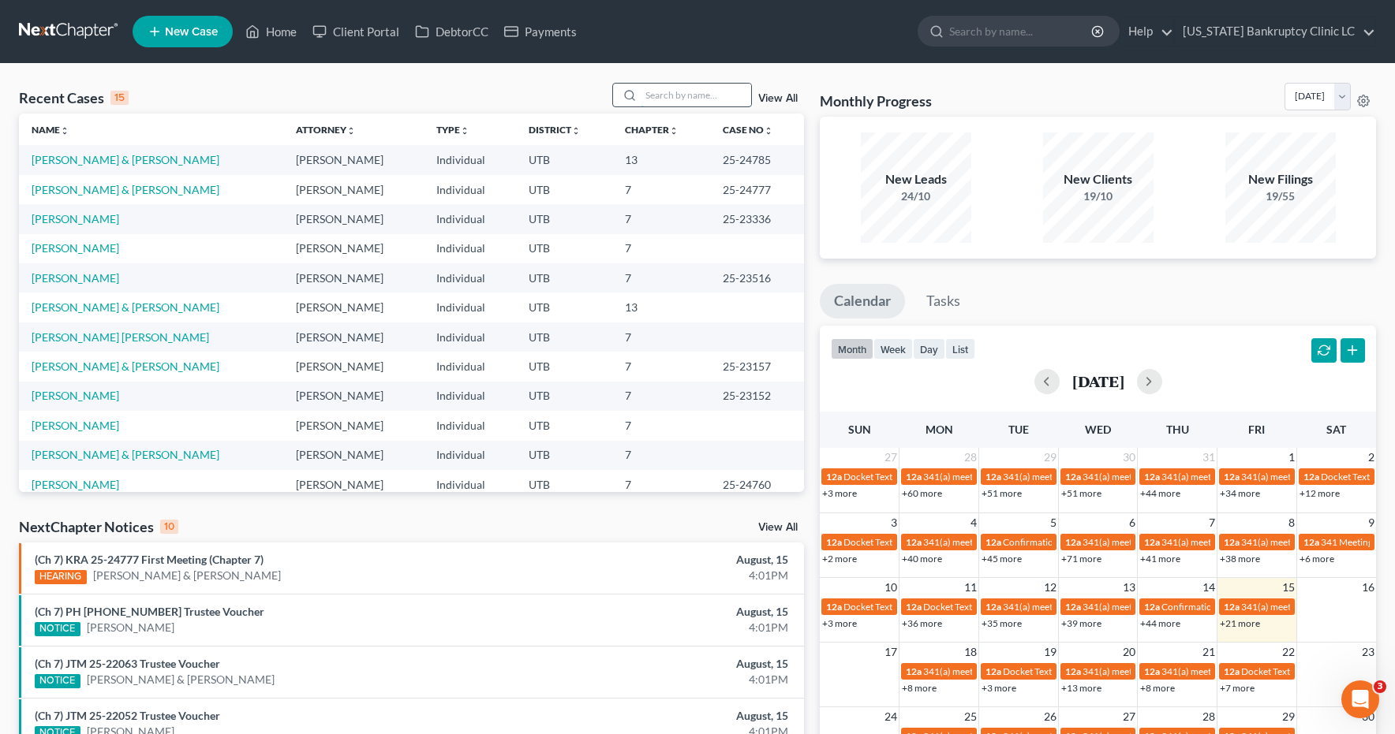
click at [671, 92] on input "search" at bounding box center [695, 95] width 110 height 23
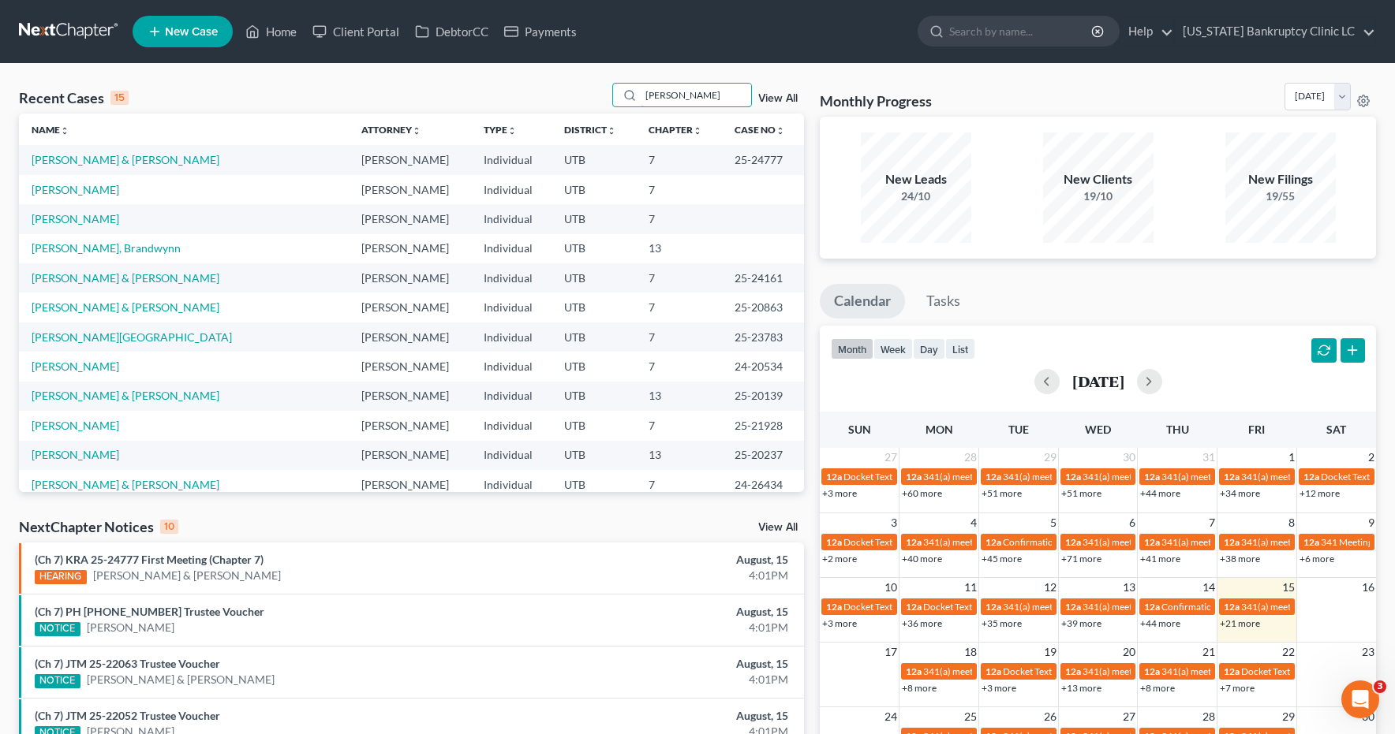
type input "pehrson"
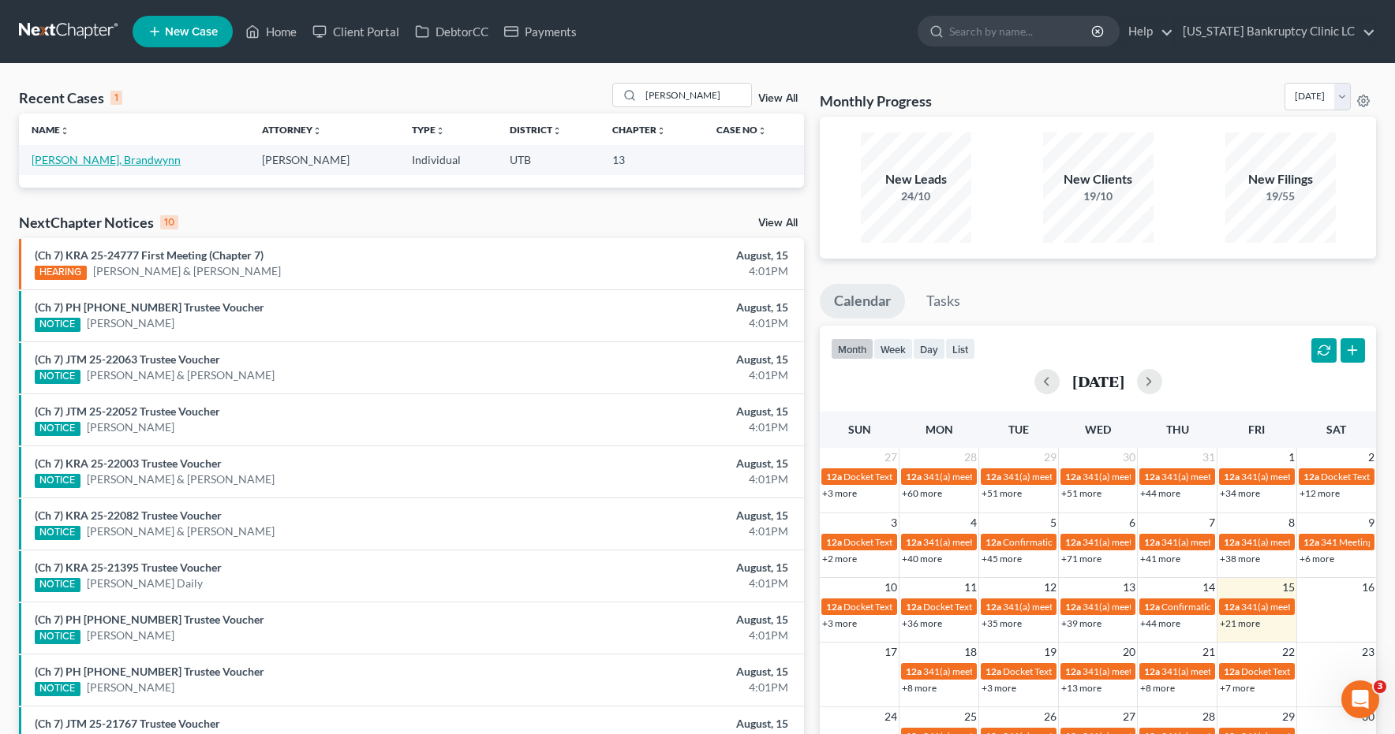
click at [88, 162] on link "Pehrson, Brandwynn" at bounding box center [106, 159] width 149 height 13
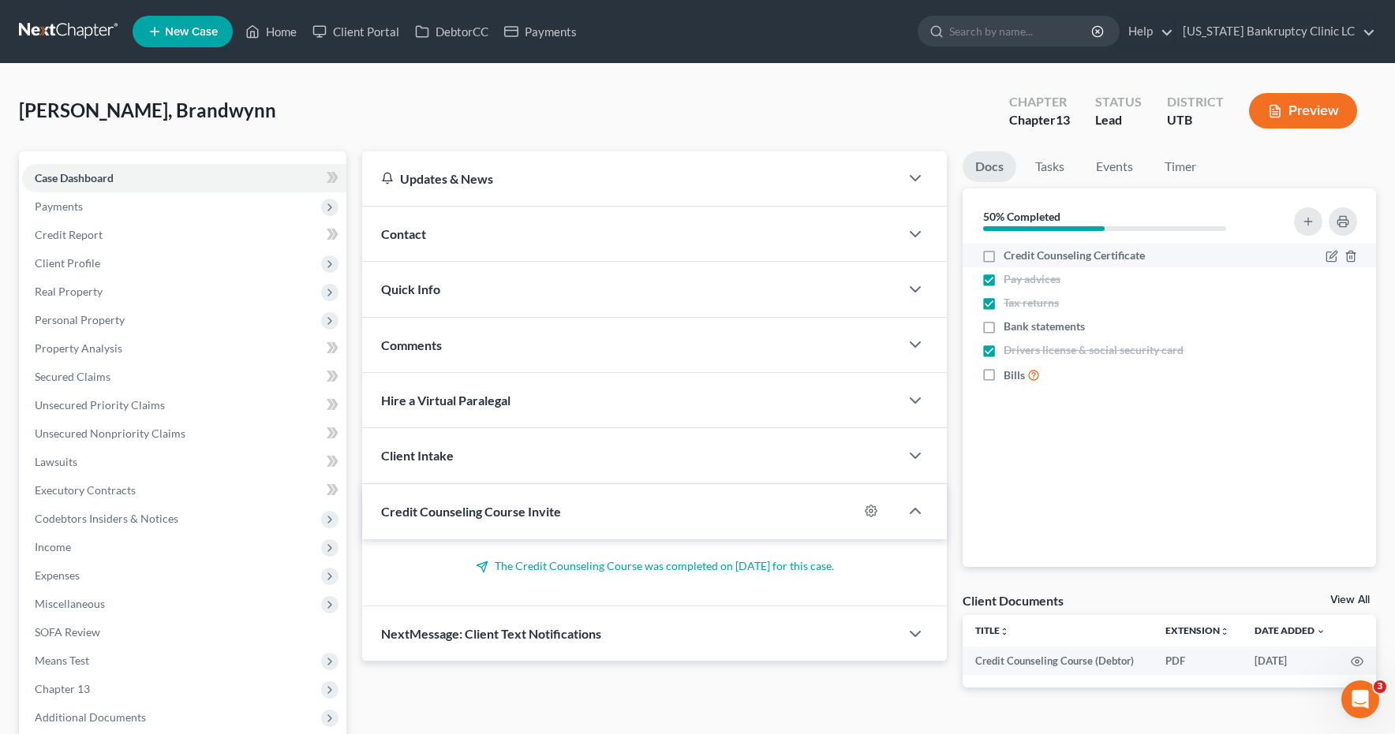
click at [1003, 257] on label "Credit Counseling Certificate" at bounding box center [1073, 256] width 141 height 16
click at [1010, 257] on input "Credit Counseling Certificate" at bounding box center [1015, 253] width 10 height 10
checkbox input "true"
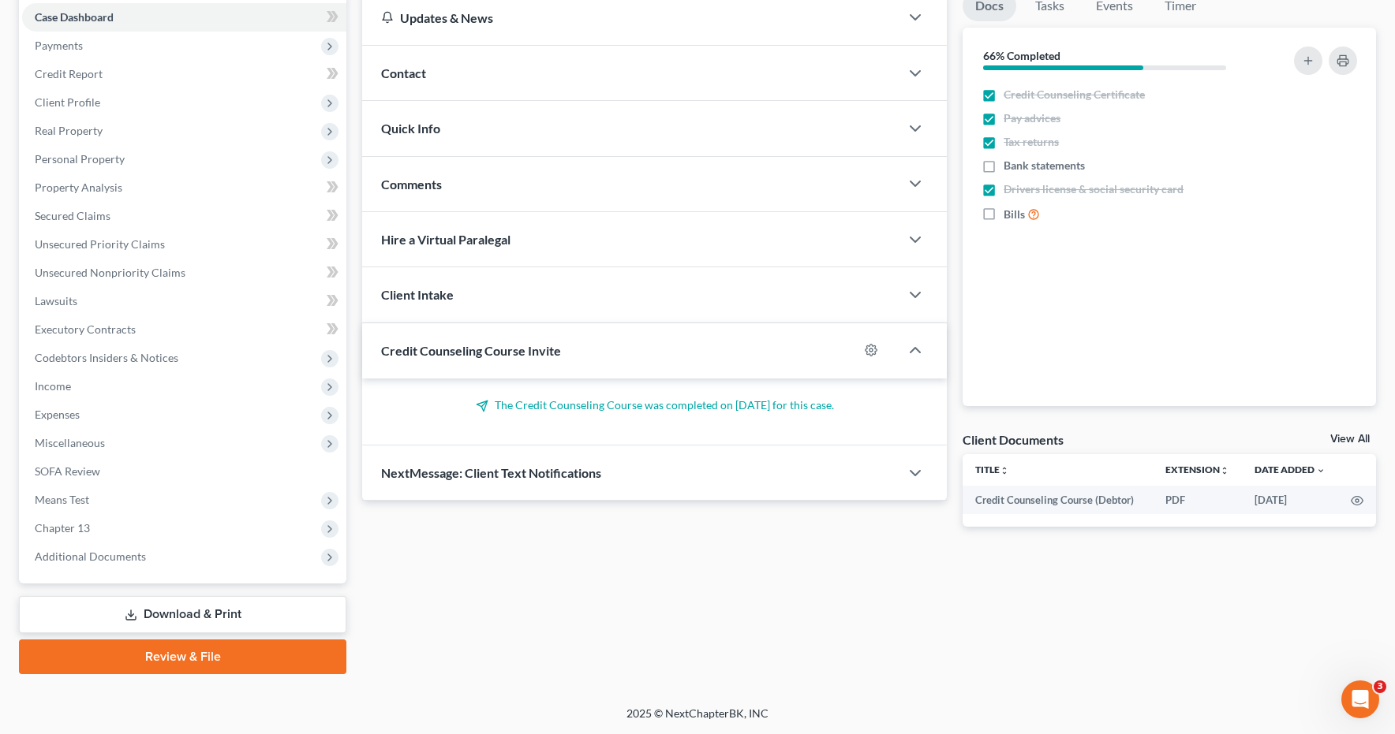
click at [165, 656] on link "Review & File" at bounding box center [182, 657] width 327 height 35
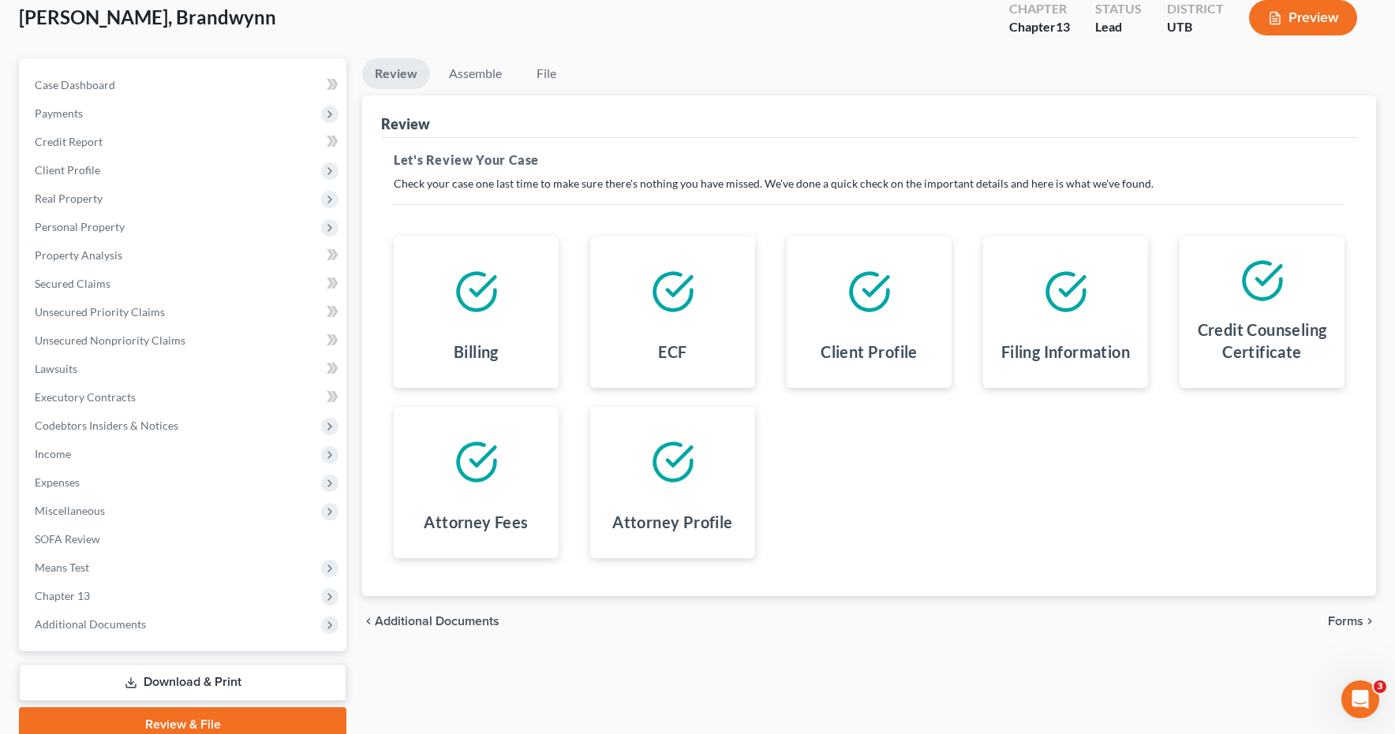
scroll to position [161, 0]
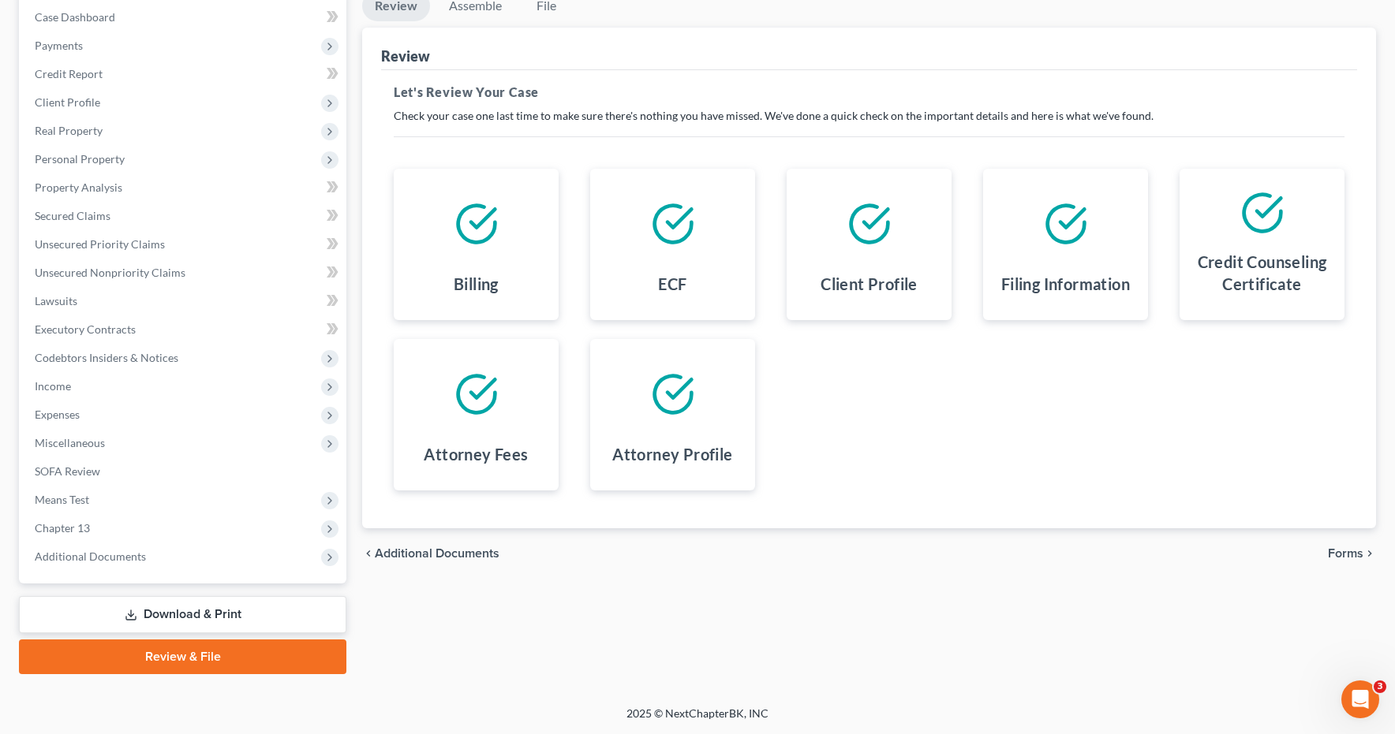
click at [1350, 555] on span "Forms" at bounding box center [1344, 553] width 35 height 13
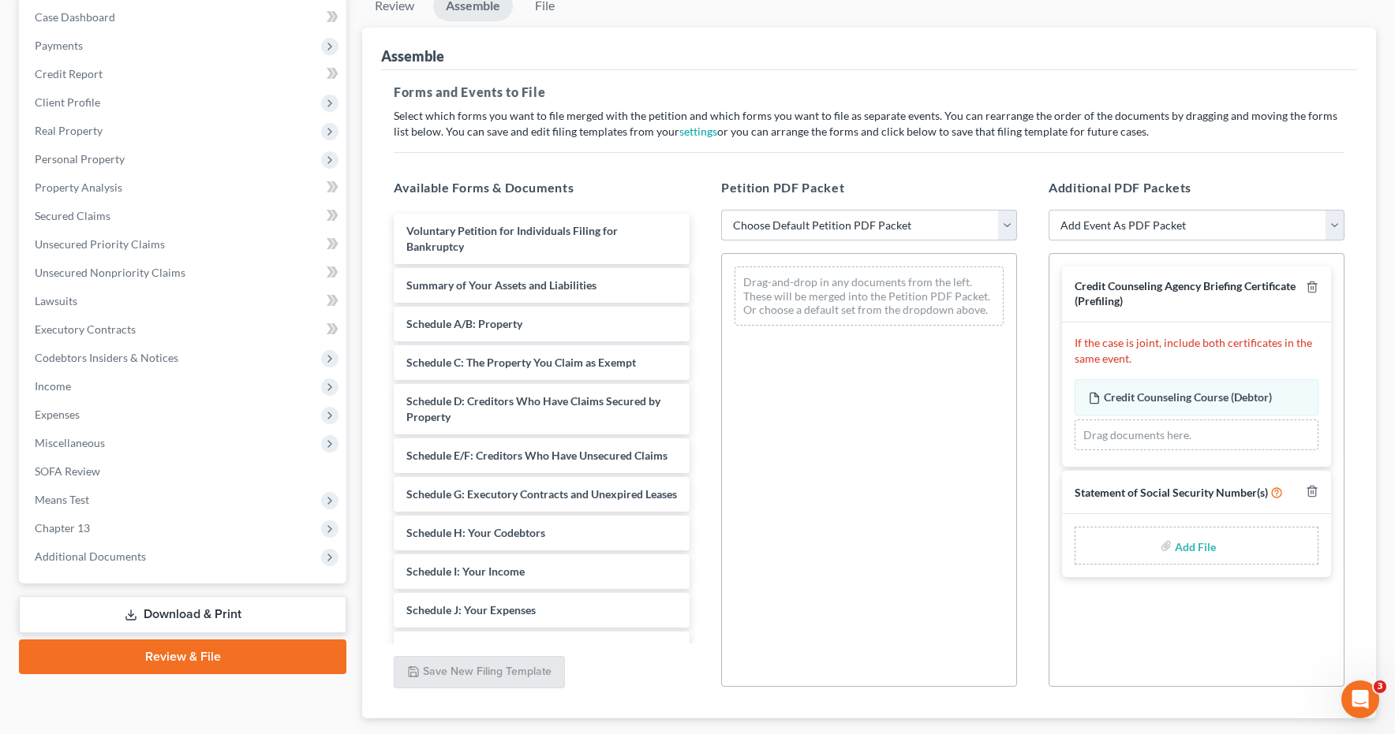
click at [1006, 221] on select "Choose Default Petition PDF Packet Emergency Filing (Voluntary Petition and Cre…" at bounding box center [869, 226] width 296 height 32
select select "2"
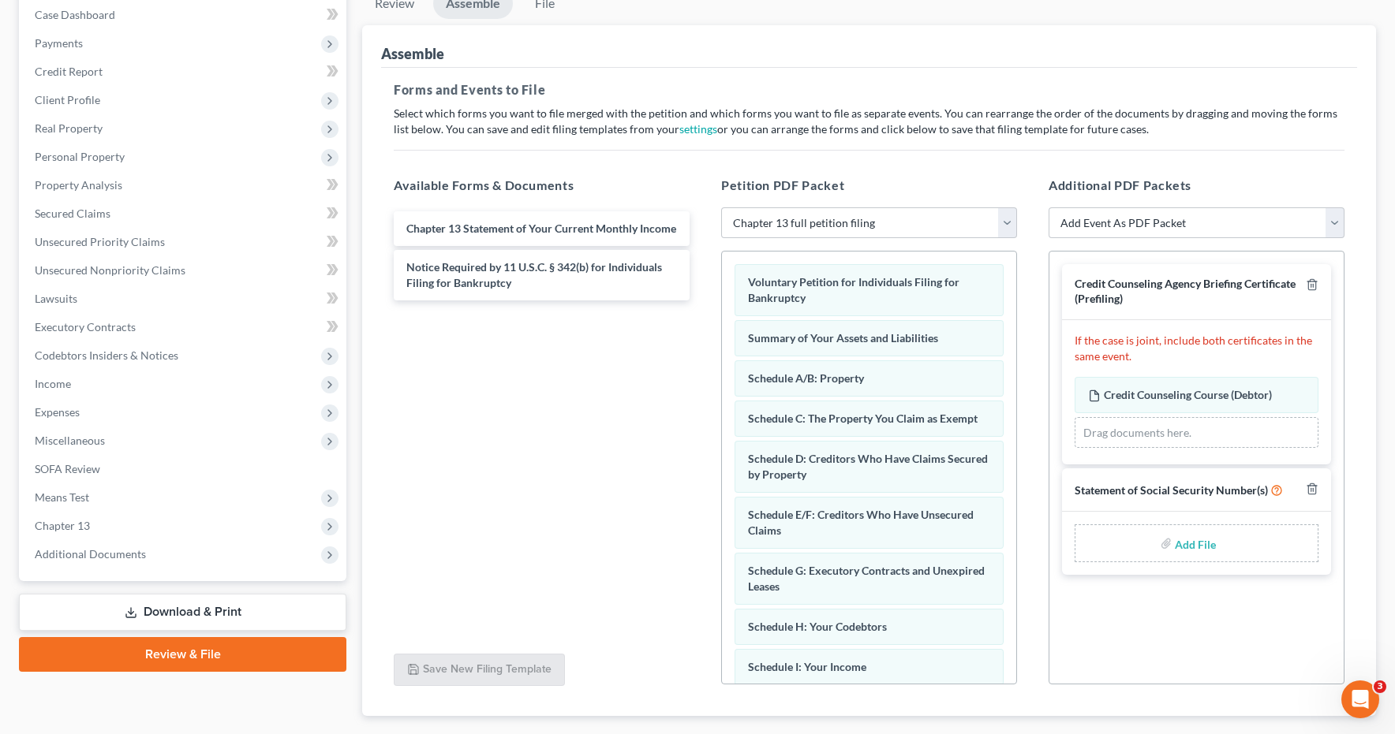
click at [1183, 546] on input "file" at bounding box center [1193, 543] width 38 height 28
type input "C:\fakepath\Pehrson SSS.pdf"
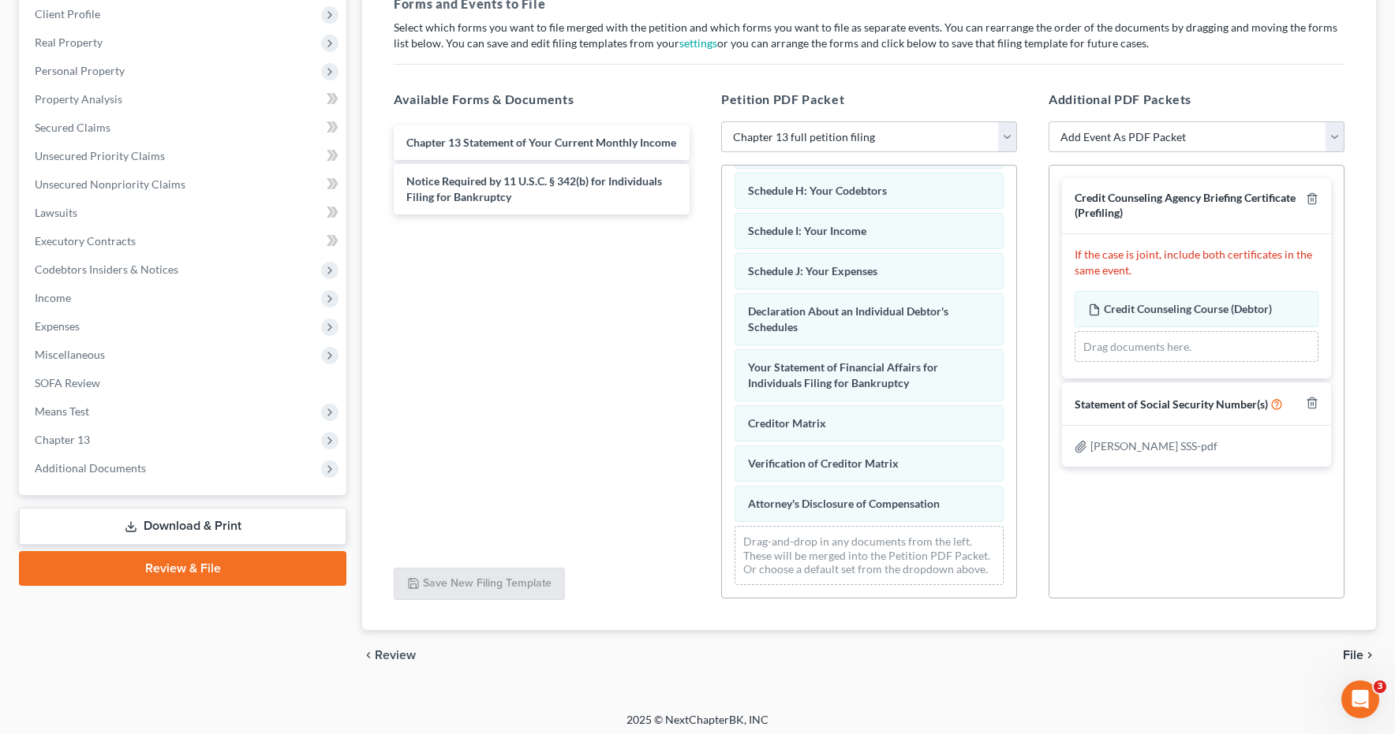
scroll to position [256, 0]
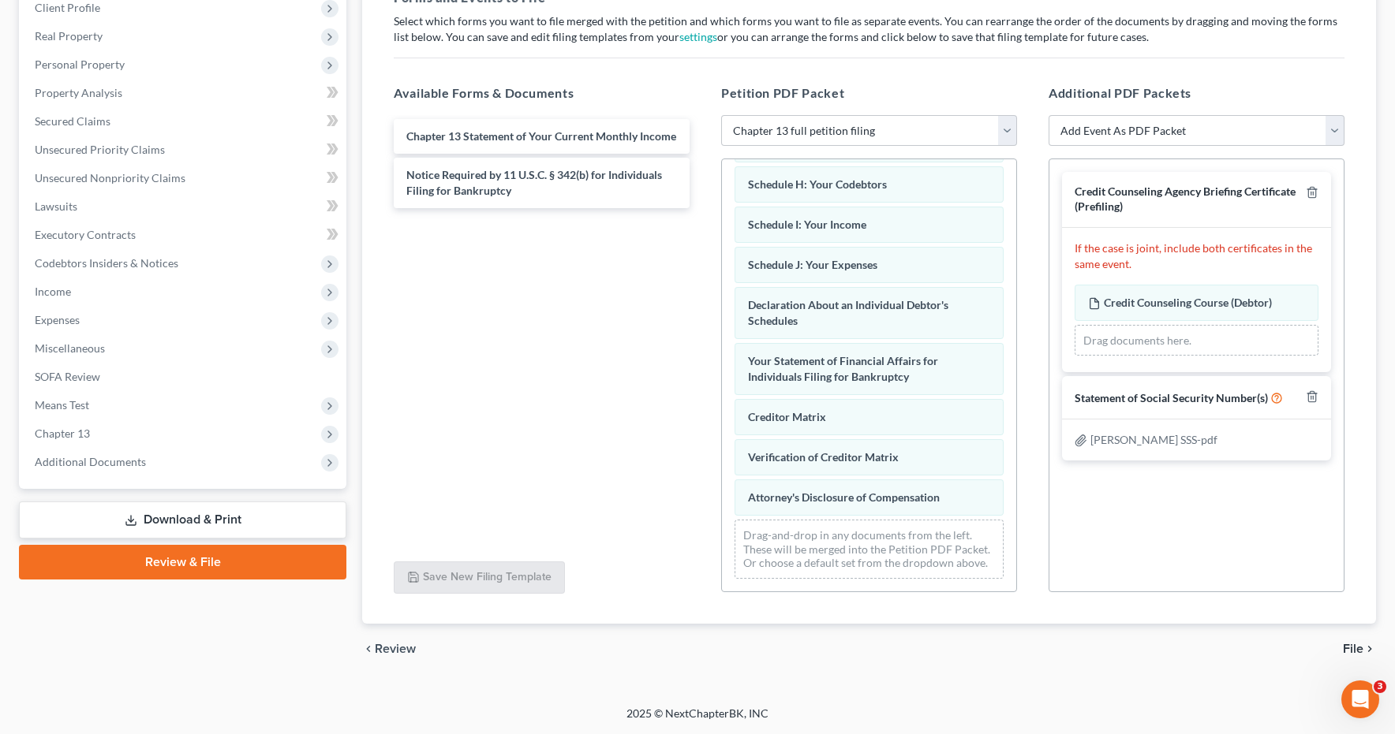
click at [1351, 647] on span "File" at bounding box center [1352, 649] width 21 height 13
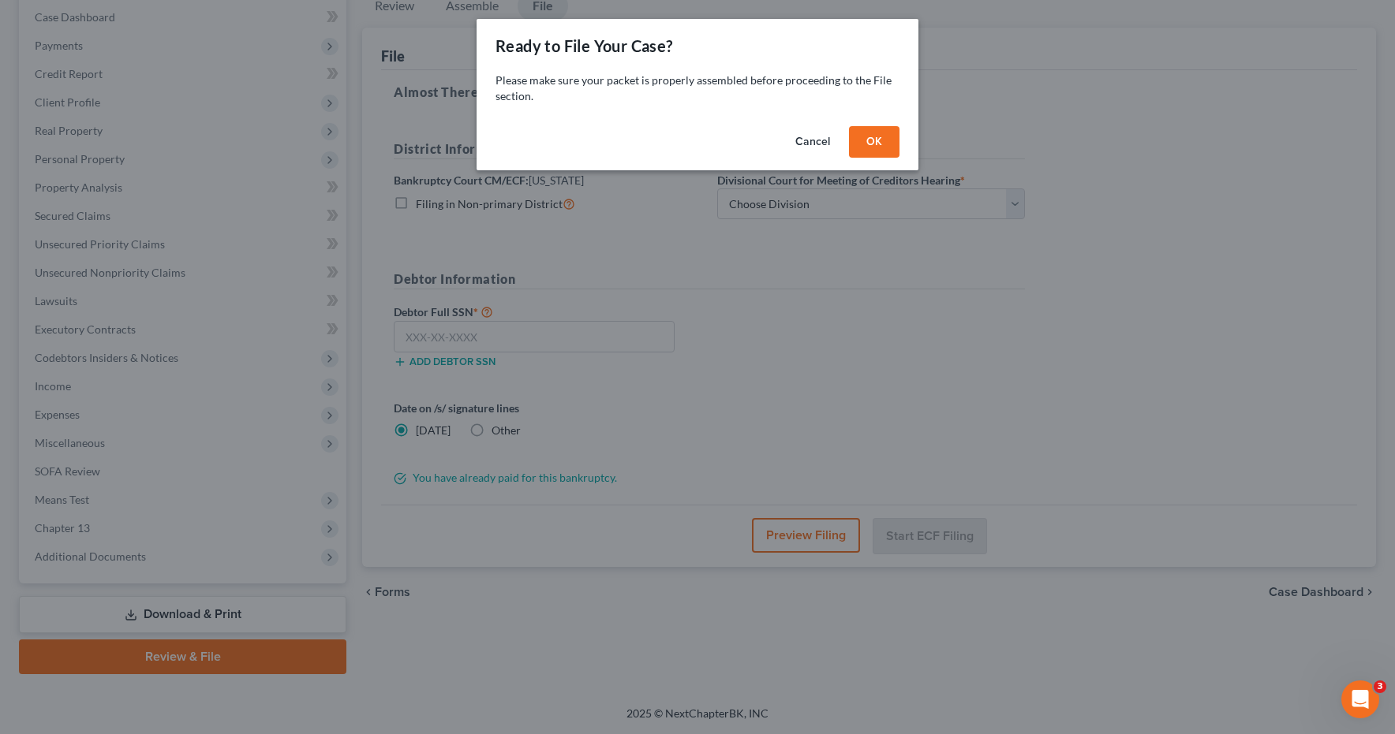
click at [879, 139] on button "OK" at bounding box center [874, 142] width 50 height 32
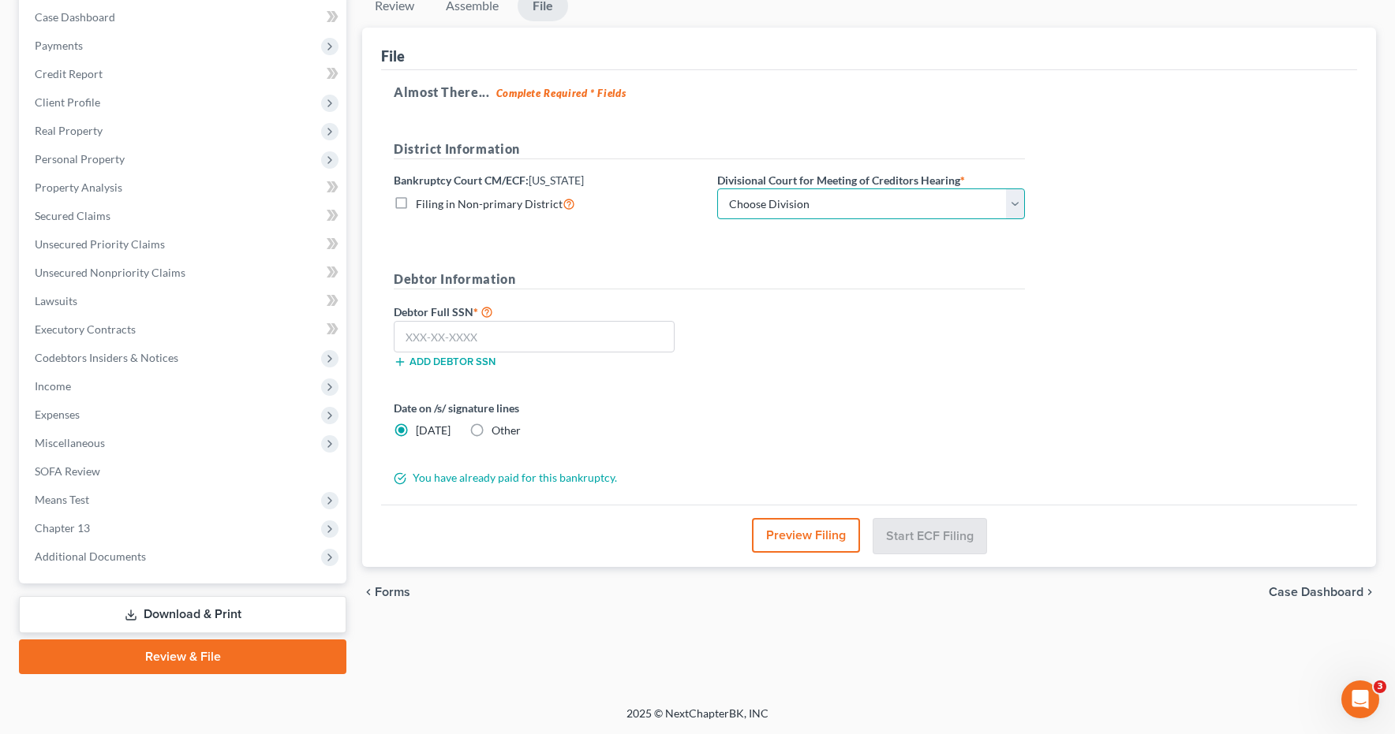
click at [855, 210] on select "Choose Division Salt Lake city" at bounding box center [871, 205] width 308 height 32
select select "0"
click at [434, 330] on input "text" at bounding box center [534, 337] width 281 height 32
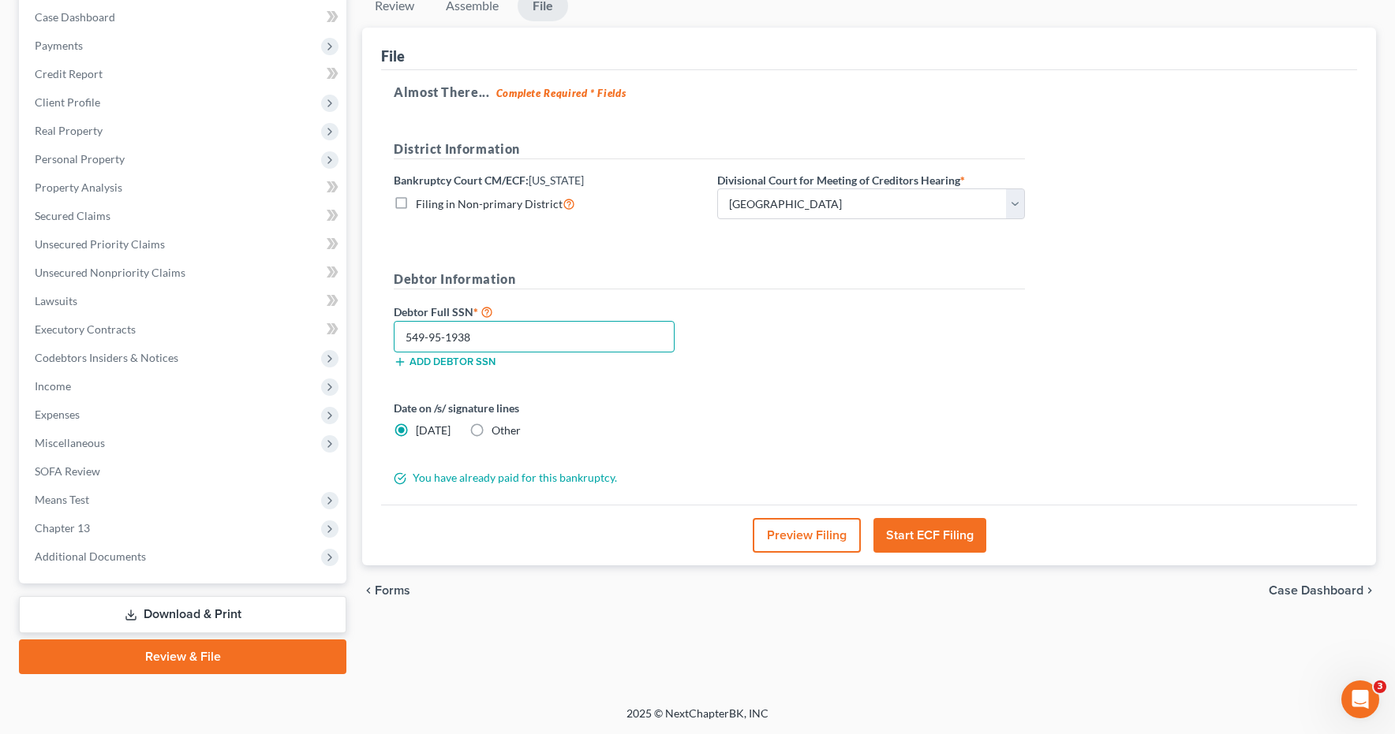
type input "549-95-1938"
click at [941, 541] on button "Start ECF Filing" at bounding box center [929, 535] width 113 height 35
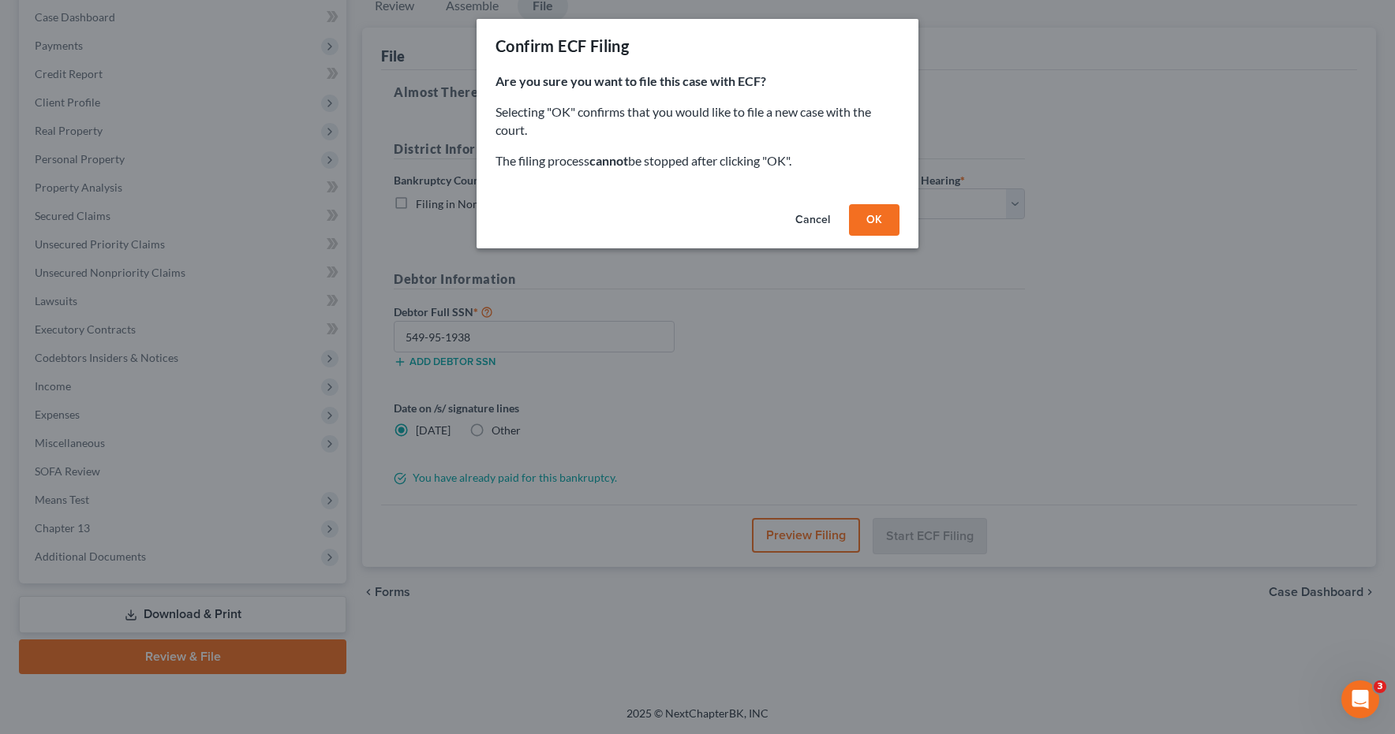
click at [864, 225] on button "OK" at bounding box center [874, 220] width 50 height 32
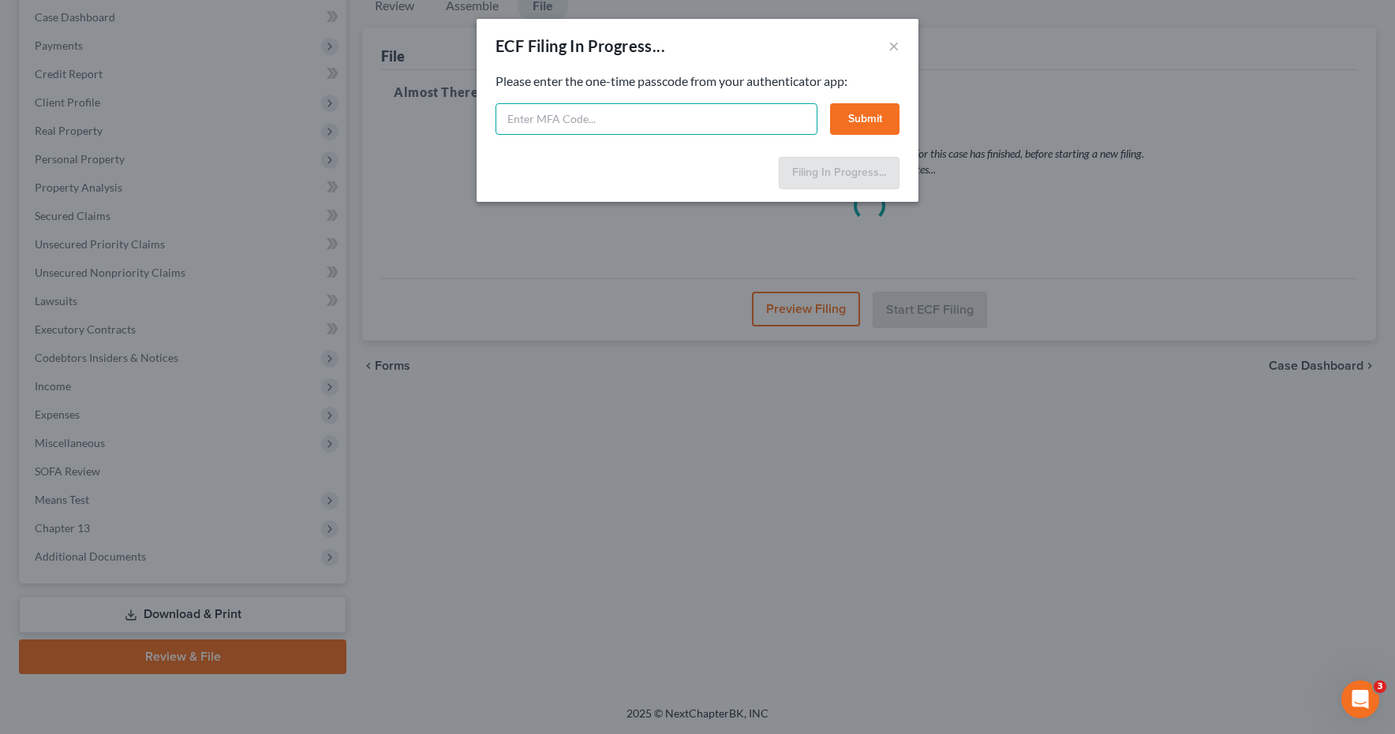
click at [688, 120] on input "text" at bounding box center [656, 119] width 322 height 32
type input "556641"
click at [869, 122] on button "Submit" at bounding box center [864, 119] width 69 height 32
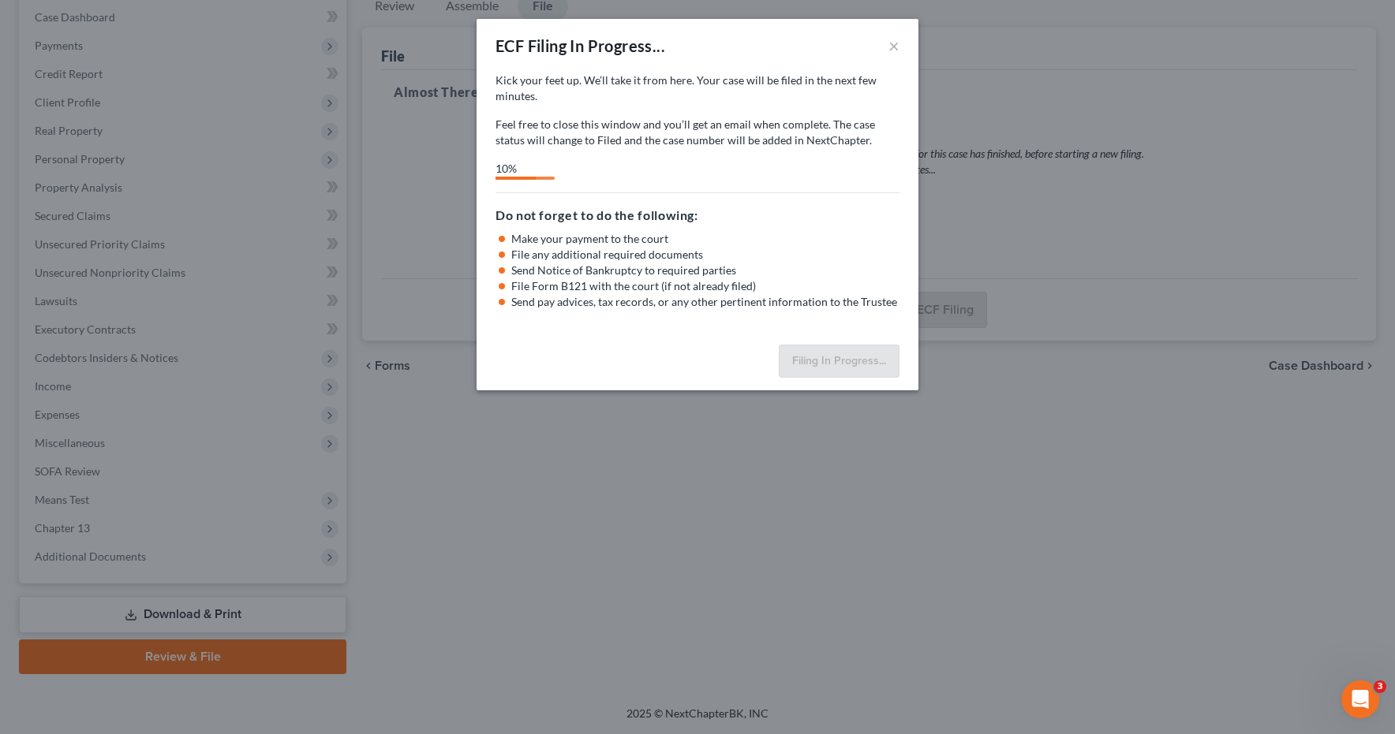
select select "0"
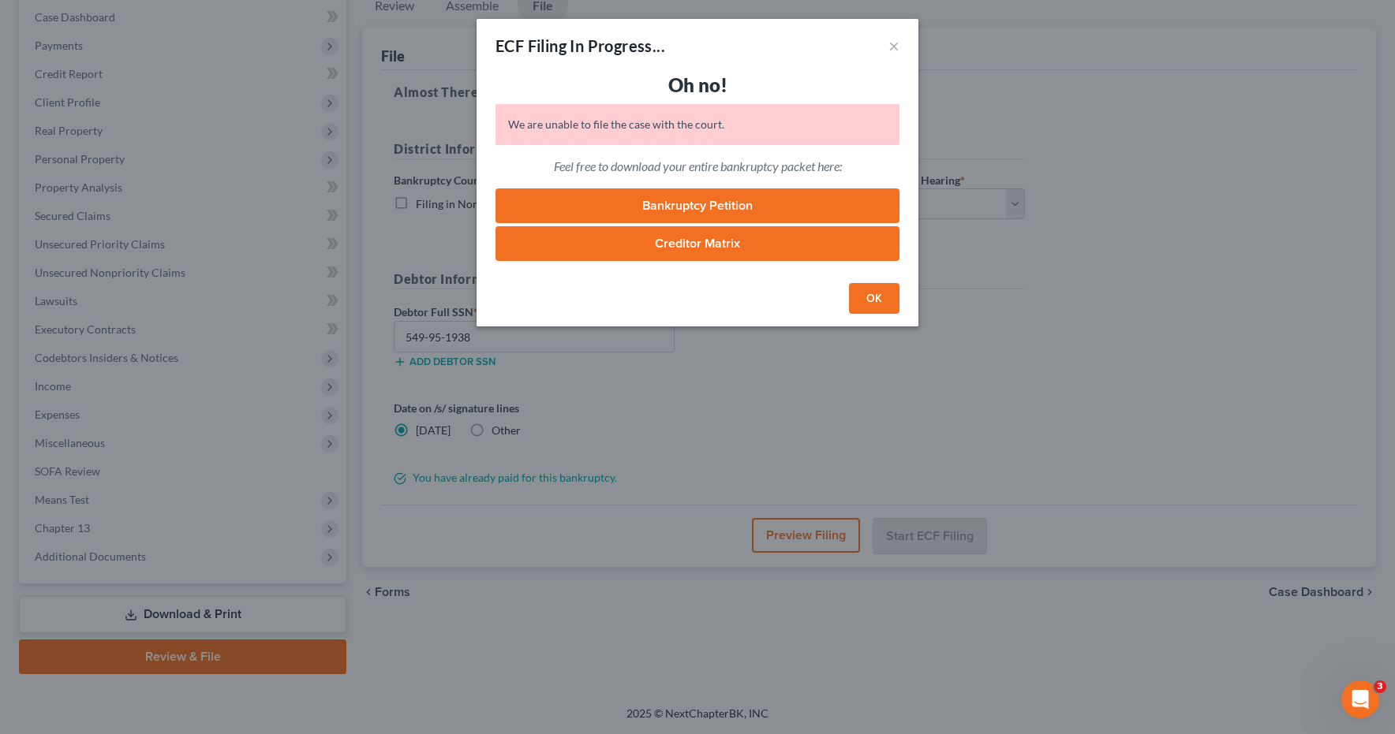
click at [879, 301] on button "OK" at bounding box center [874, 299] width 50 height 32
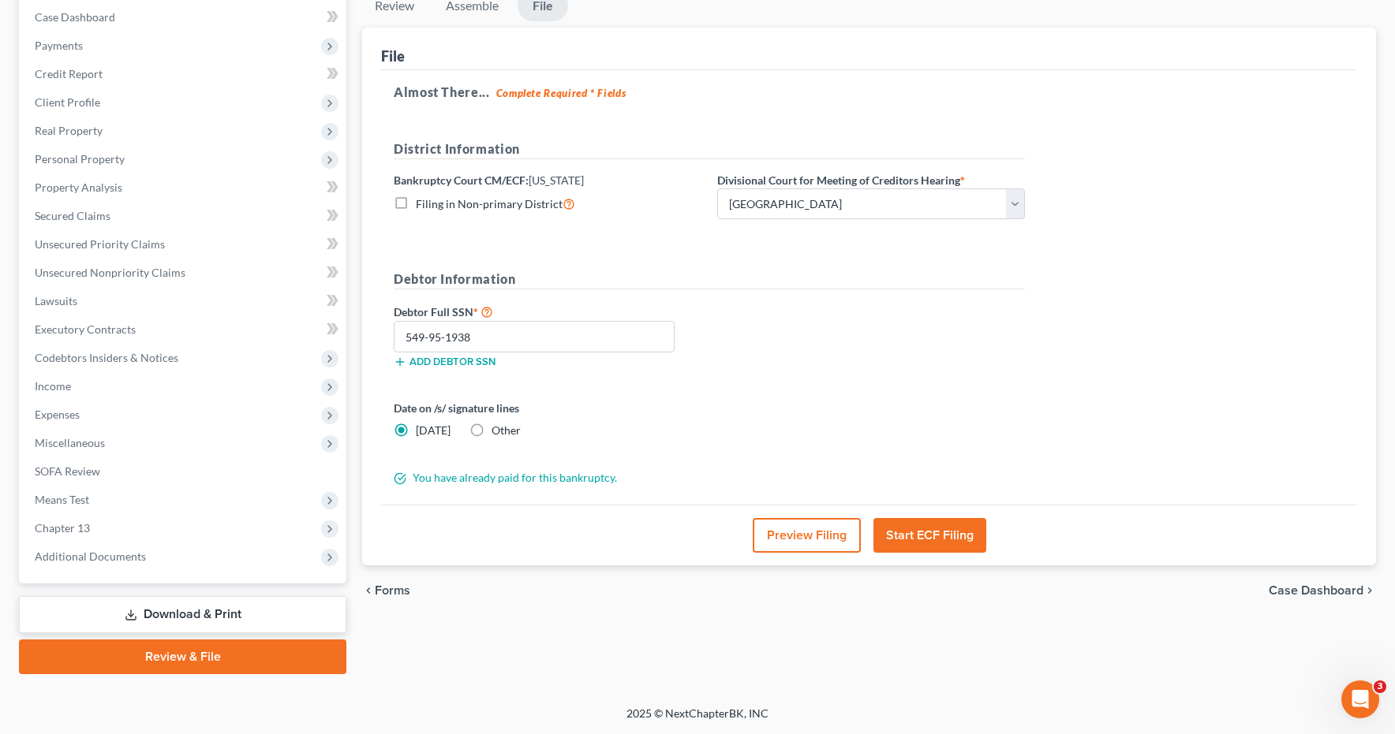
click at [906, 536] on button "Start ECF Filing" at bounding box center [929, 535] width 113 height 35
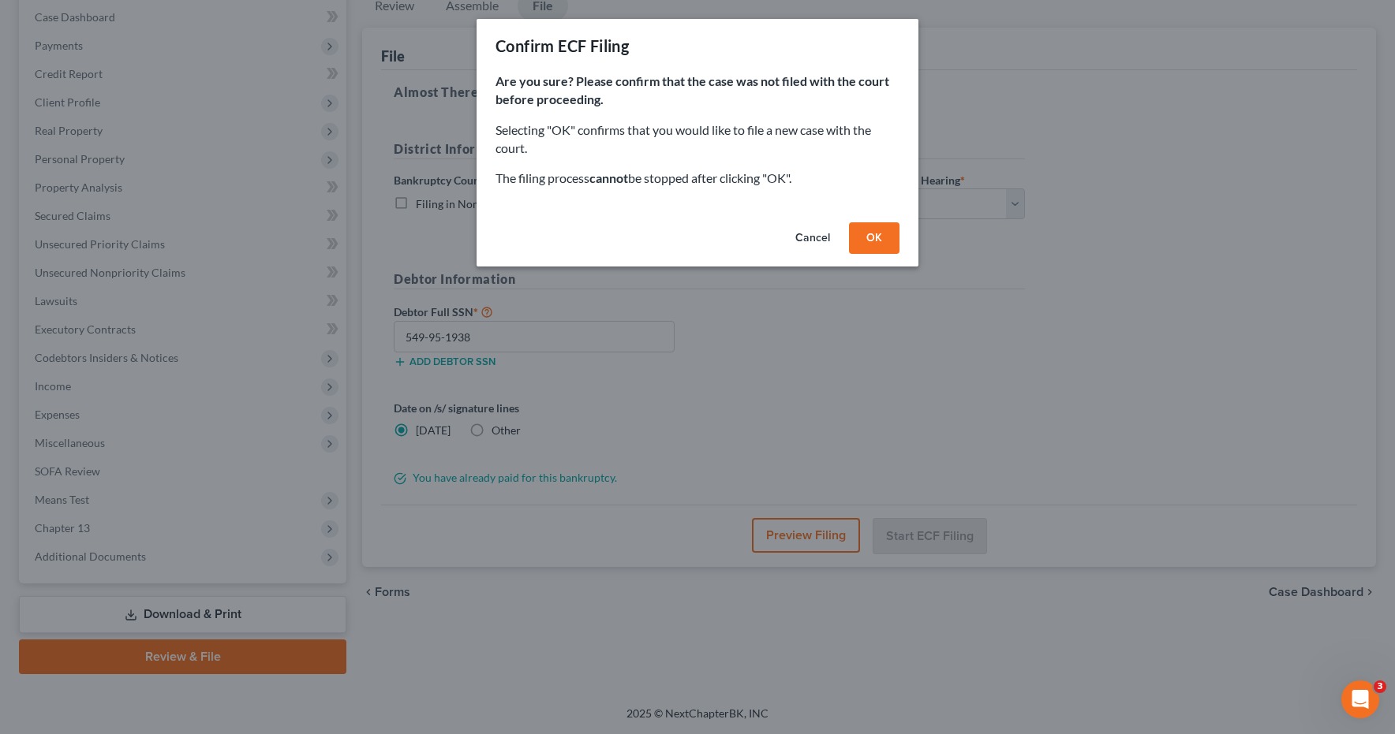
click at [876, 233] on button "OK" at bounding box center [874, 238] width 50 height 32
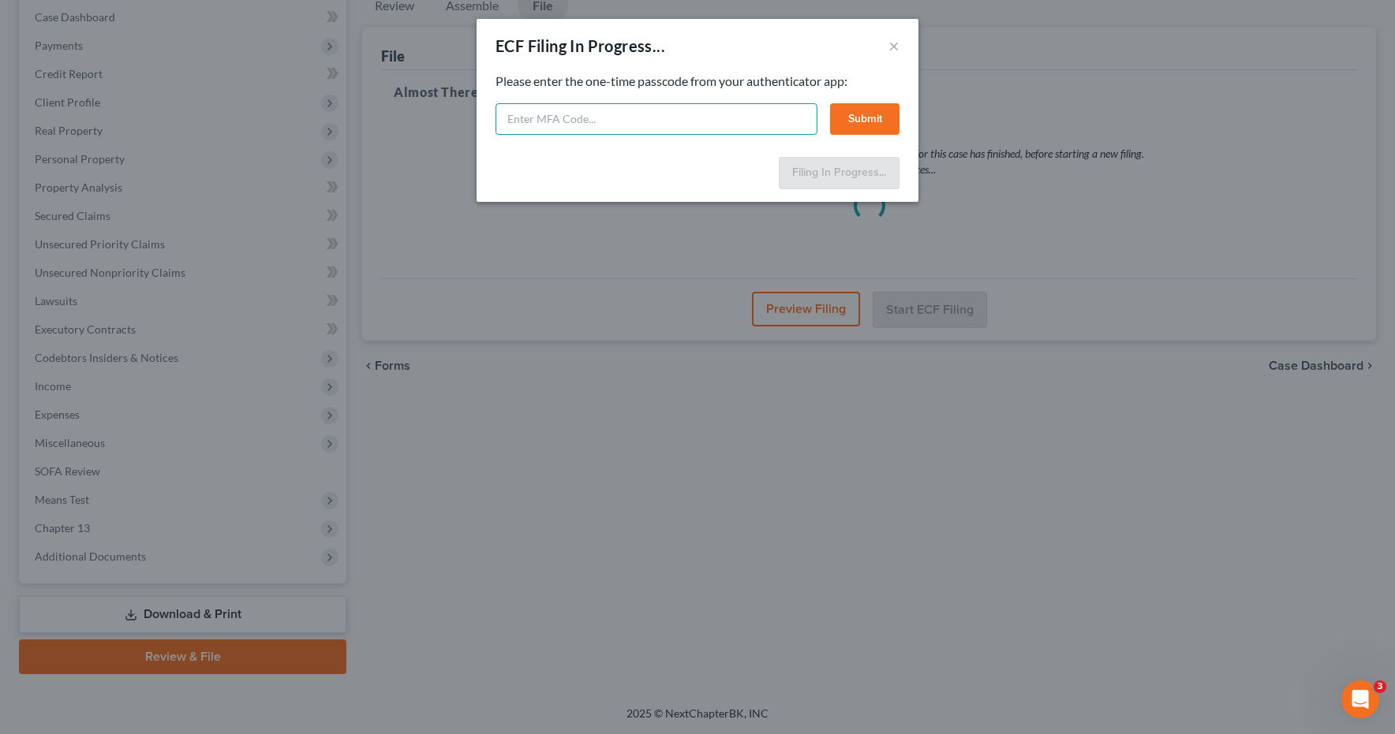
click at [624, 122] on input "text" at bounding box center [656, 119] width 322 height 32
type input "329801"
click at [848, 124] on button "Submit" at bounding box center [864, 119] width 69 height 32
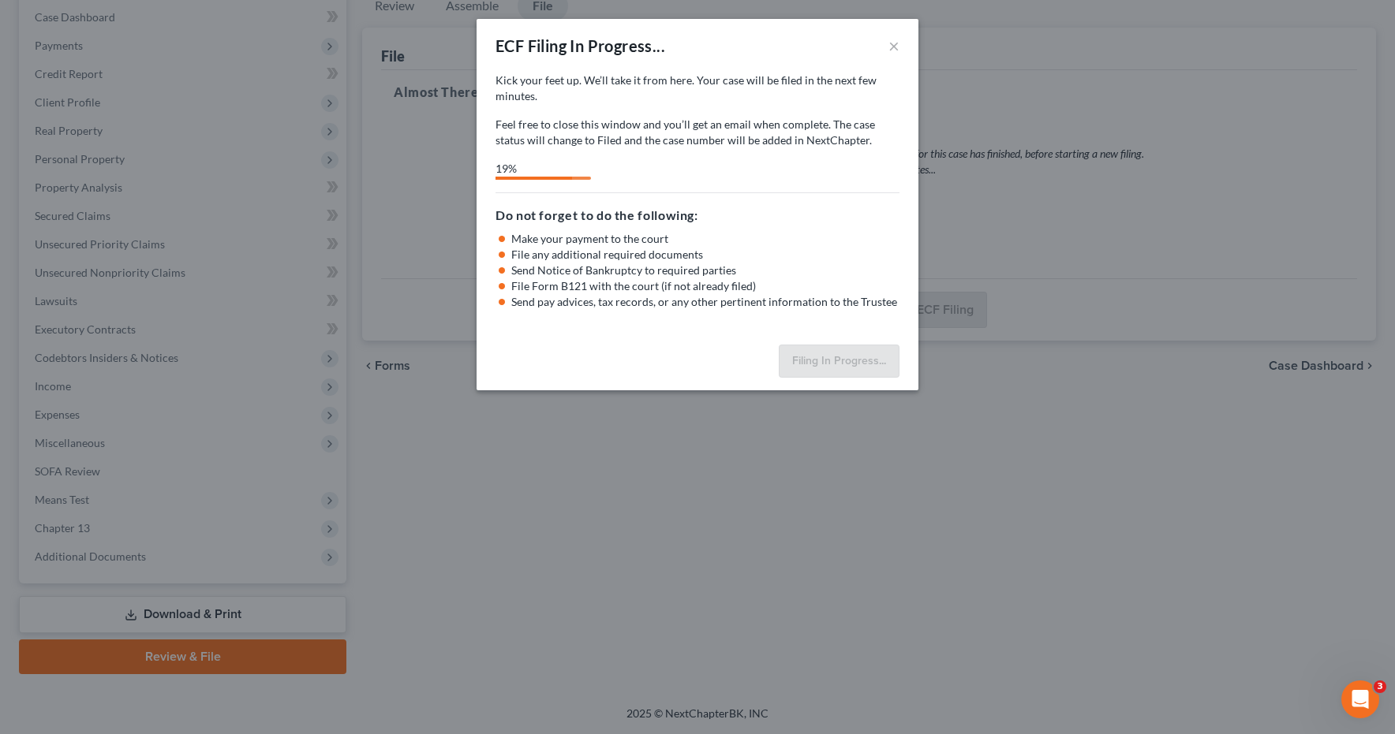
select select "0"
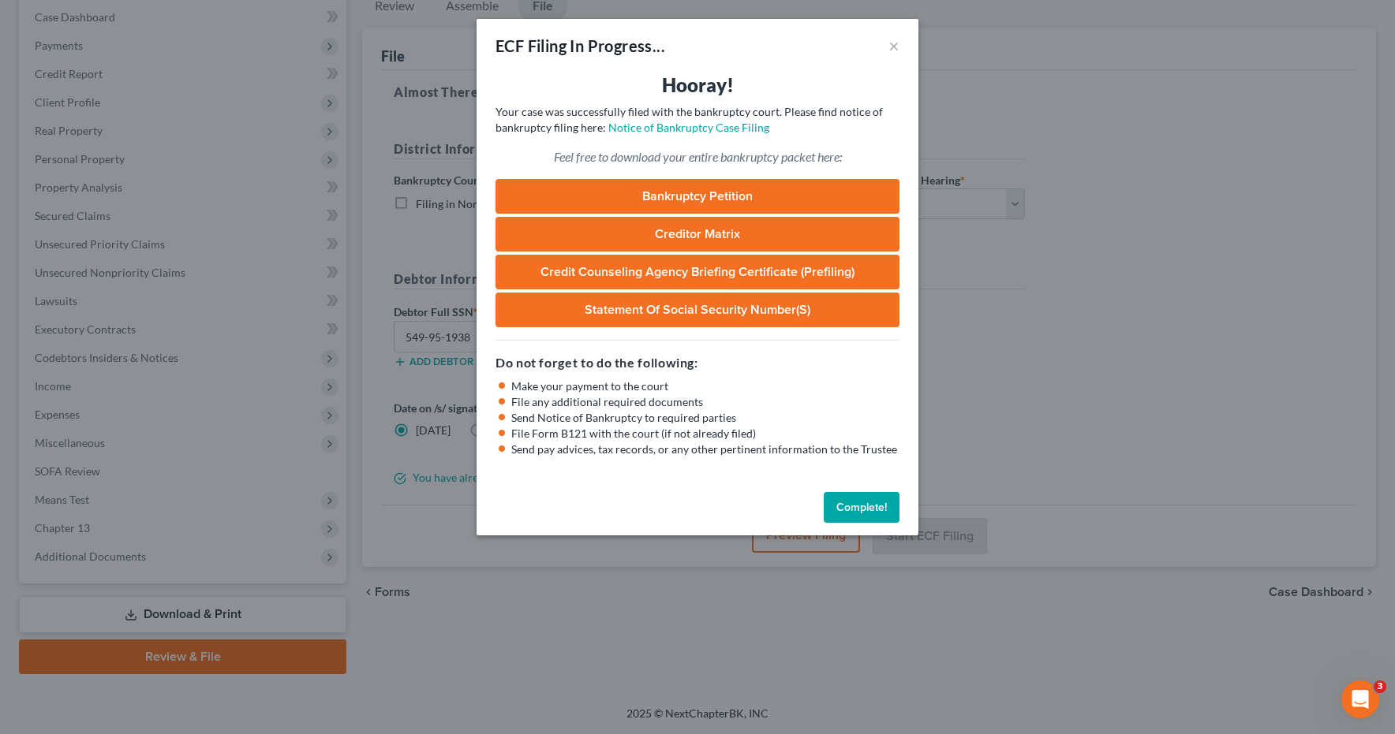
click at [696, 197] on link "Bankruptcy Petition" at bounding box center [697, 196] width 404 height 35
click at [859, 510] on button "Complete!" at bounding box center [861, 508] width 76 height 32
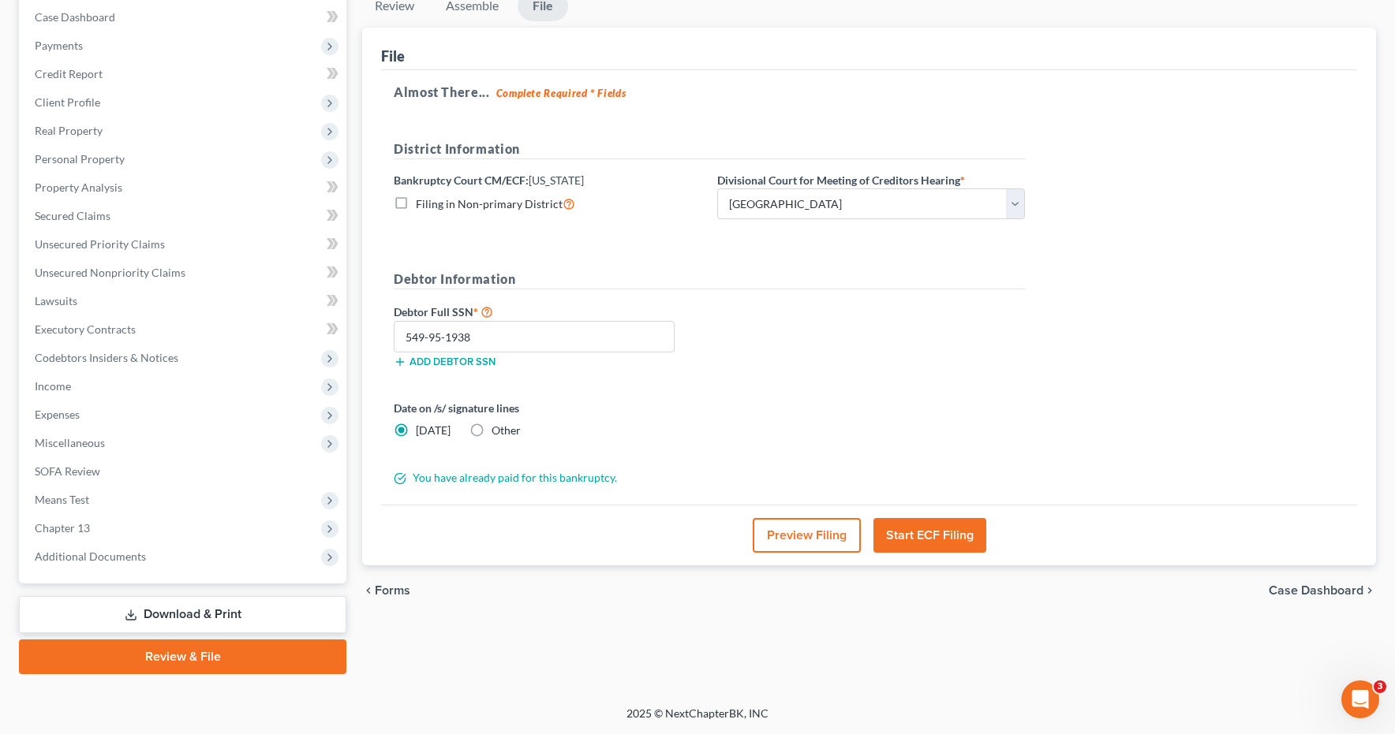
click at [218, 607] on link "Download & Print" at bounding box center [182, 614] width 327 height 37
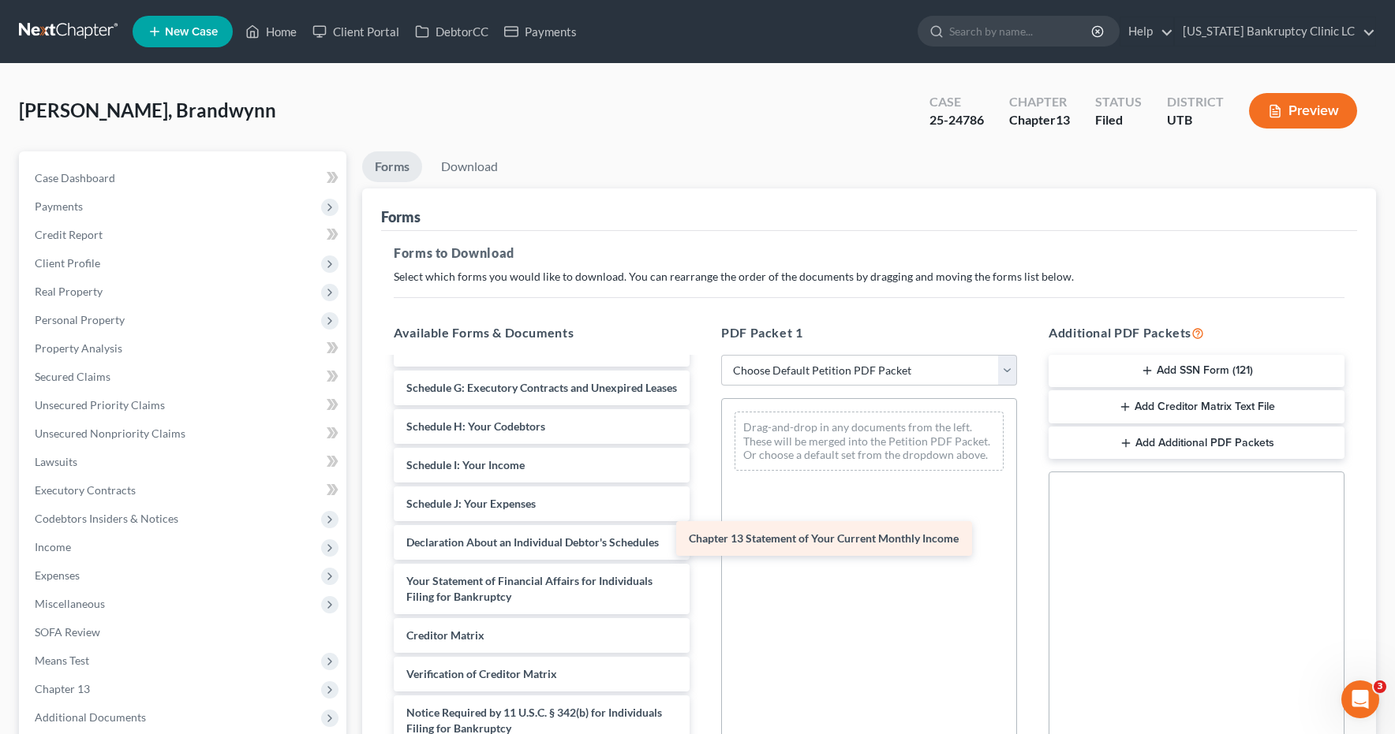
scroll to position [274, 0]
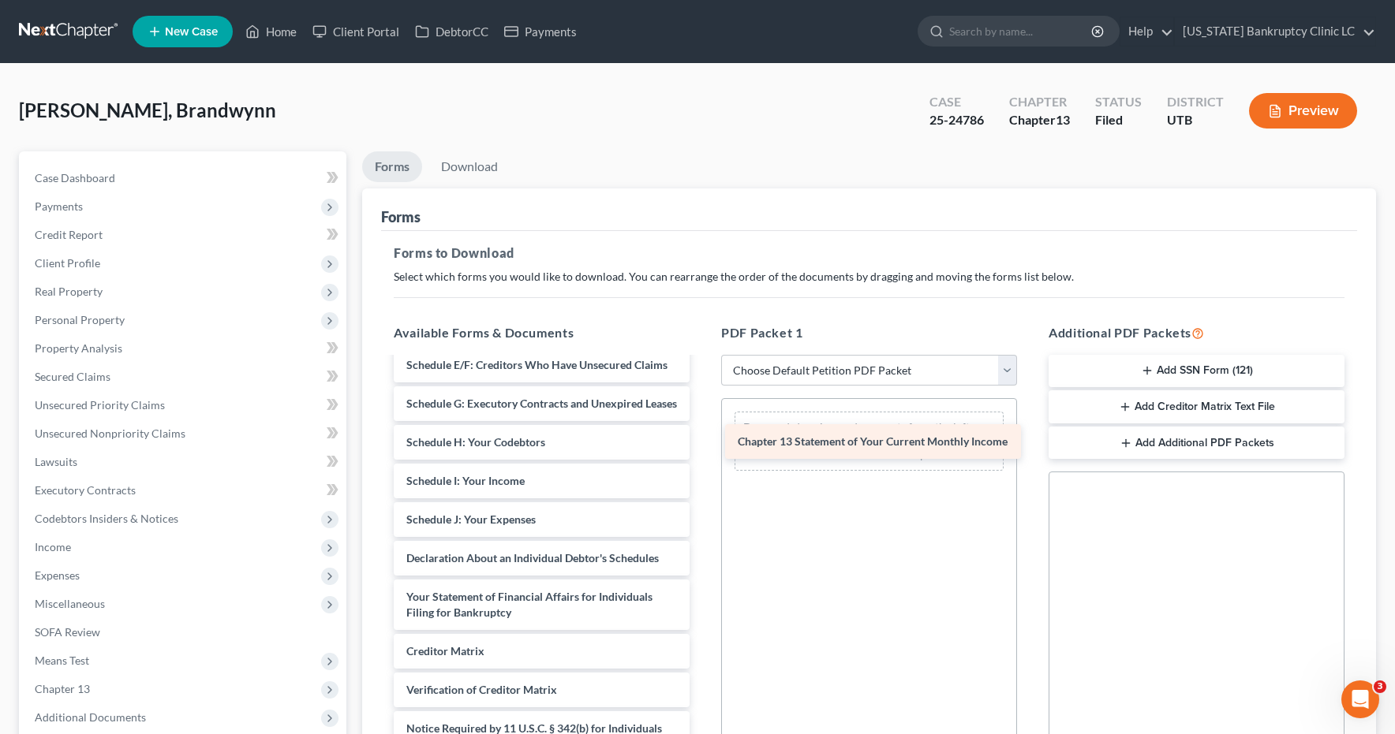
drag, startPoint x: 443, startPoint y: 584, endPoint x: 776, endPoint y: 447, distance: 360.0
click at [702, 446] on div "Chapter 13 Statement of Your Current Monthly Income Credit Counseling Course (D…" at bounding box center [541, 442] width 321 height 716
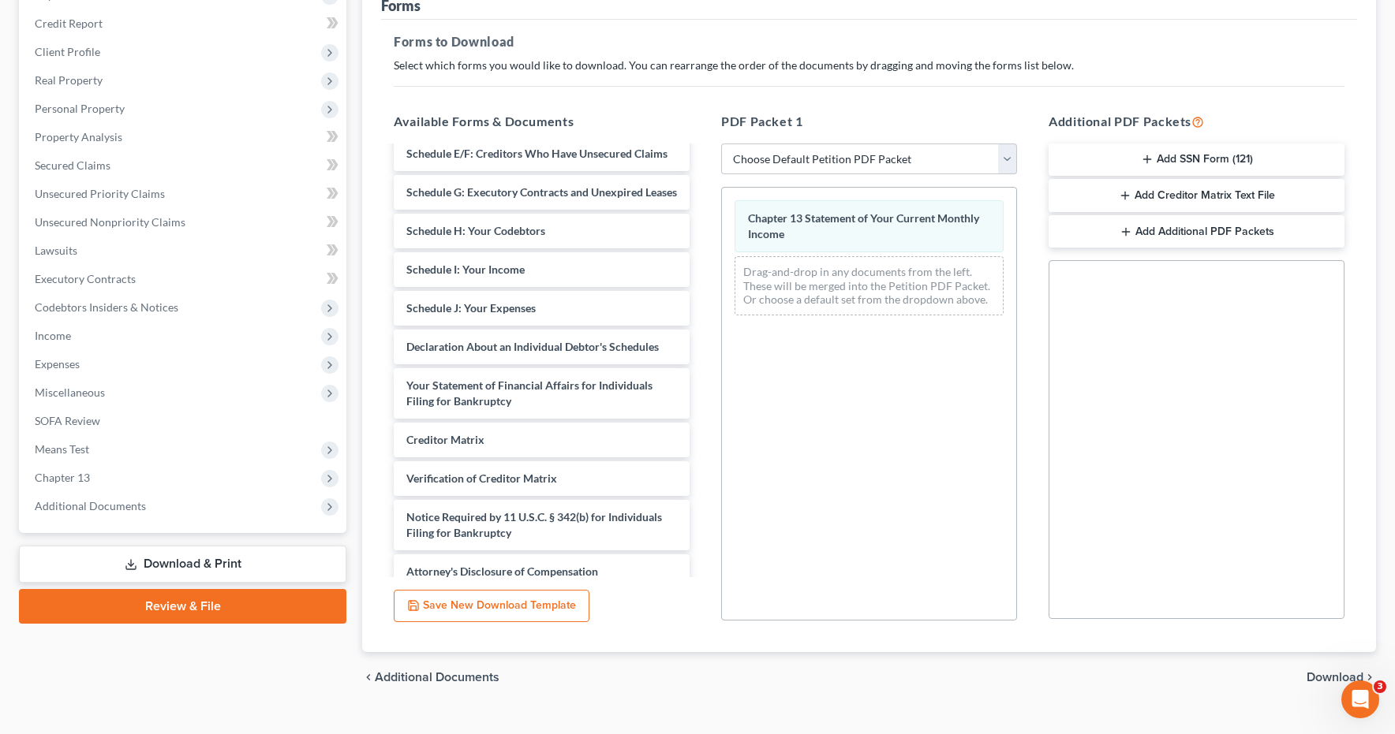
scroll to position [240, 0]
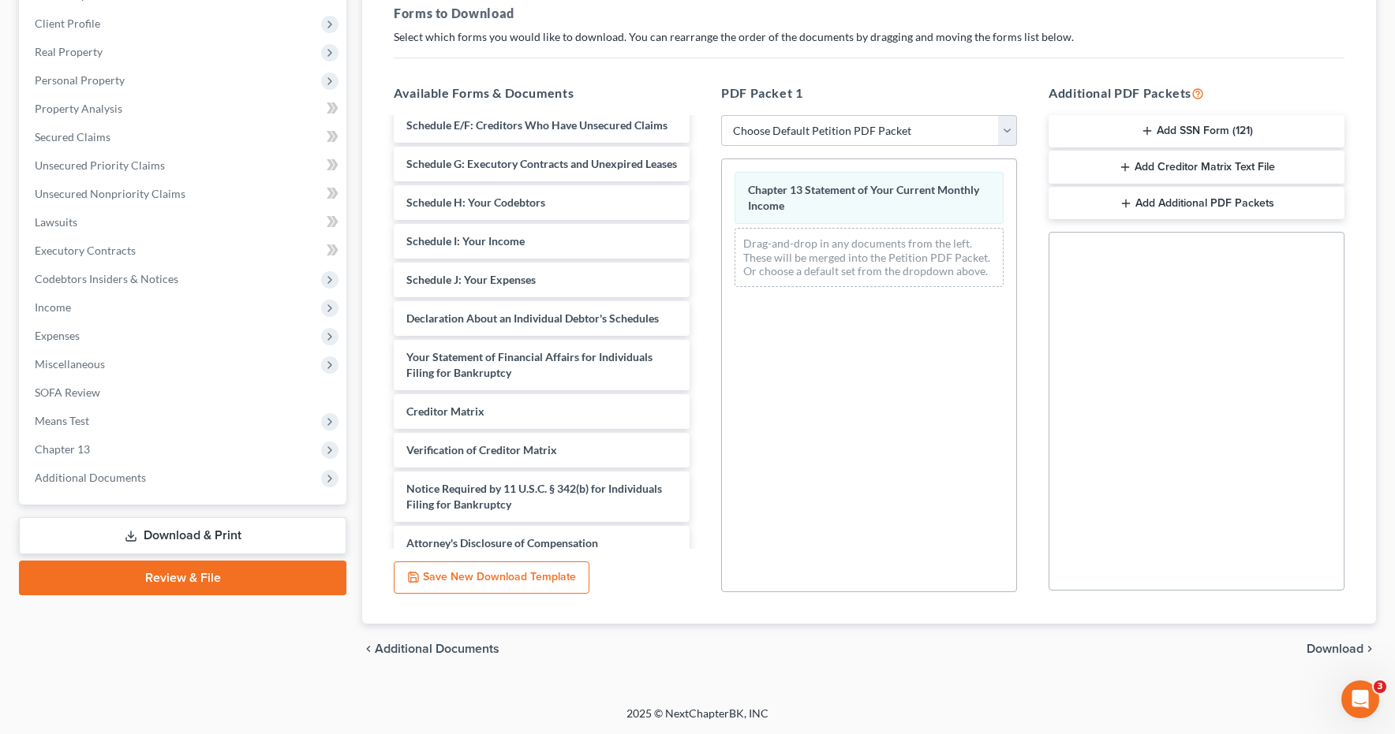
click at [1321, 645] on span "Download" at bounding box center [1334, 649] width 57 height 13
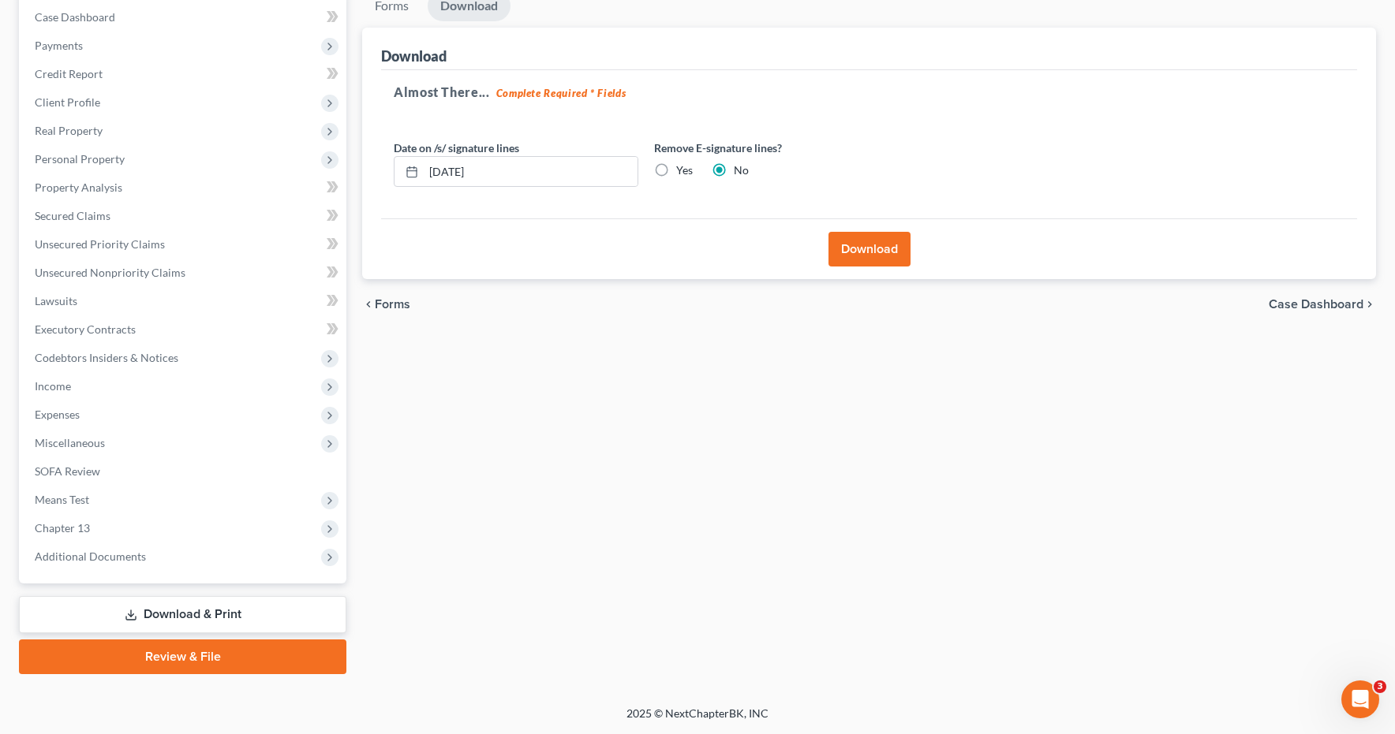
click at [860, 252] on button "Download" at bounding box center [869, 249] width 82 height 35
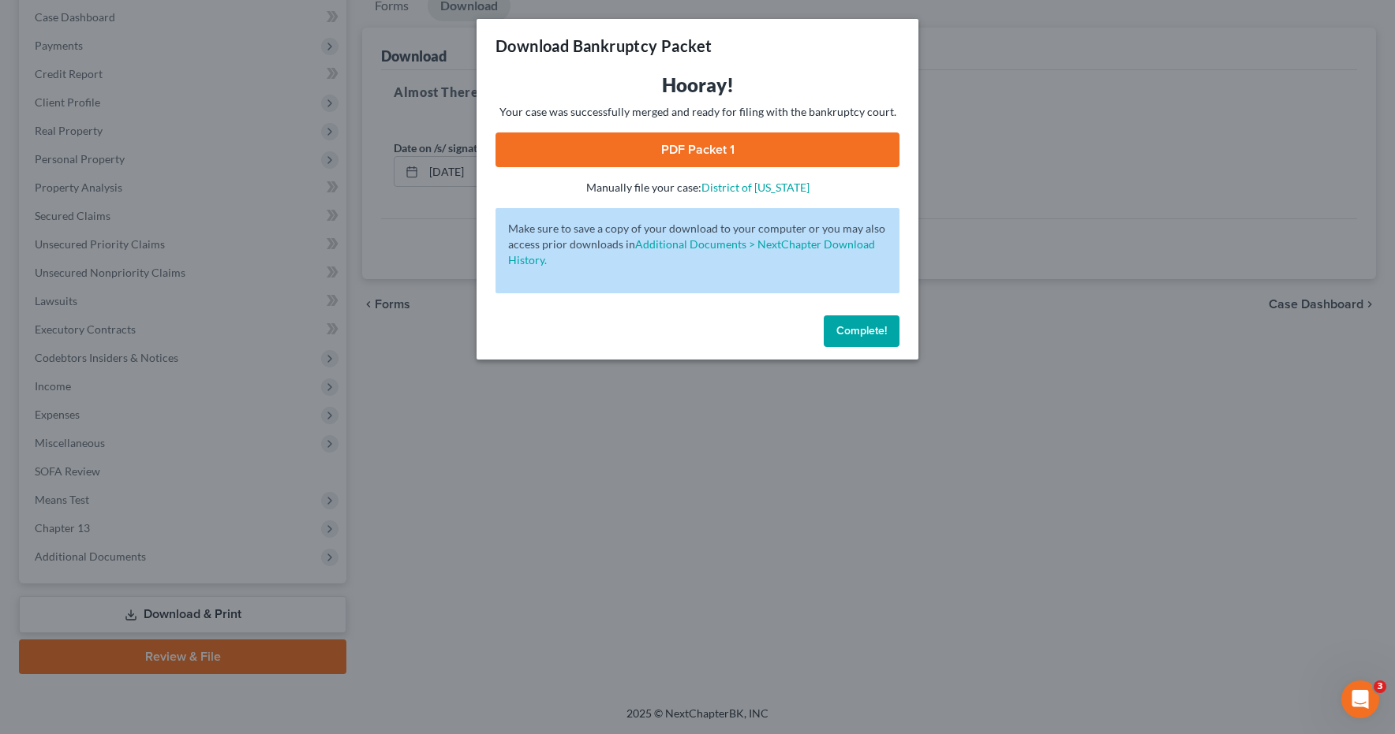
click at [579, 153] on link "PDF Packet 1" at bounding box center [697, 150] width 404 height 35
click at [860, 330] on span "Complete!" at bounding box center [861, 330] width 50 height 13
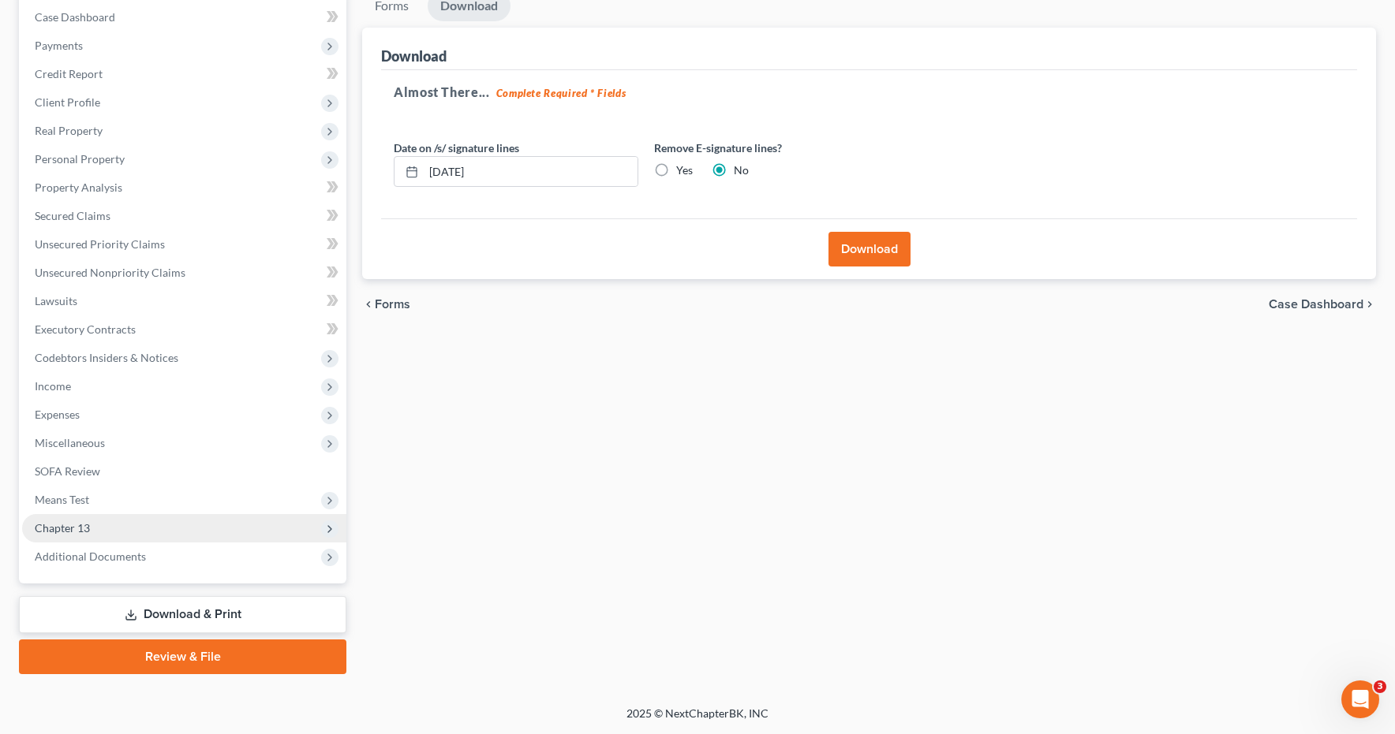
click at [77, 530] on span "Chapter 13" at bounding box center [62, 527] width 55 height 13
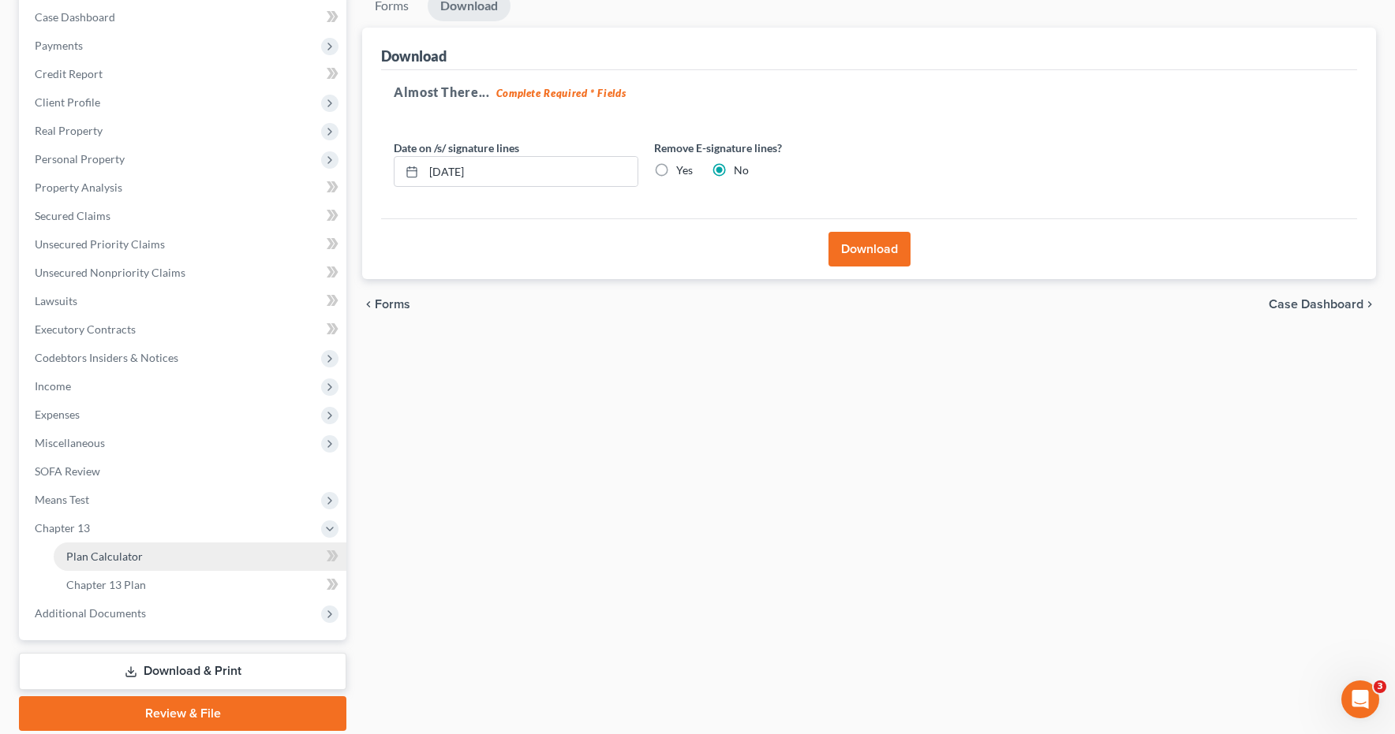
click at [80, 560] on span "Plan Calculator" at bounding box center [104, 556] width 77 height 13
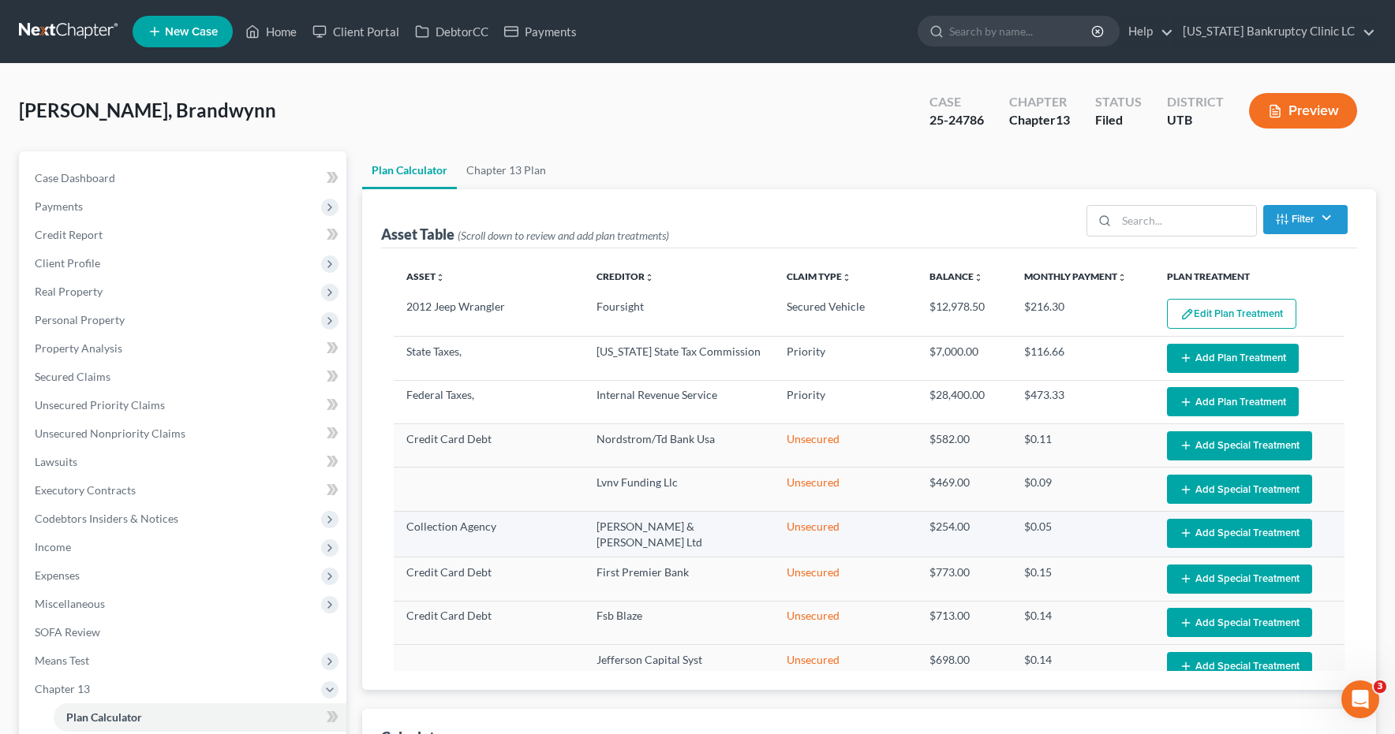
select select "59"
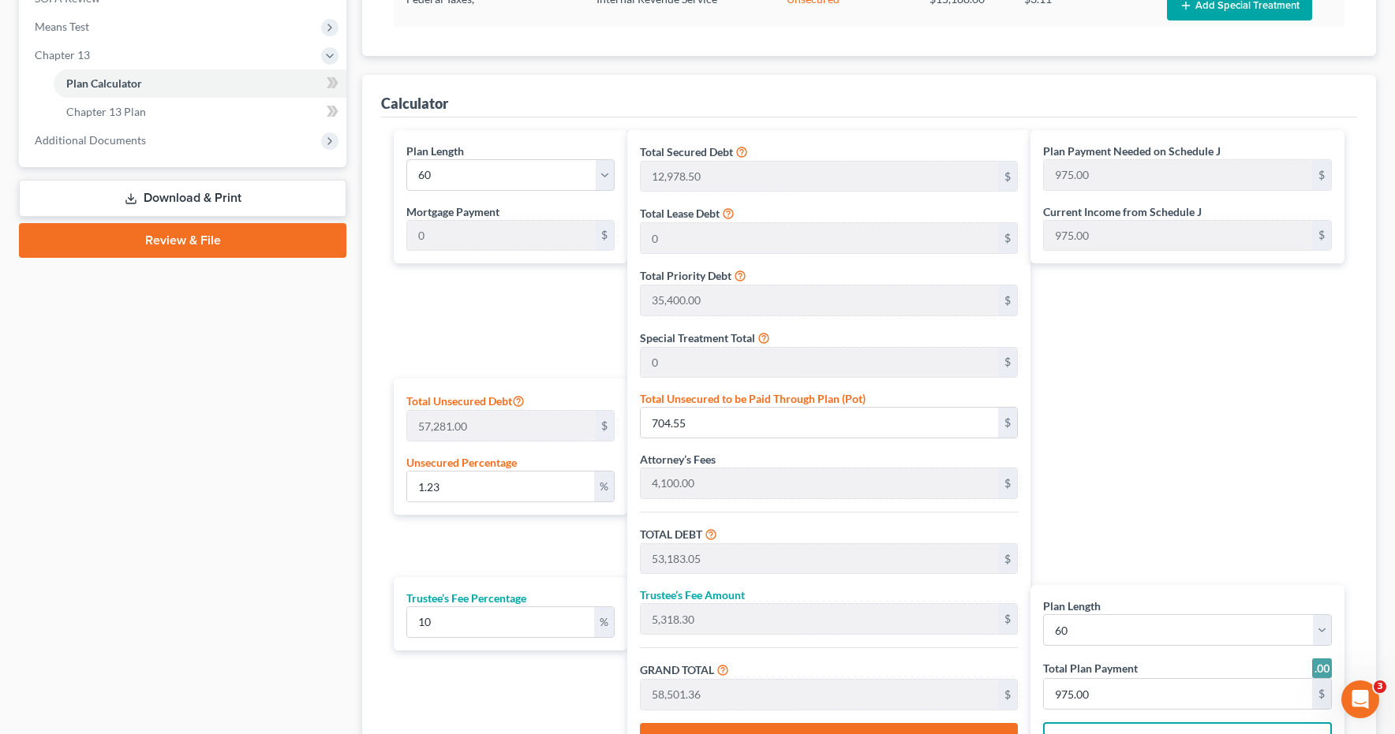
scroll to position [633, 0]
click at [202, 201] on link "Download & Print" at bounding box center [182, 199] width 327 height 37
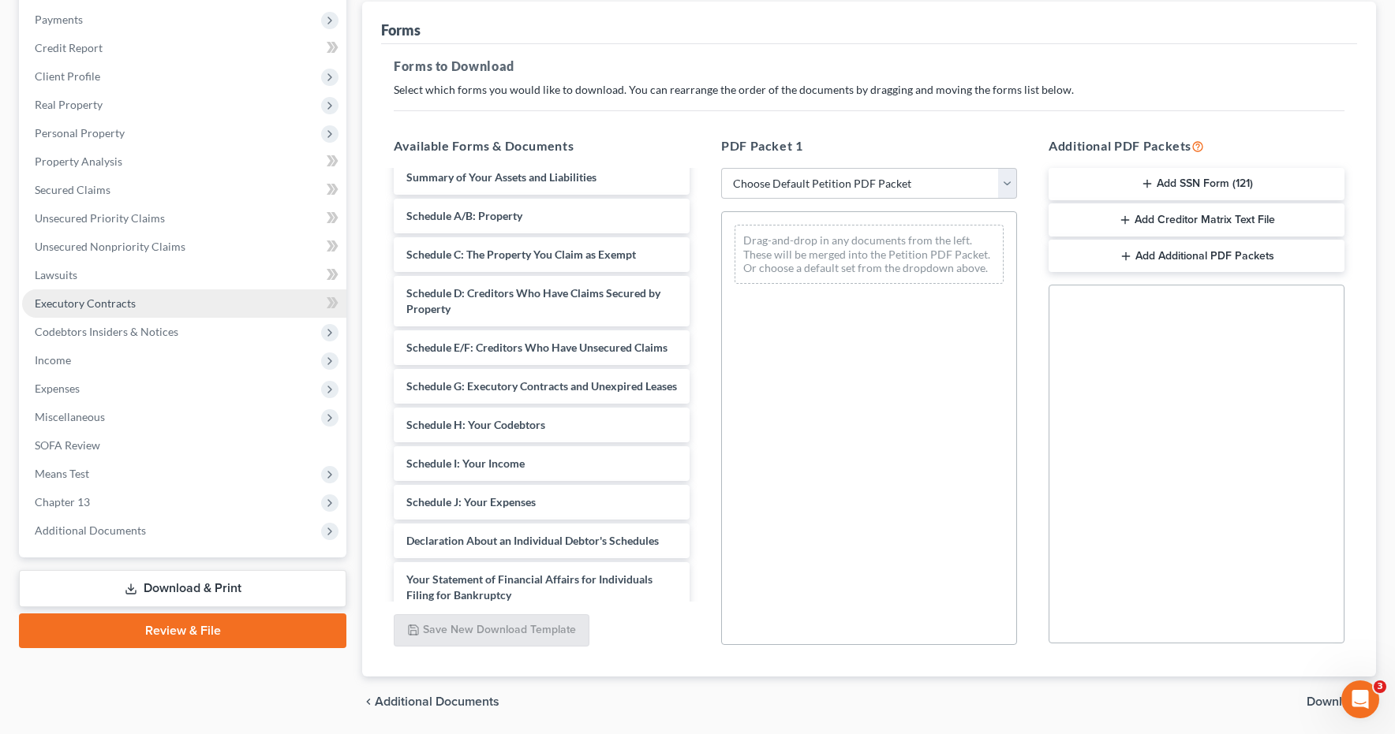
scroll to position [240, 0]
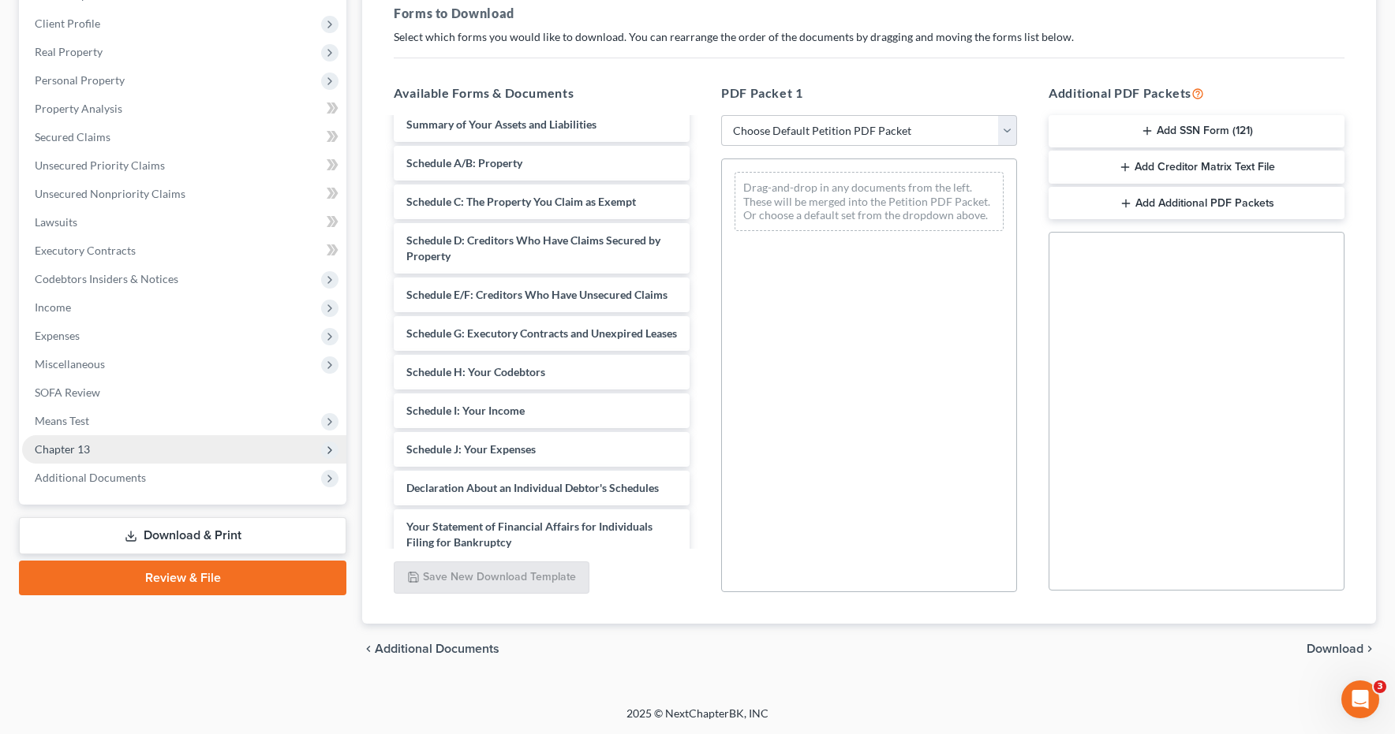
click at [88, 453] on span "Chapter 13" at bounding box center [62, 448] width 55 height 13
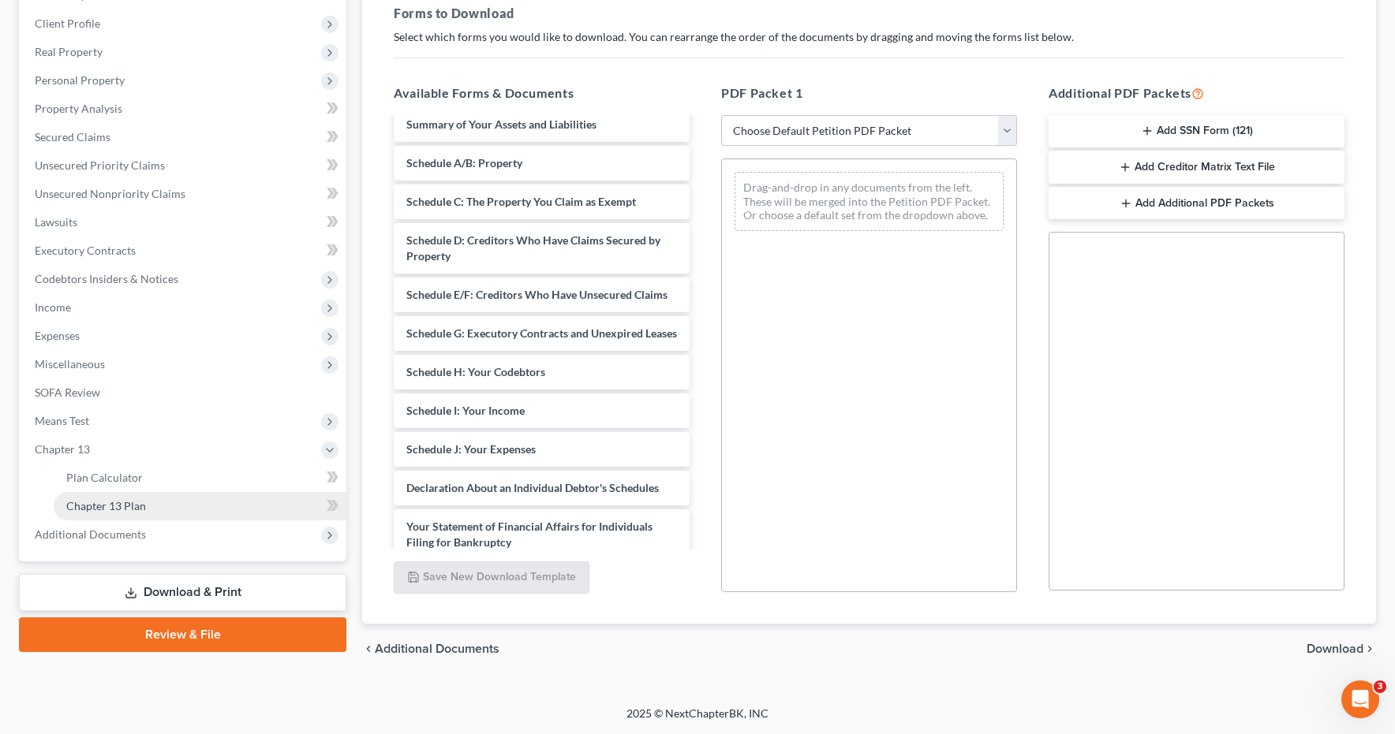
click at [91, 507] on span "Chapter 13 Plan" at bounding box center [106, 505] width 80 height 13
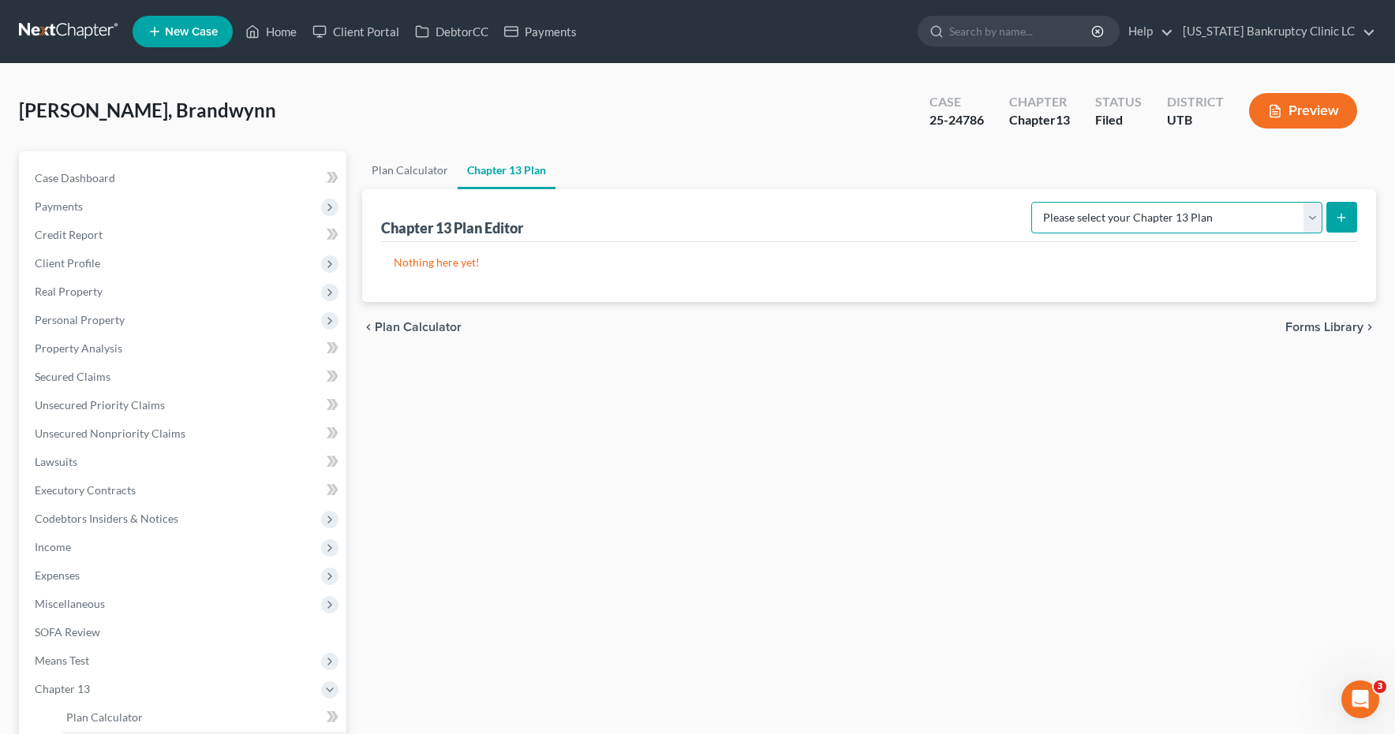
click at [1314, 216] on select "Please select your Chapter 13 Plan Chapter 13 Plan - Utah Bankruptcy Clinic LC …" at bounding box center [1176, 218] width 291 height 32
select select "0"
click at [1340, 218] on icon "submit" at bounding box center [1341, 217] width 13 height 13
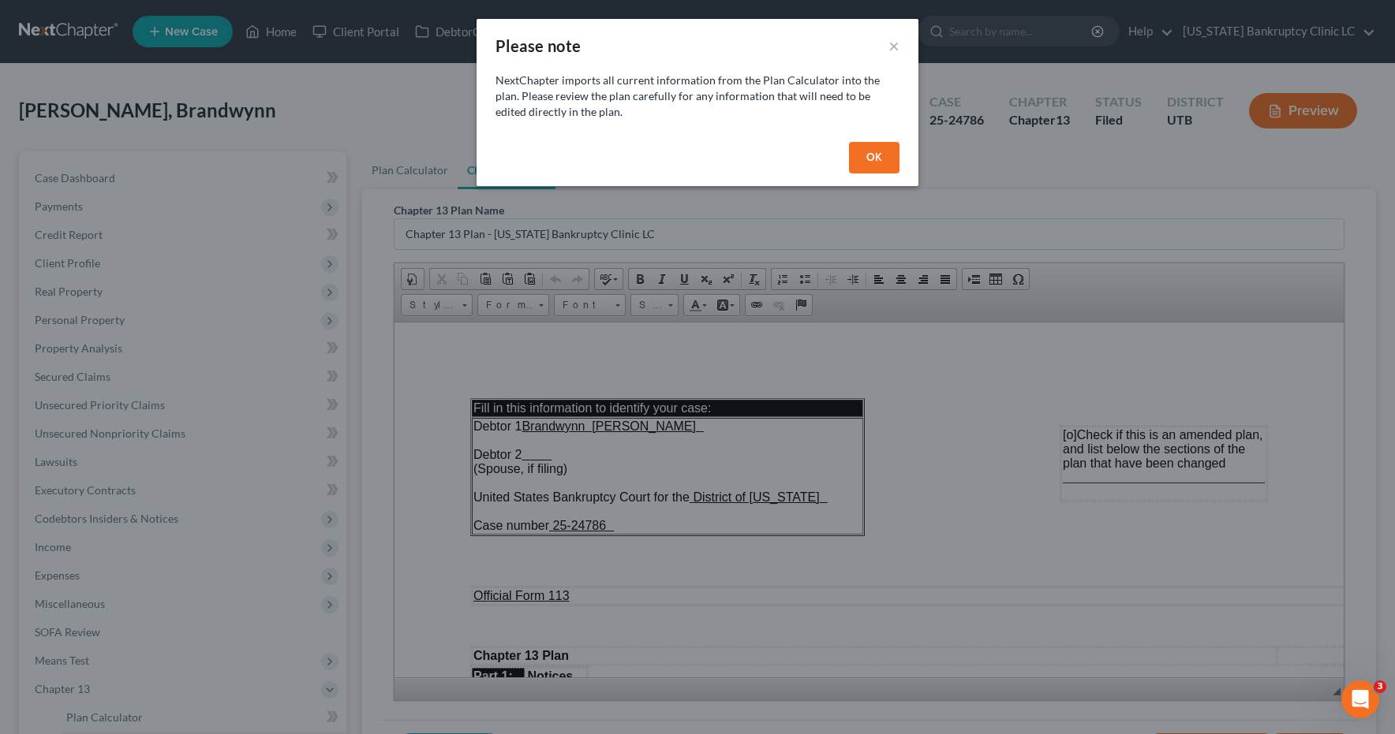
click at [869, 153] on button "OK" at bounding box center [874, 158] width 50 height 32
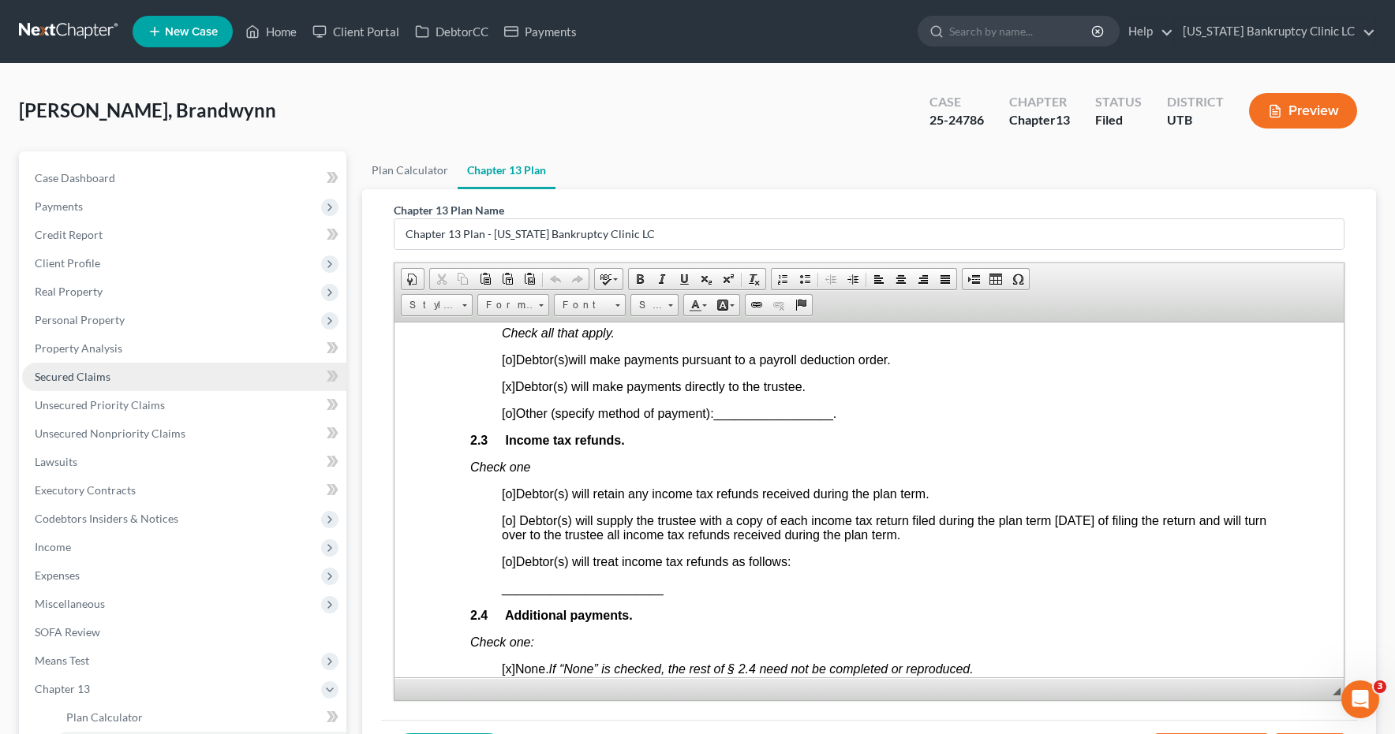
scroll to position [1061, 0]
click at [513, 561] on span "[o]" at bounding box center [509, 561] width 14 height 13
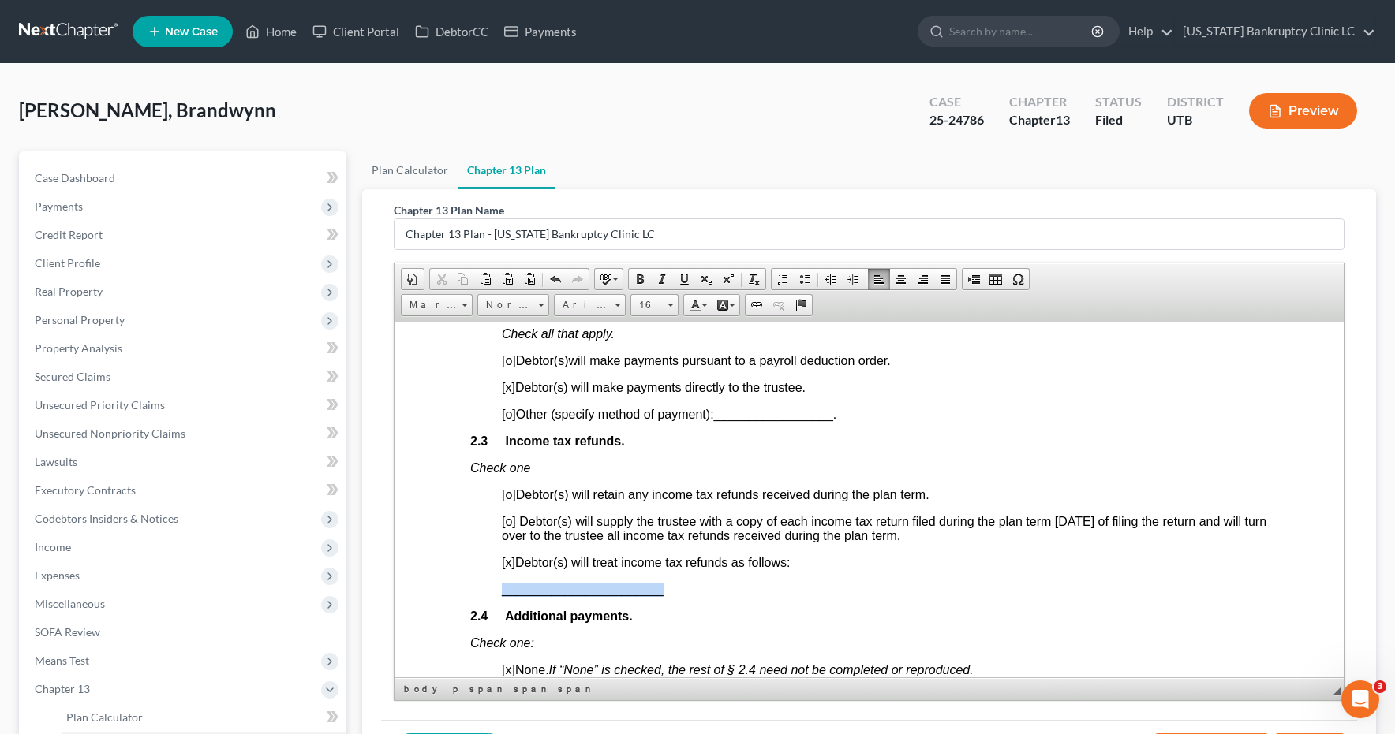
drag, startPoint x: 665, startPoint y: 596, endPoint x: 494, endPoint y: 593, distance: 171.2
click at [685, 278] on span at bounding box center [684, 279] width 13 height 13
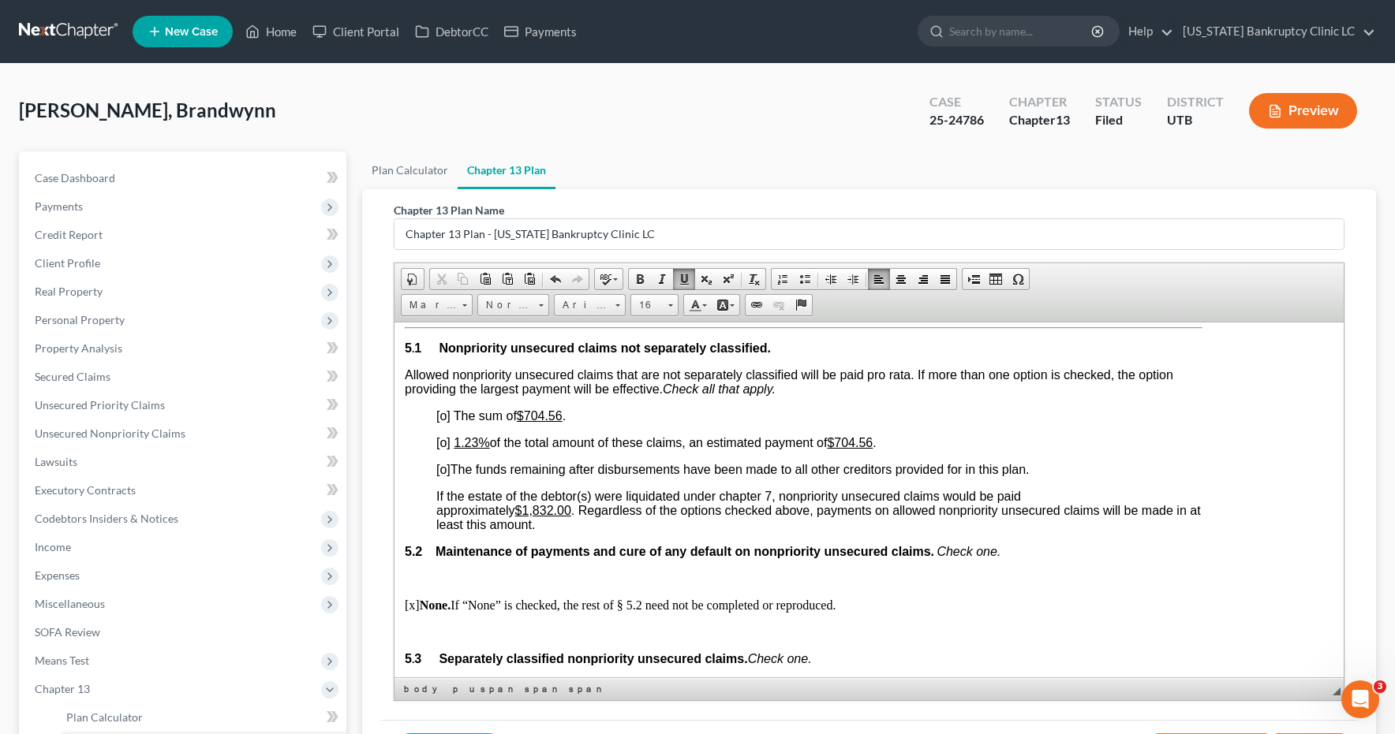
scroll to position [3305, 65]
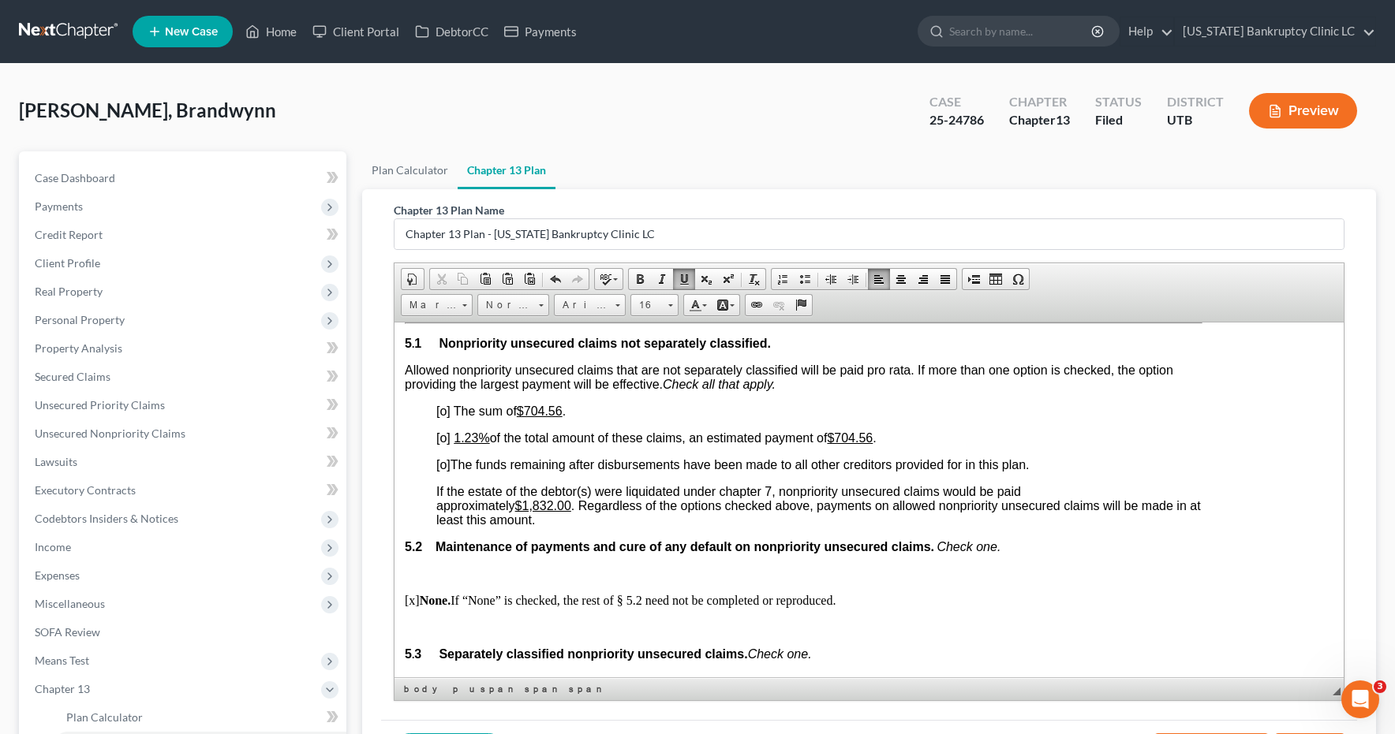
click at [447, 465] on span "[o]" at bounding box center [443, 463] width 14 height 13
drag, startPoint x: 881, startPoint y: 435, endPoint x: 846, endPoint y: 436, distance: 35.5
click at [846, 436] on u "$704.56" at bounding box center [850, 437] width 46 height 13
drag, startPoint x: 562, startPoint y: 409, endPoint x: 528, endPoint y: 409, distance: 34.7
click at [528, 409] on u "$704.56" at bounding box center [540, 410] width 46 height 13
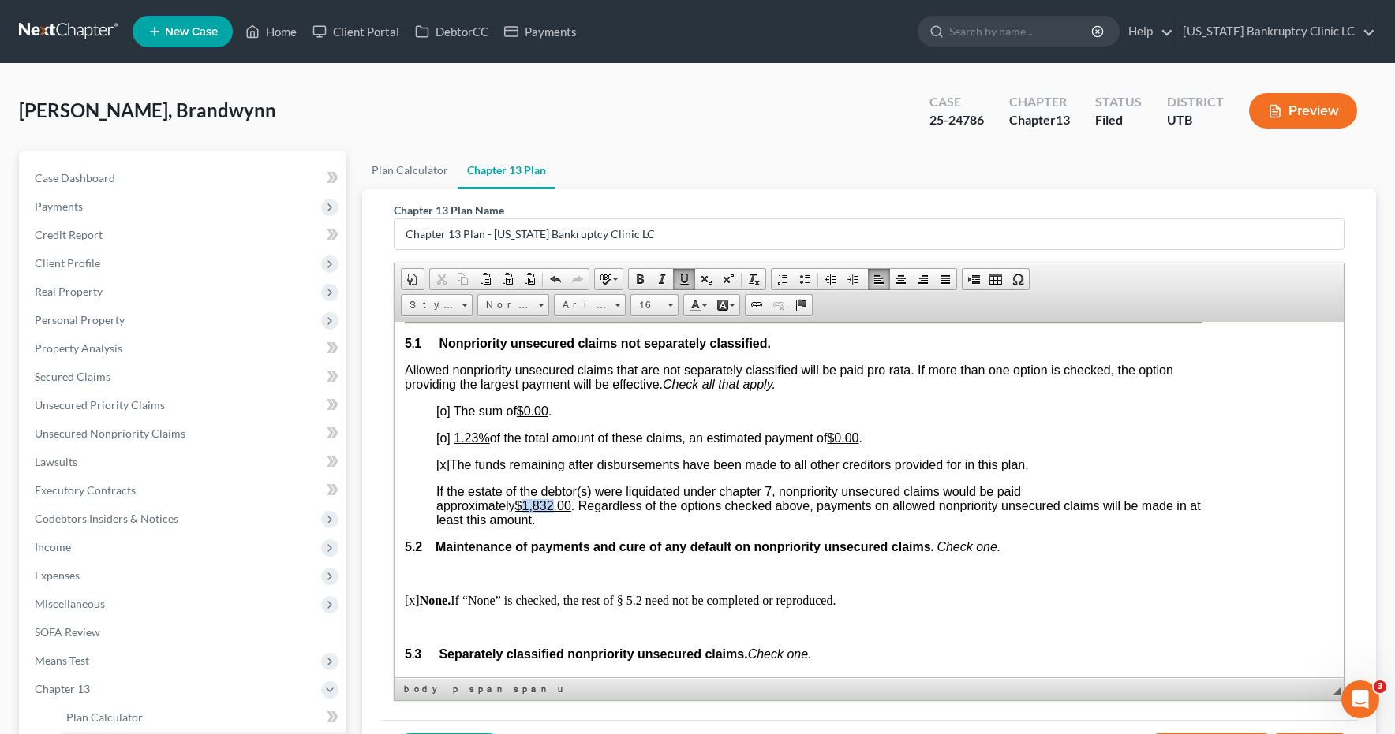
drag, startPoint x: 558, startPoint y: 506, endPoint x: 527, endPoint y: 506, distance: 31.5
click at [527, 506] on u "$1,832.00" at bounding box center [543, 504] width 56 height 13
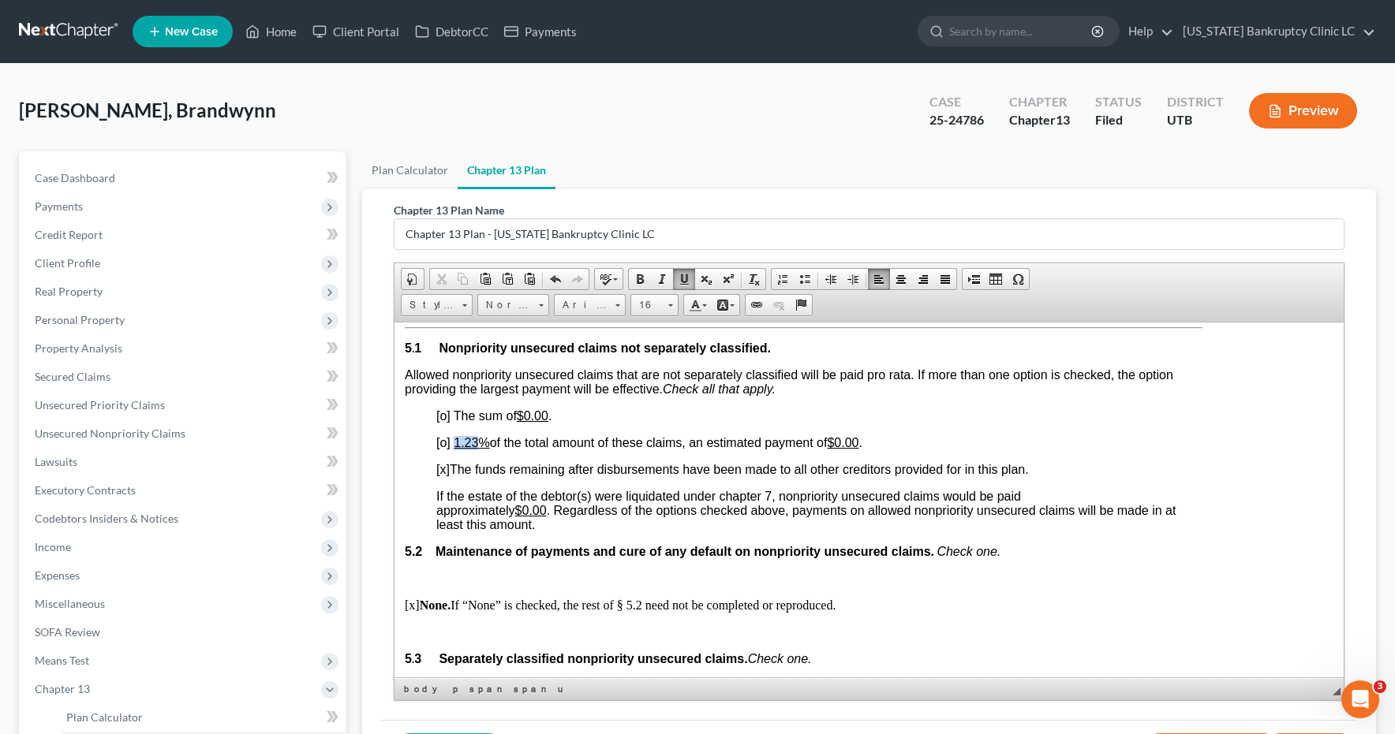
drag, startPoint x: 478, startPoint y: 442, endPoint x: 457, endPoint y: 442, distance: 21.3
click at [457, 442] on u "1.23%" at bounding box center [471, 441] width 35 height 13
click at [458, 442] on u "10.00 %" at bounding box center [475, 441] width 43 height 13
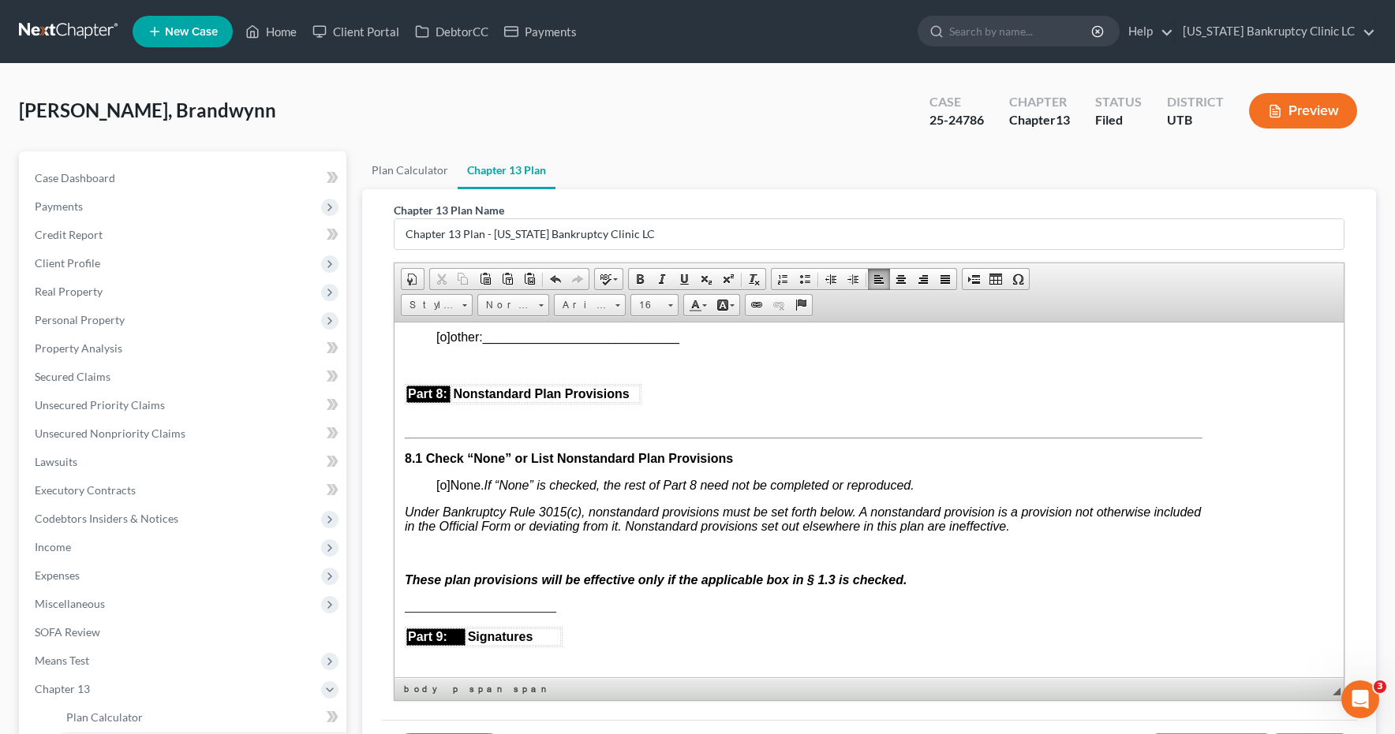
scroll to position [4117, 65]
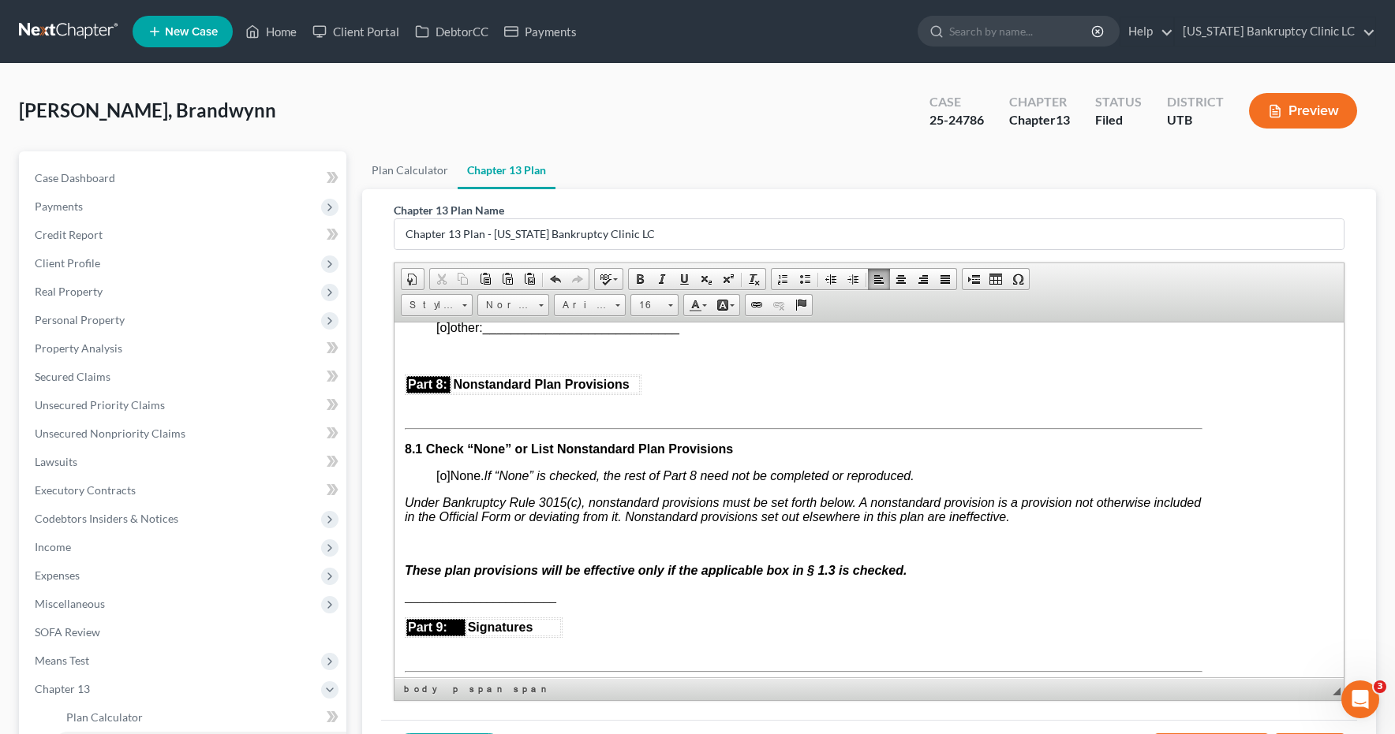
click at [422, 544] on p at bounding box center [803, 543] width 797 height 14
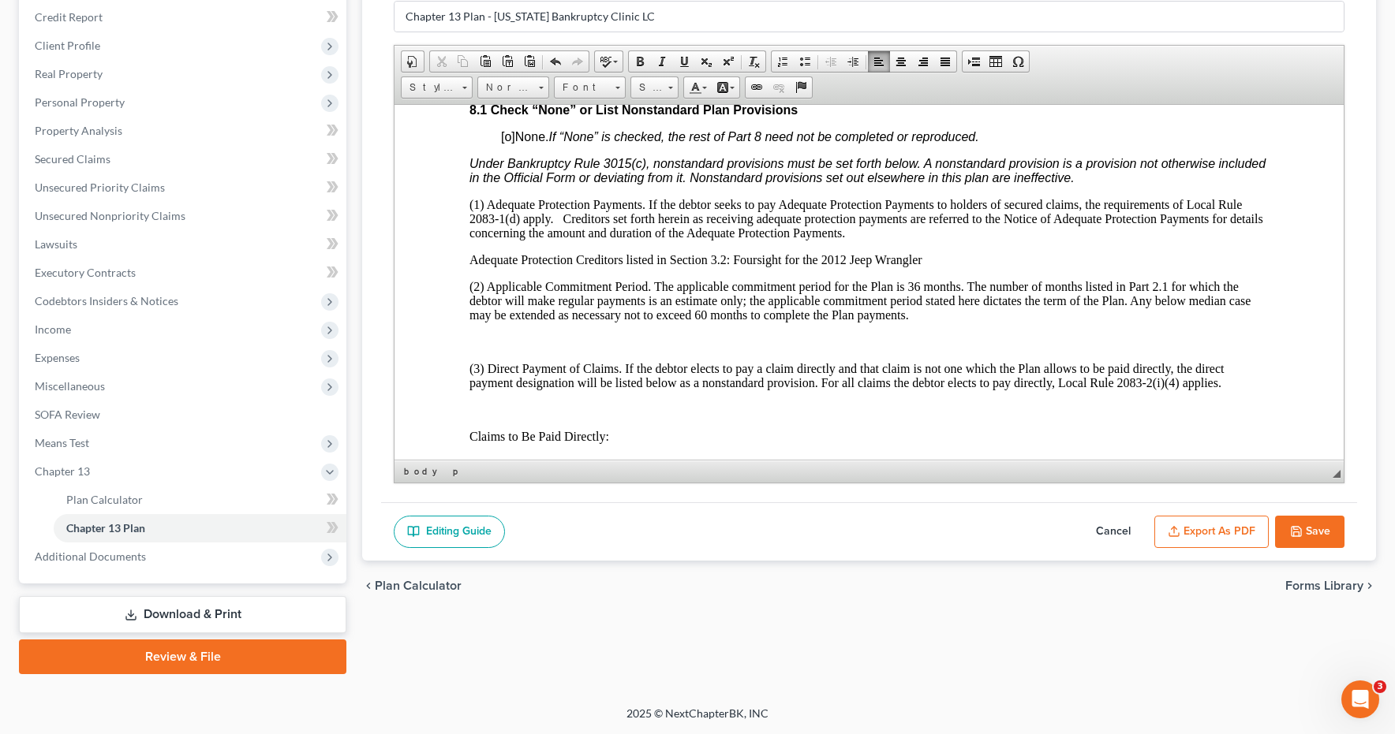
scroll to position [4240, 1]
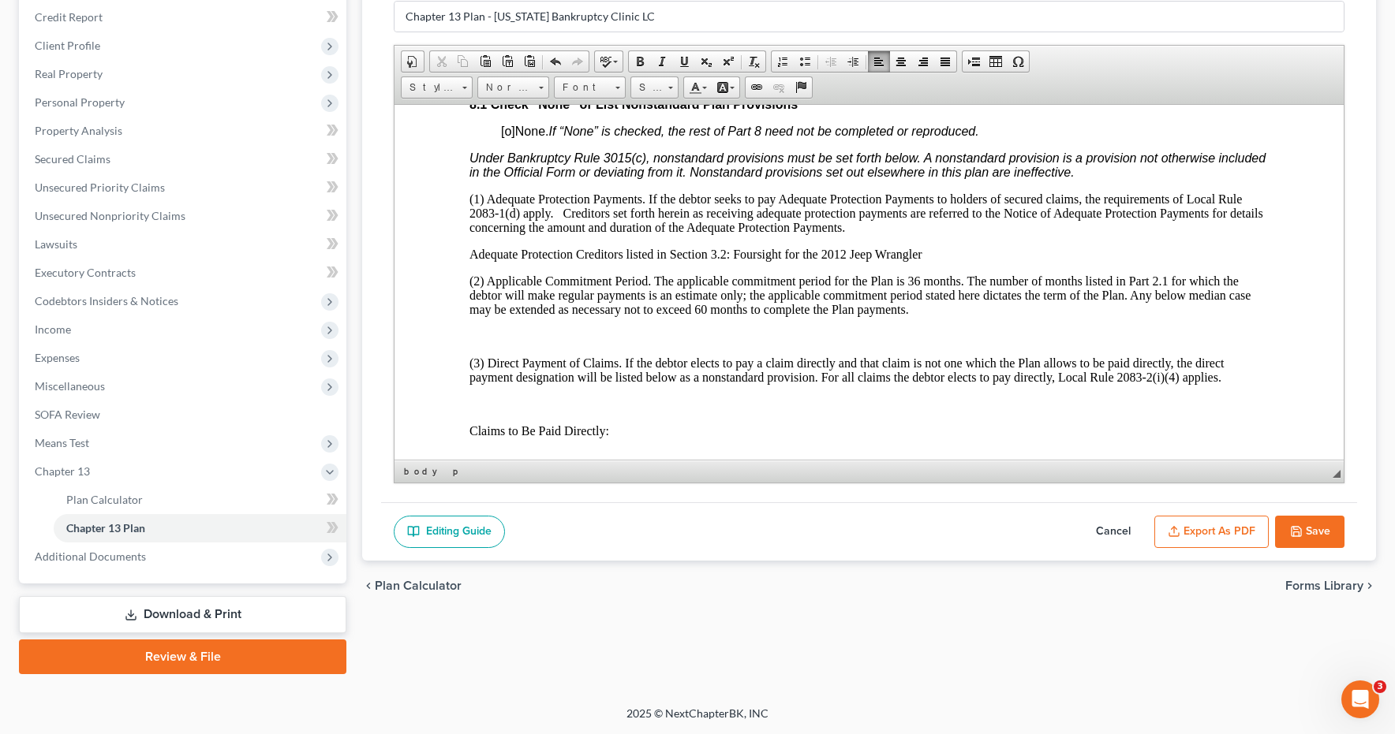
click at [1214, 533] on button "Export as PDF" at bounding box center [1211, 532] width 114 height 33
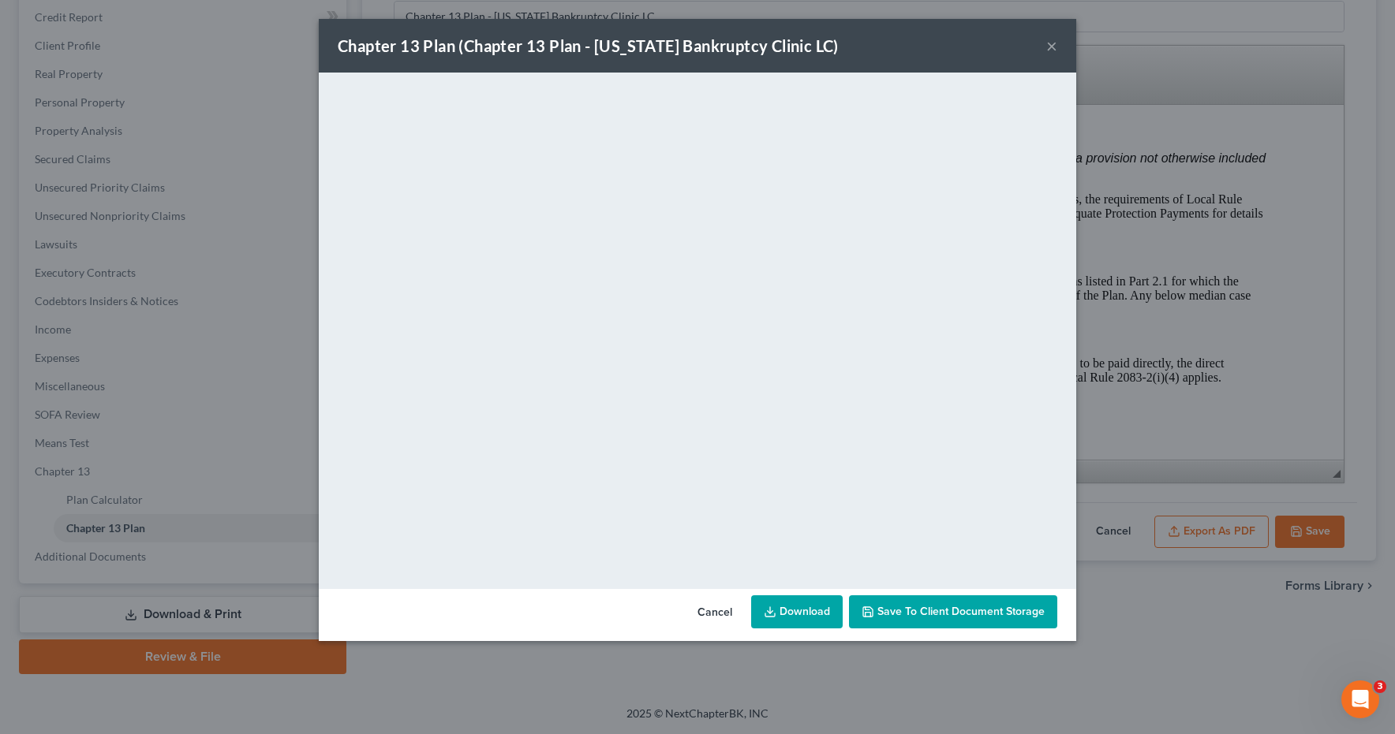
click at [964, 621] on button "Save to Client Document Storage" at bounding box center [953, 612] width 208 height 33
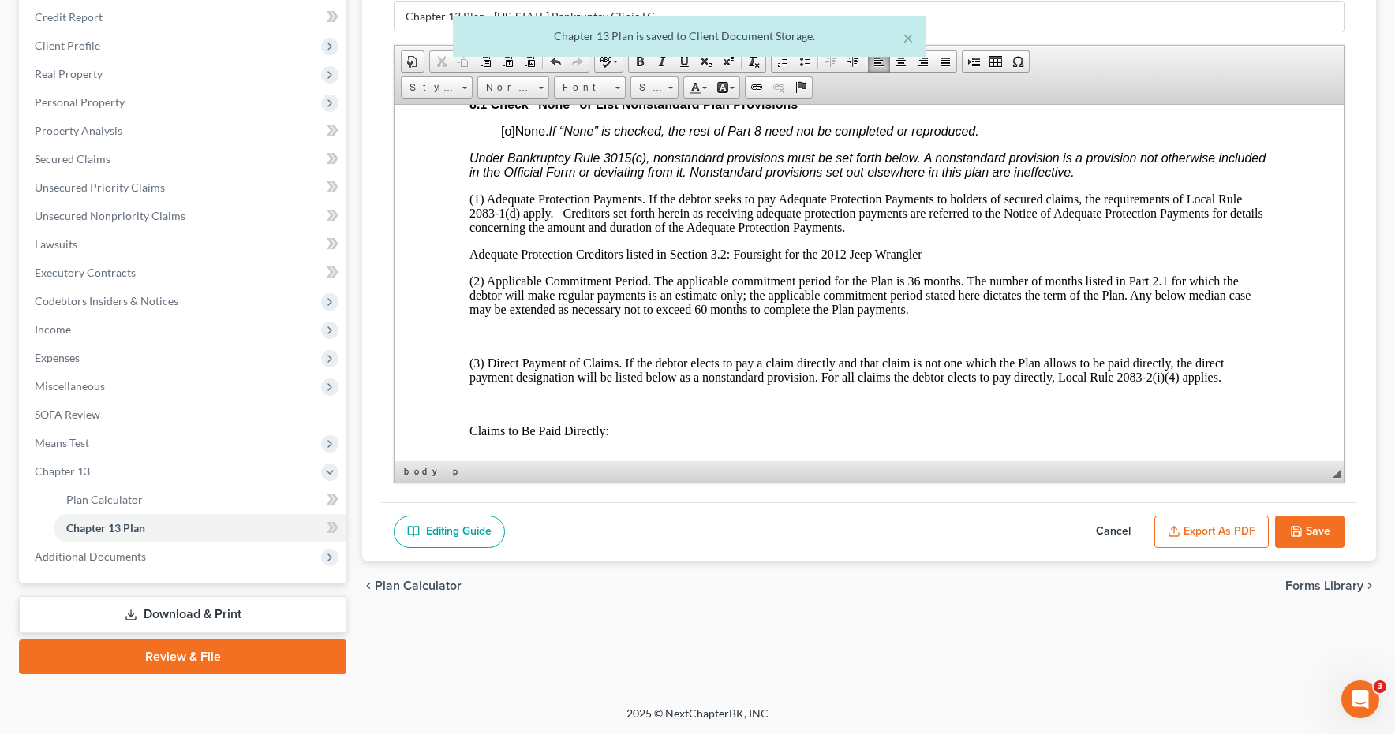
click at [1327, 533] on button "Save" at bounding box center [1309, 532] width 69 height 33
select select "0"
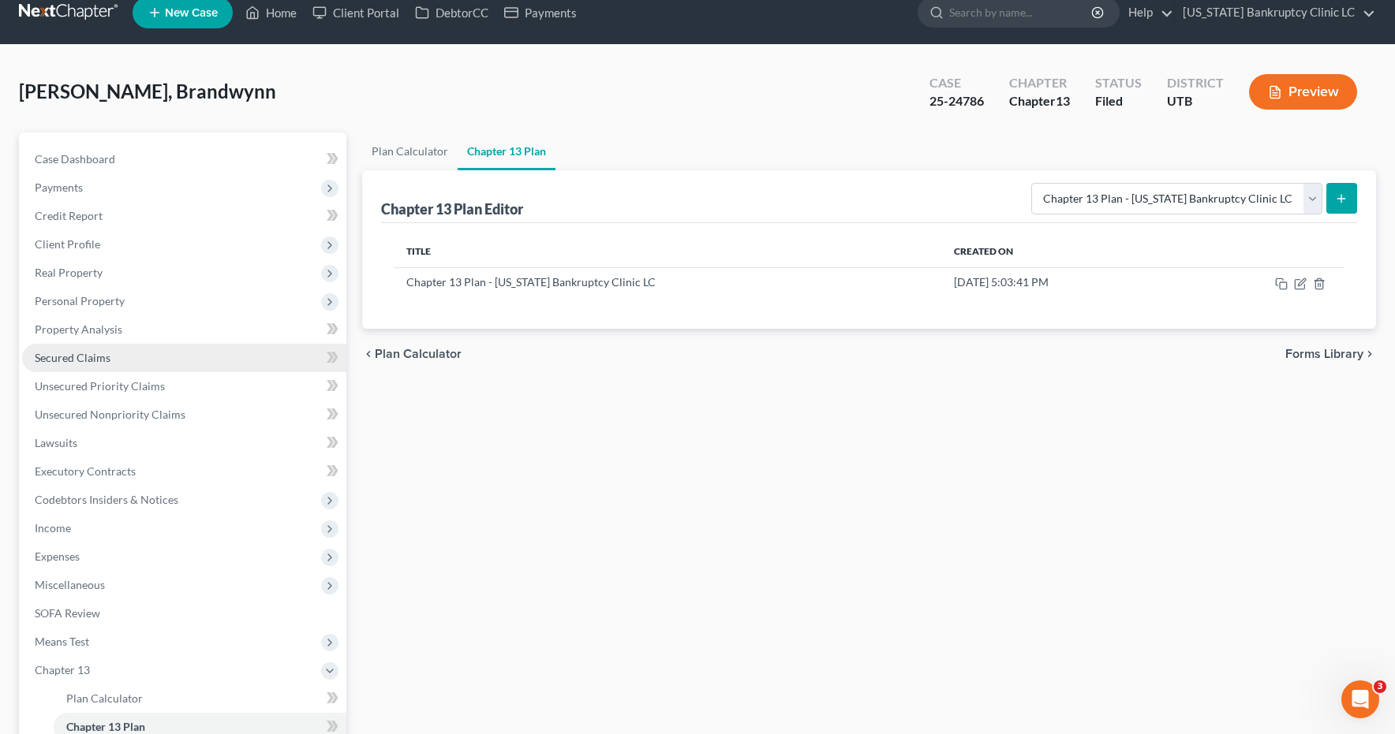
scroll to position [0, 0]
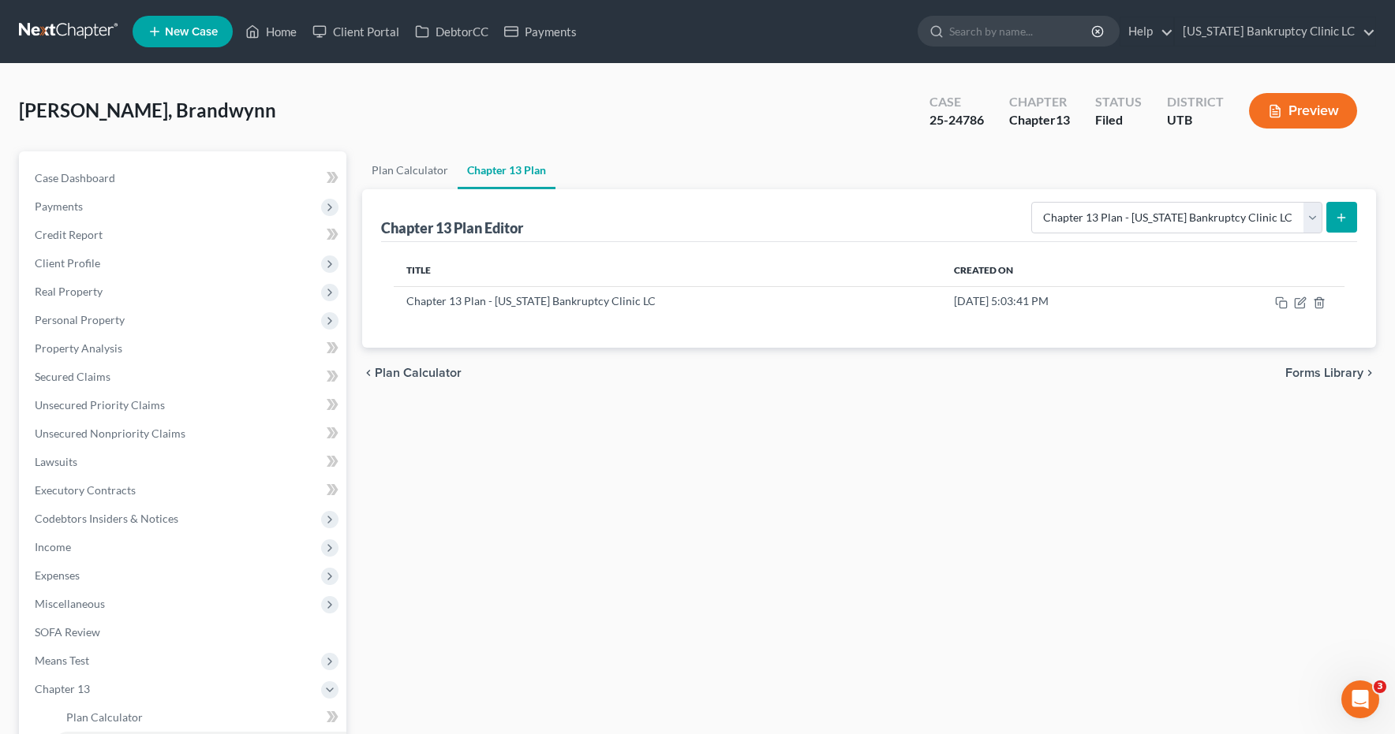
click at [67, 31] on link at bounding box center [69, 31] width 101 height 28
